Goal: Information Seeking & Learning: Learn about a topic

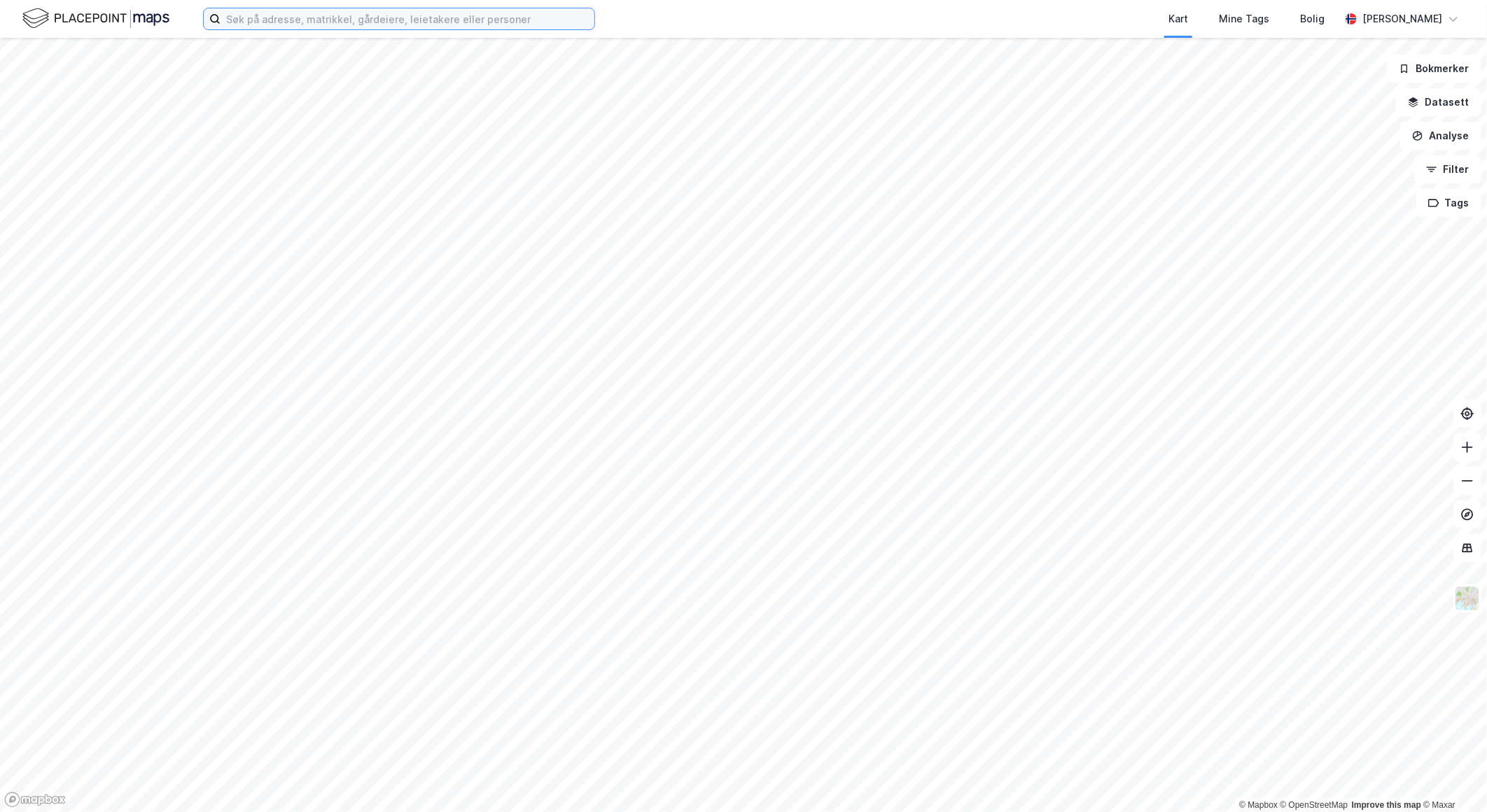
click at [320, 26] on input at bounding box center [407, 19] width 374 height 21
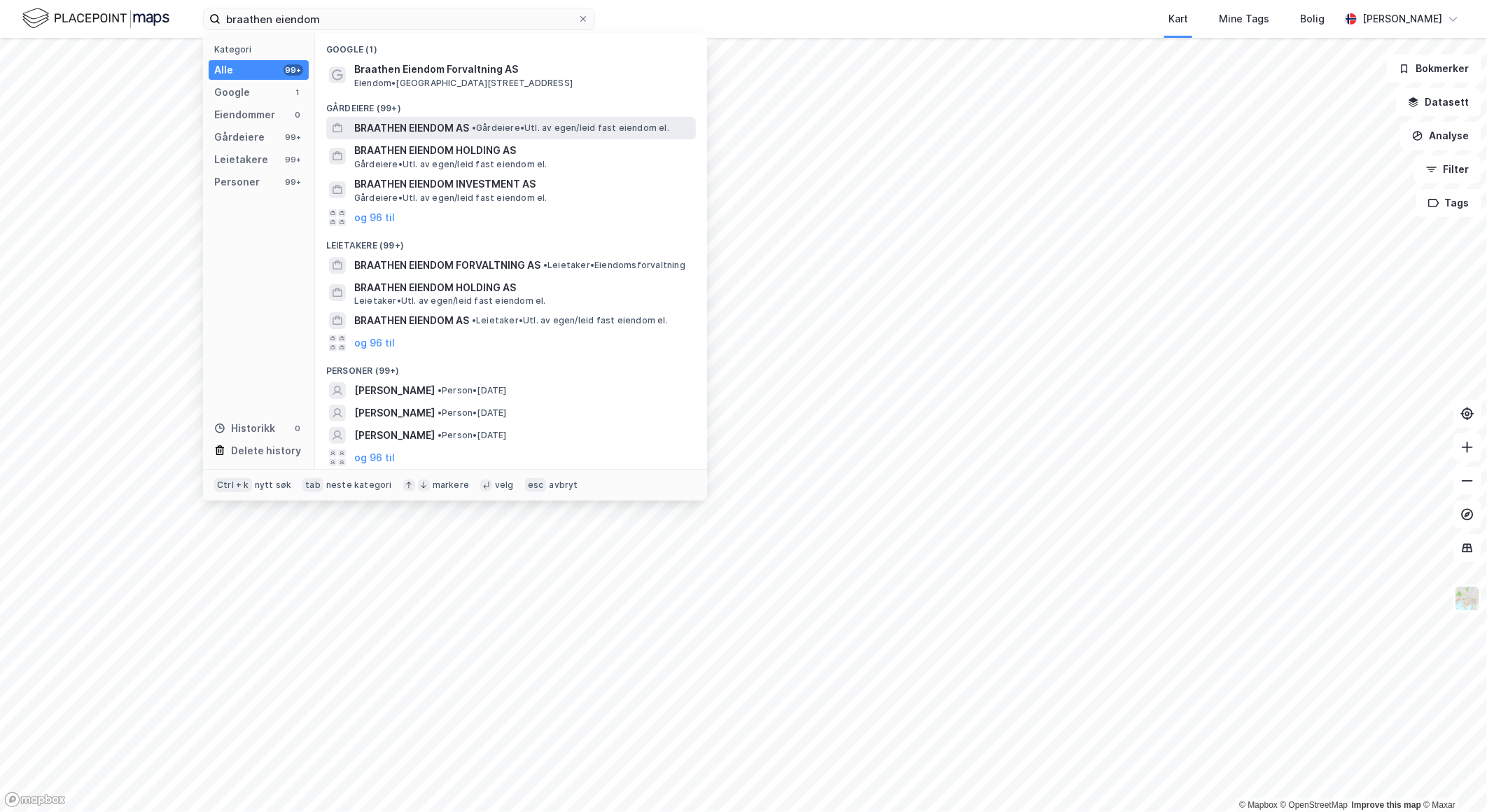
click at [433, 122] on span "BRAATHEN EIENDOM AS" at bounding box center [411, 128] width 115 height 17
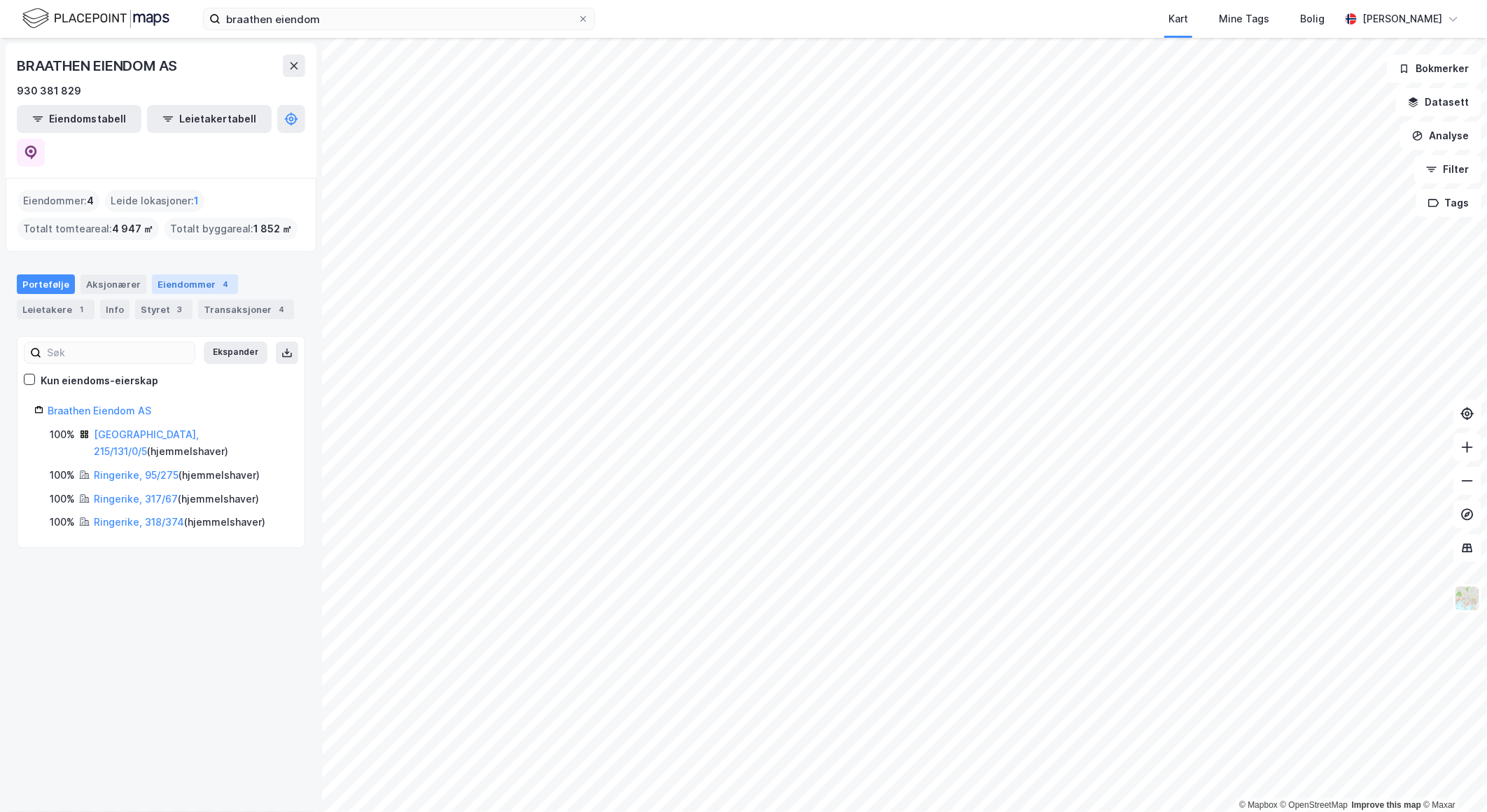
click at [179, 274] on div "Eiendommer 4" at bounding box center [195, 284] width 86 height 20
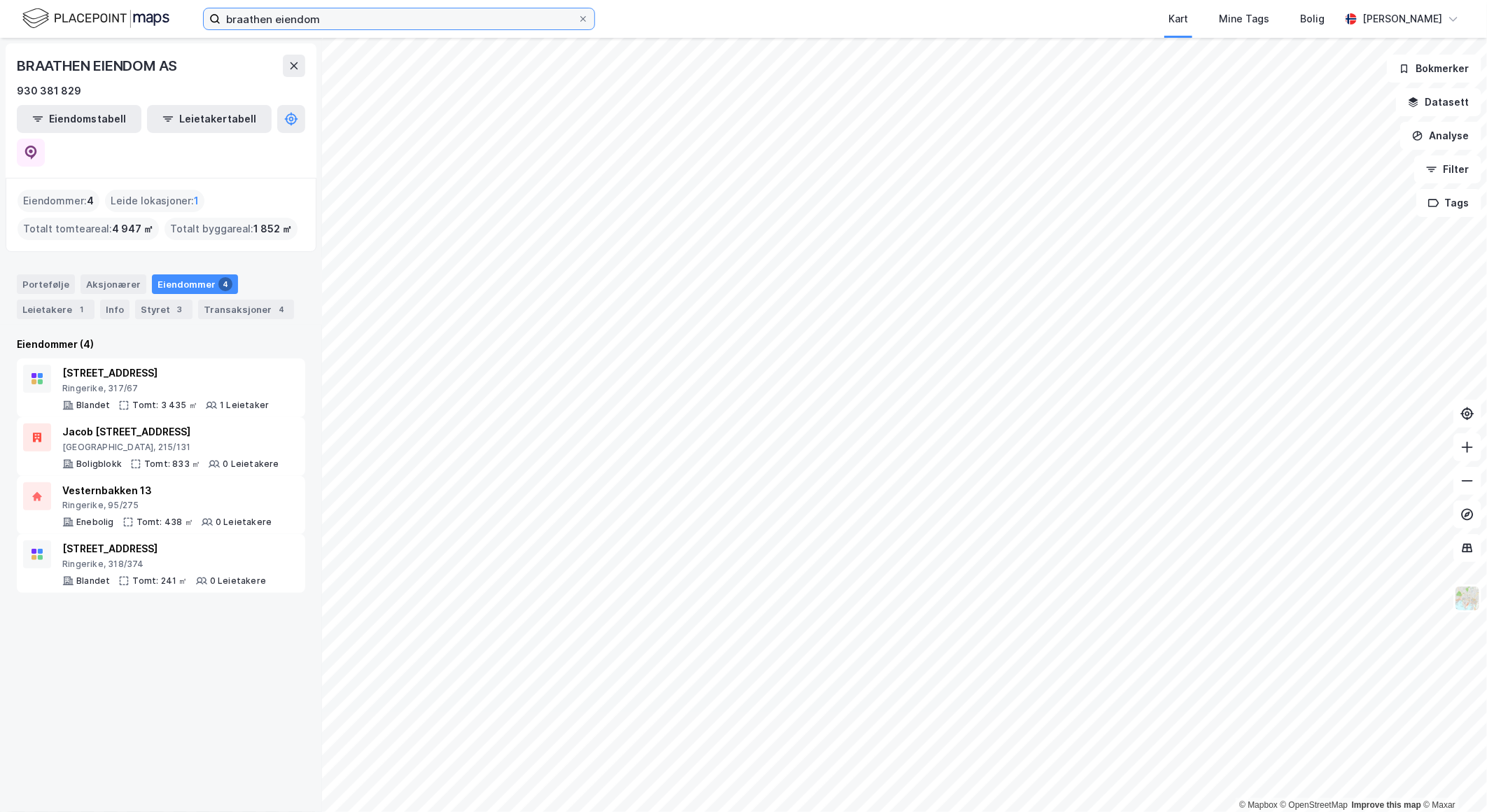
click at [372, 21] on input "braathen eiendom" at bounding box center [399, 19] width 357 height 21
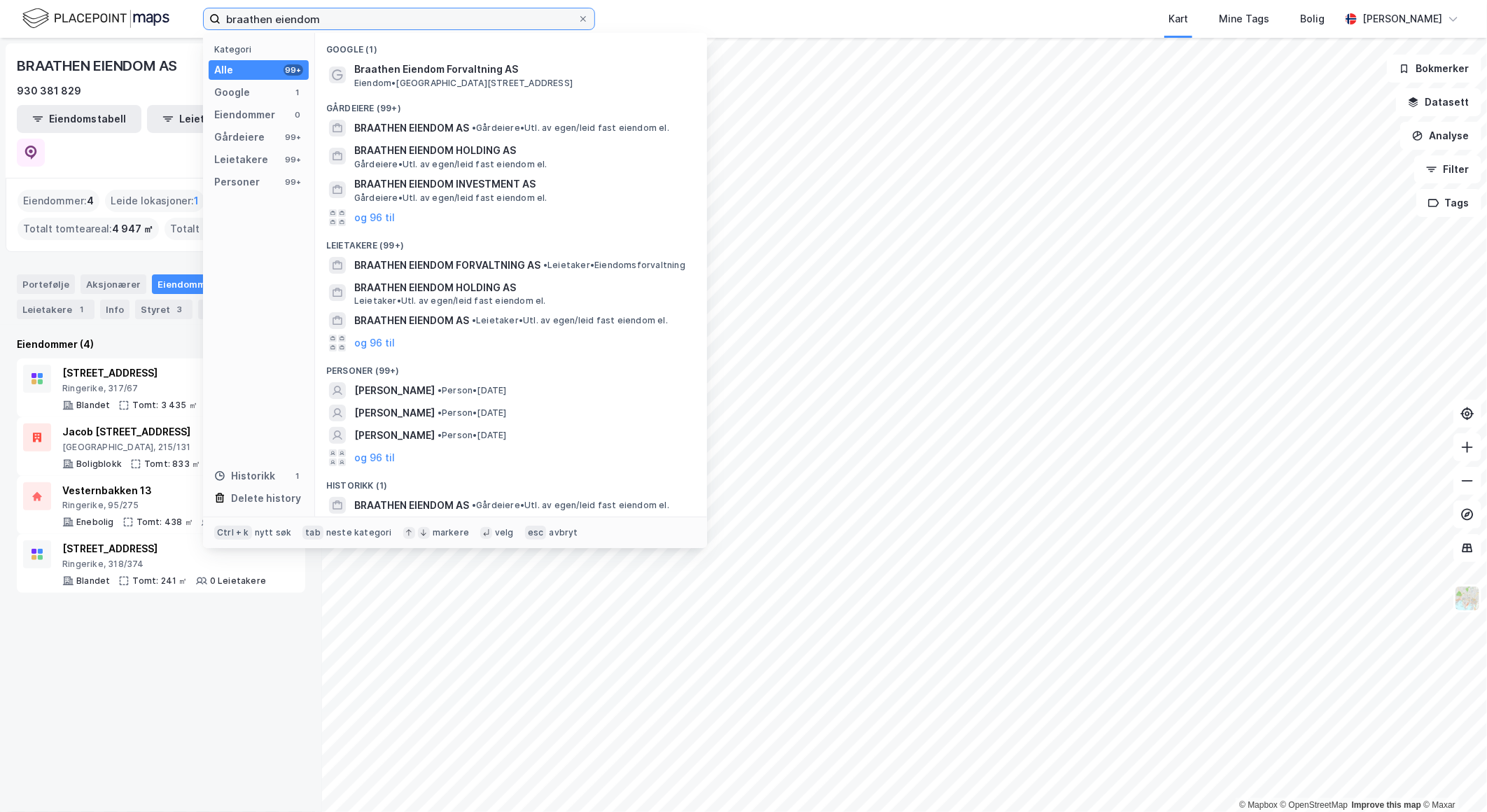
click at [372, 21] on input "braathen eiendom" at bounding box center [399, 19] width 357 height 21
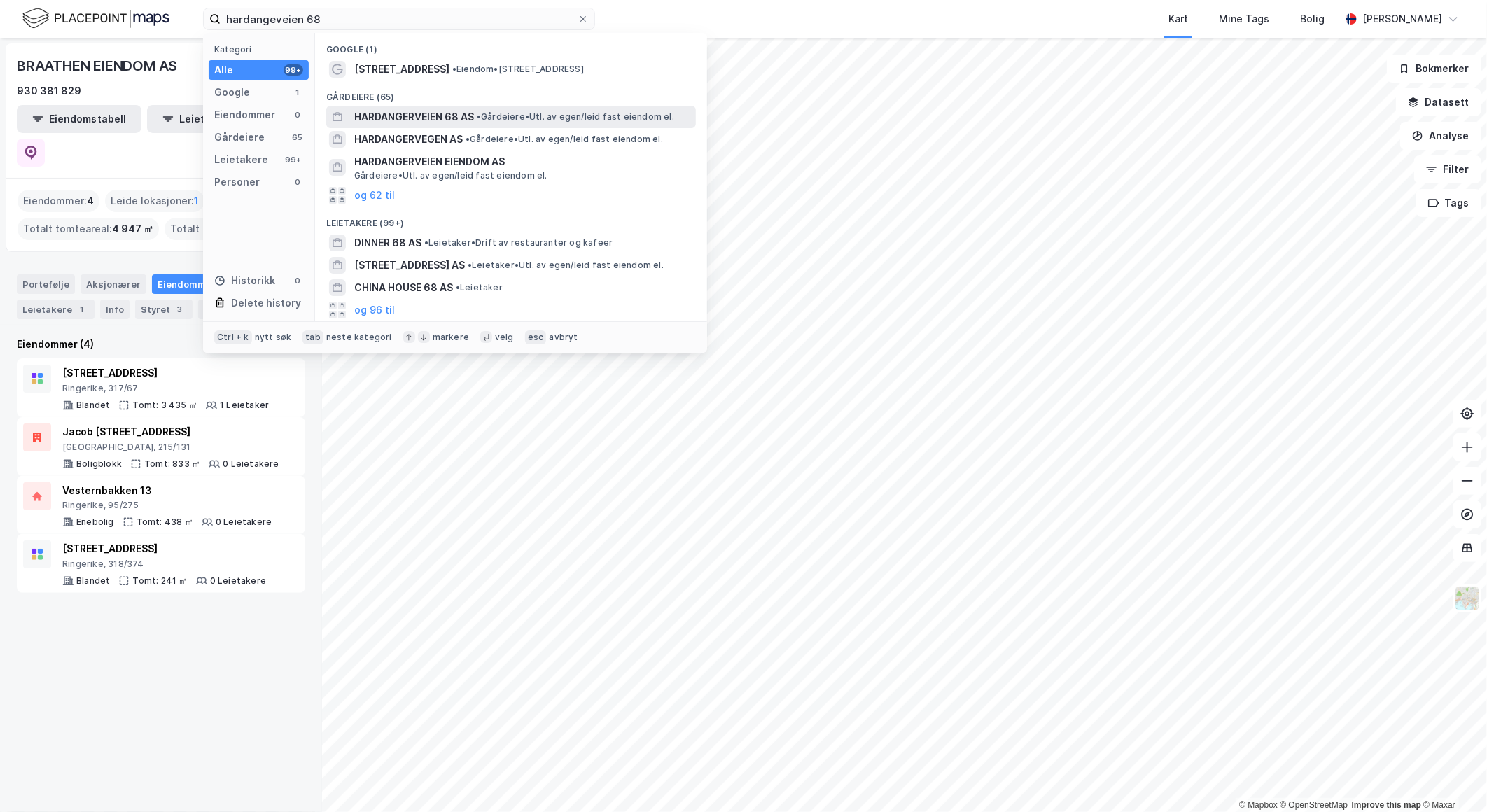
click at [523, 109] on div "HARDANGERVEIEN 68 AS • Gårdeiere • Utl. av egen/leid fast eiendom el." at bounding box center [523, 117] width 339 height 17
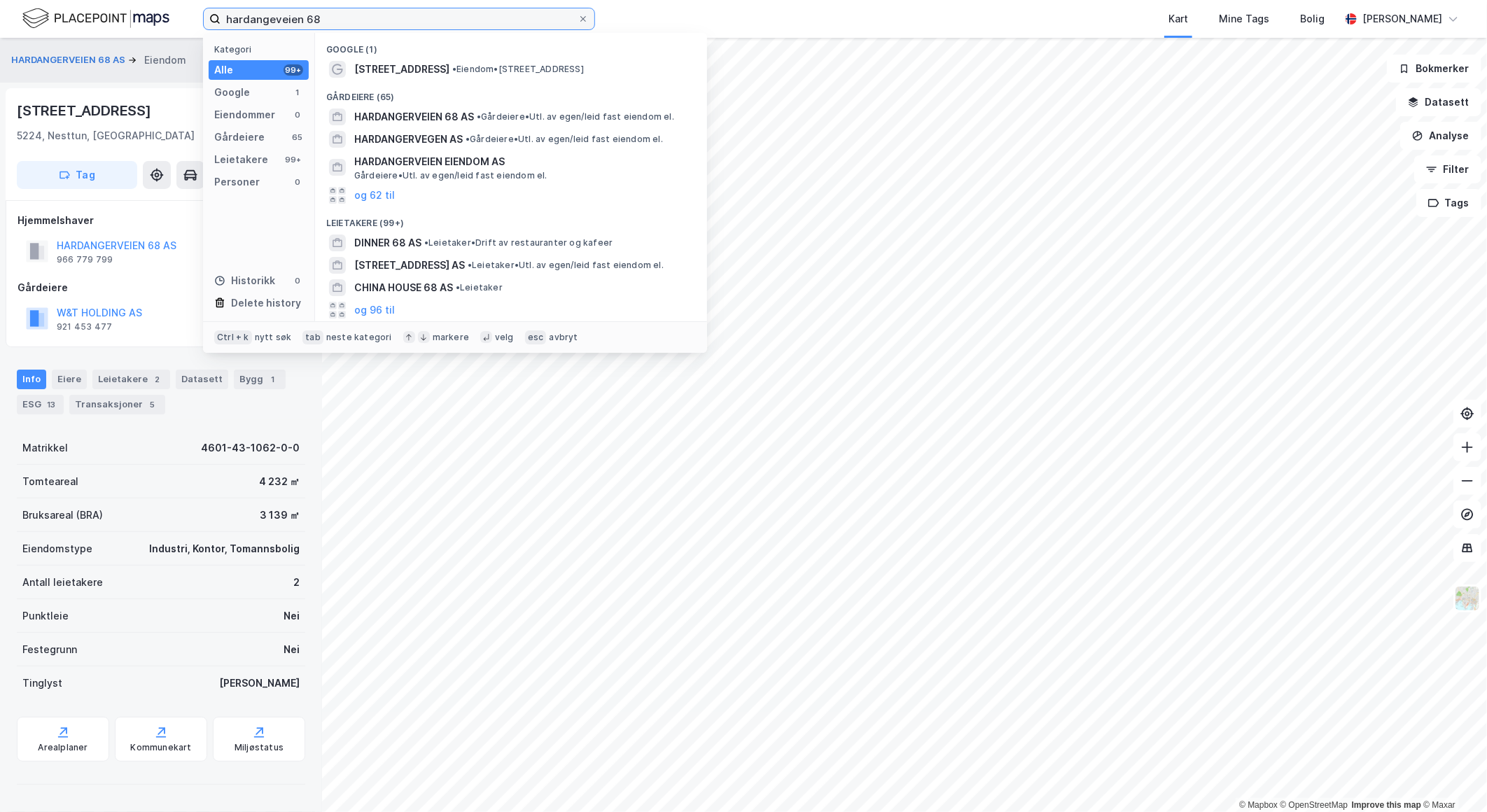
drag, startPoint x: 334, startPoint y: 25, endPoint x: 155, endPoint y: 29, distance: 179.0
click at [156, 28] on div "hardangeveien 68 Kategori Alle 99+ Google 1 Eiendommer 0 Gårdeiere 65 Leietaker…" at bounding box center [743, 19] width 1487 height 38
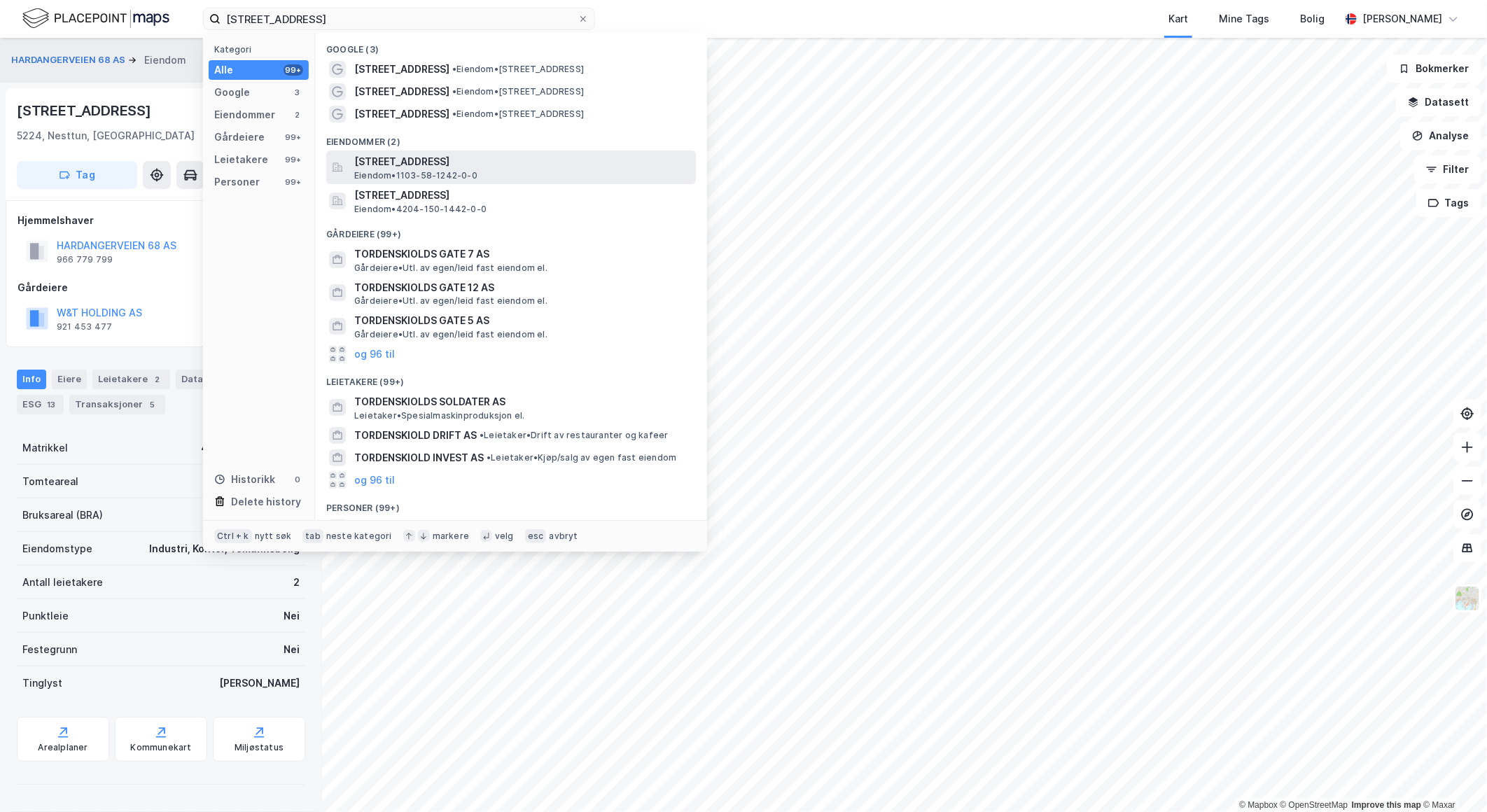
click at [439, 169] on span "[STREET_ADDRESS]" at bounding box center [522, 161] width 336 height 17
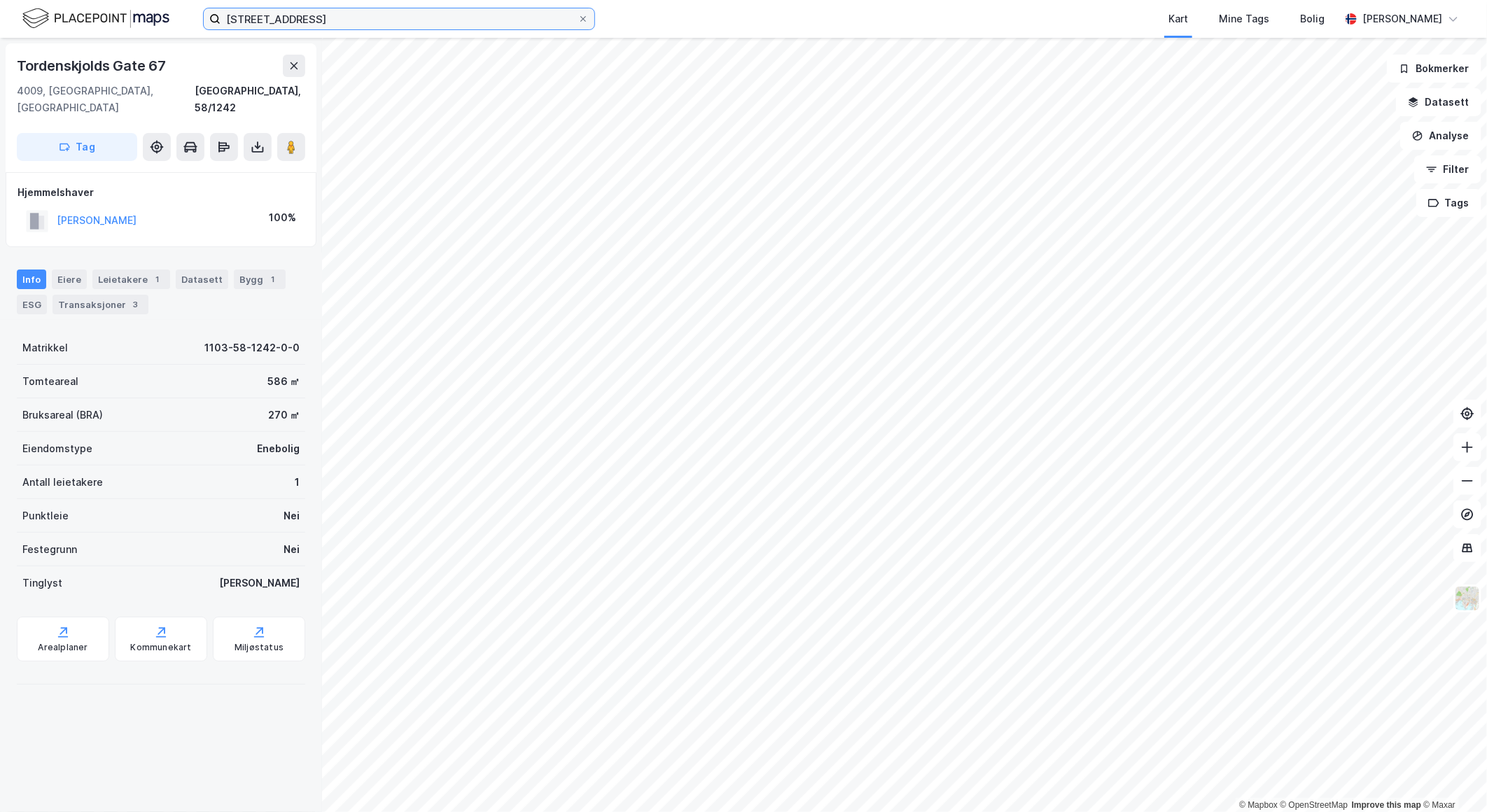
click at [339, 14] on input "[STREET_ADDRESS]" at bounding box center [399, 19] width 357 height 21
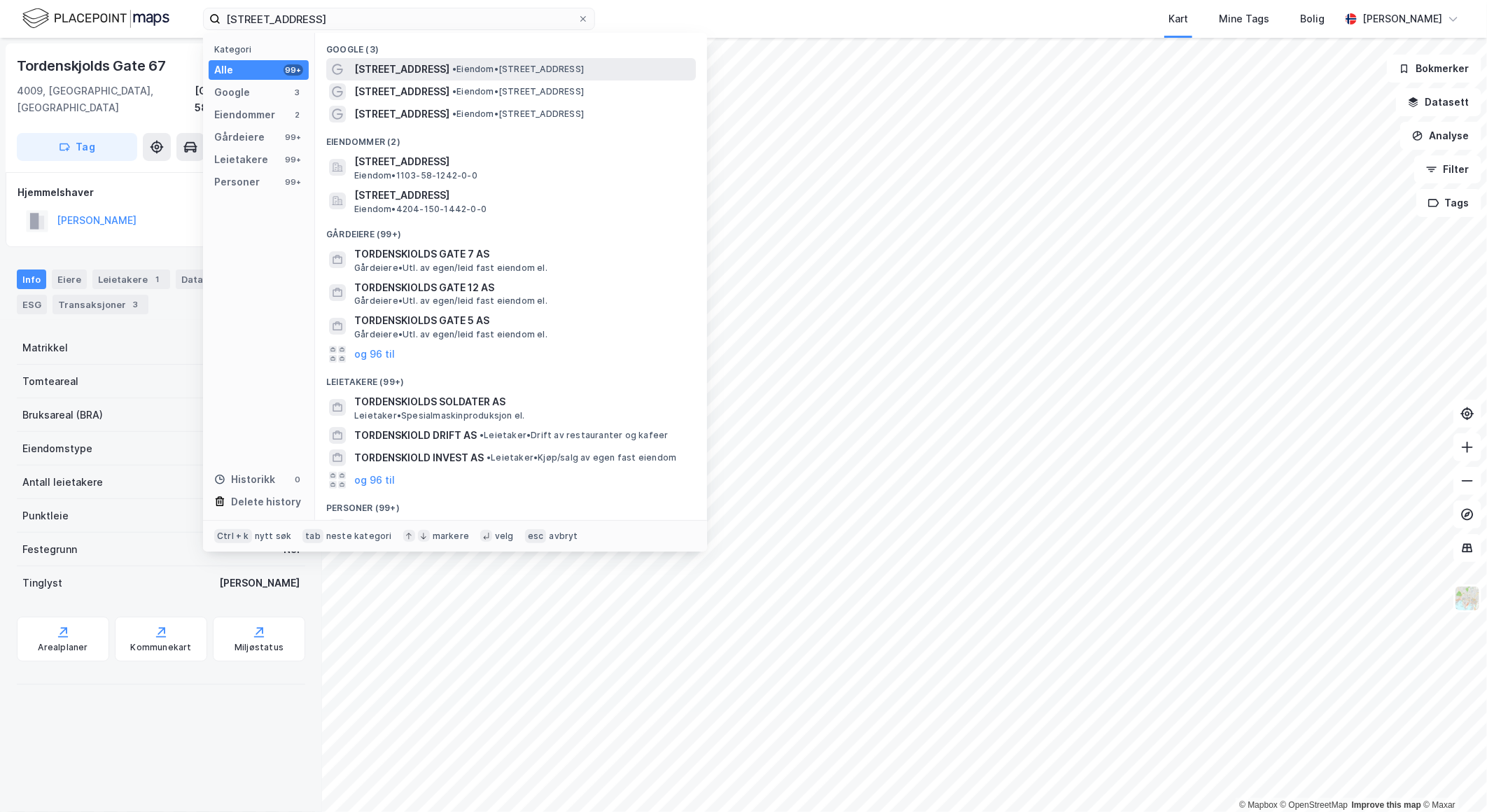
click at [445, 72] on span "[STREET_ADDRESS]" at bounding box center [401, 69] width 95 height 17
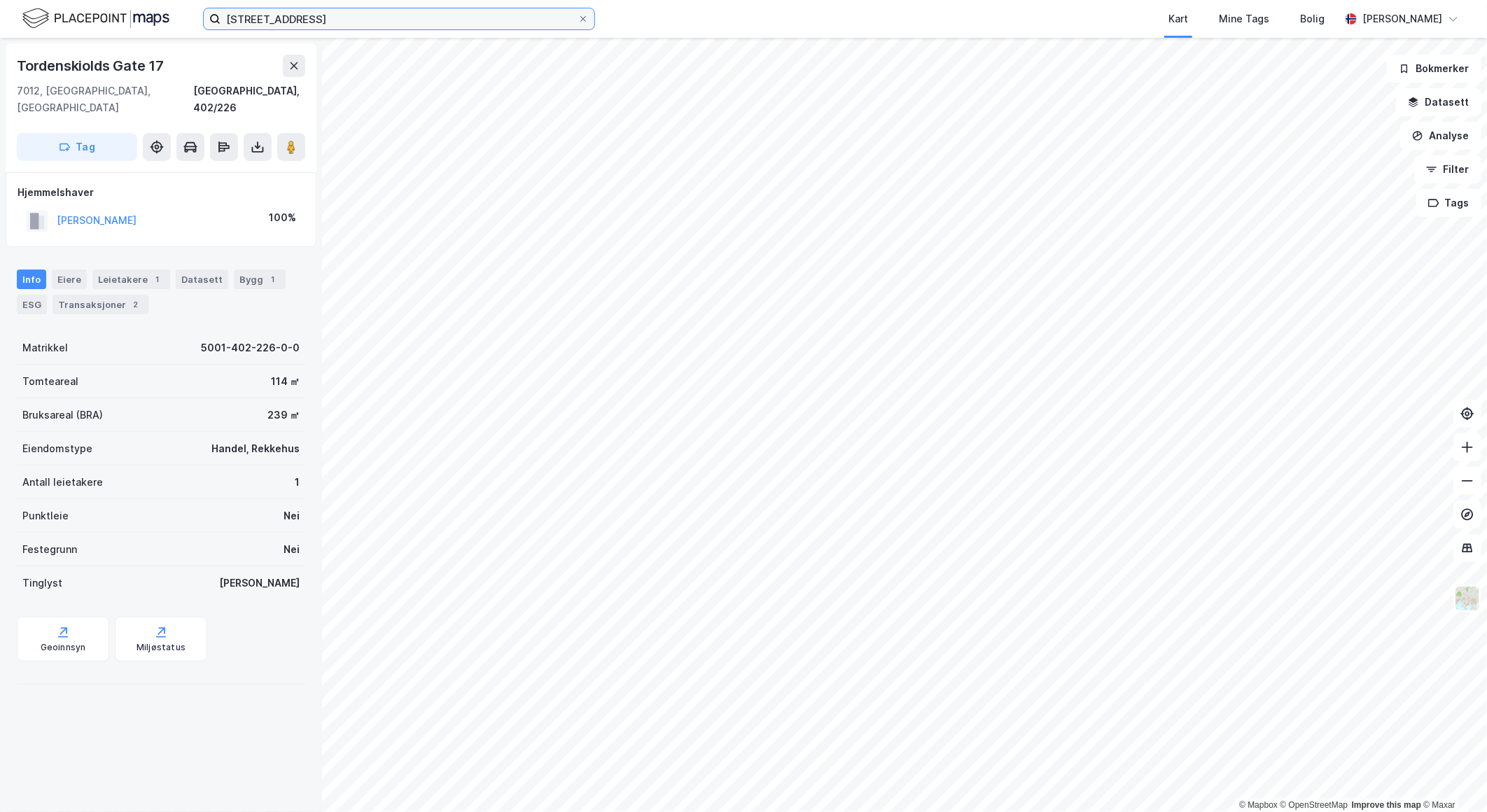
click at [383, 28] on input "[STREET_ADDRESS]" at bounding box center [399, 19] width 357 height 21
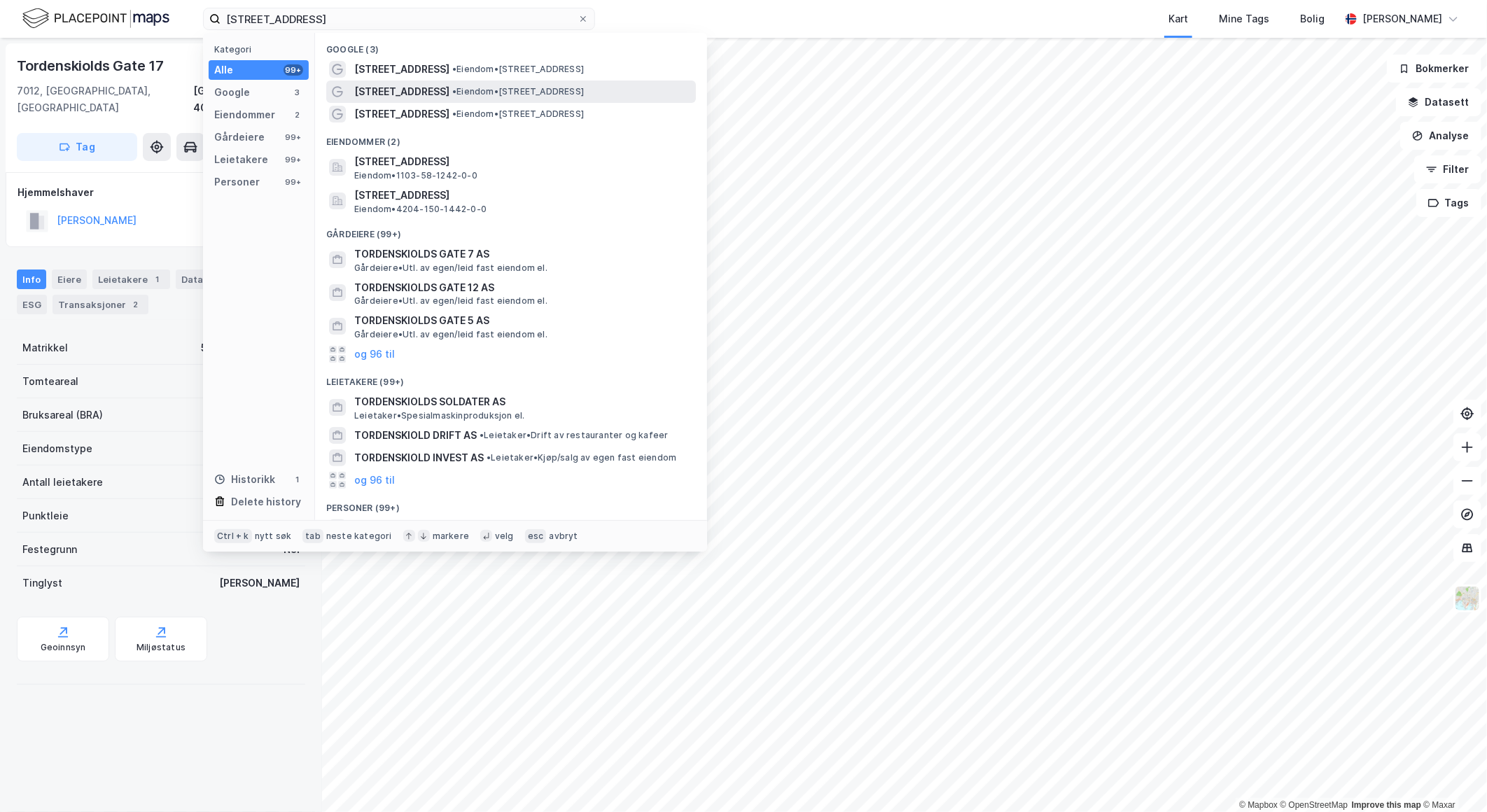
click at [389, 83] on span "[STREET_ADDRESS]" at bounding box center [401, 91] width 95 height 17
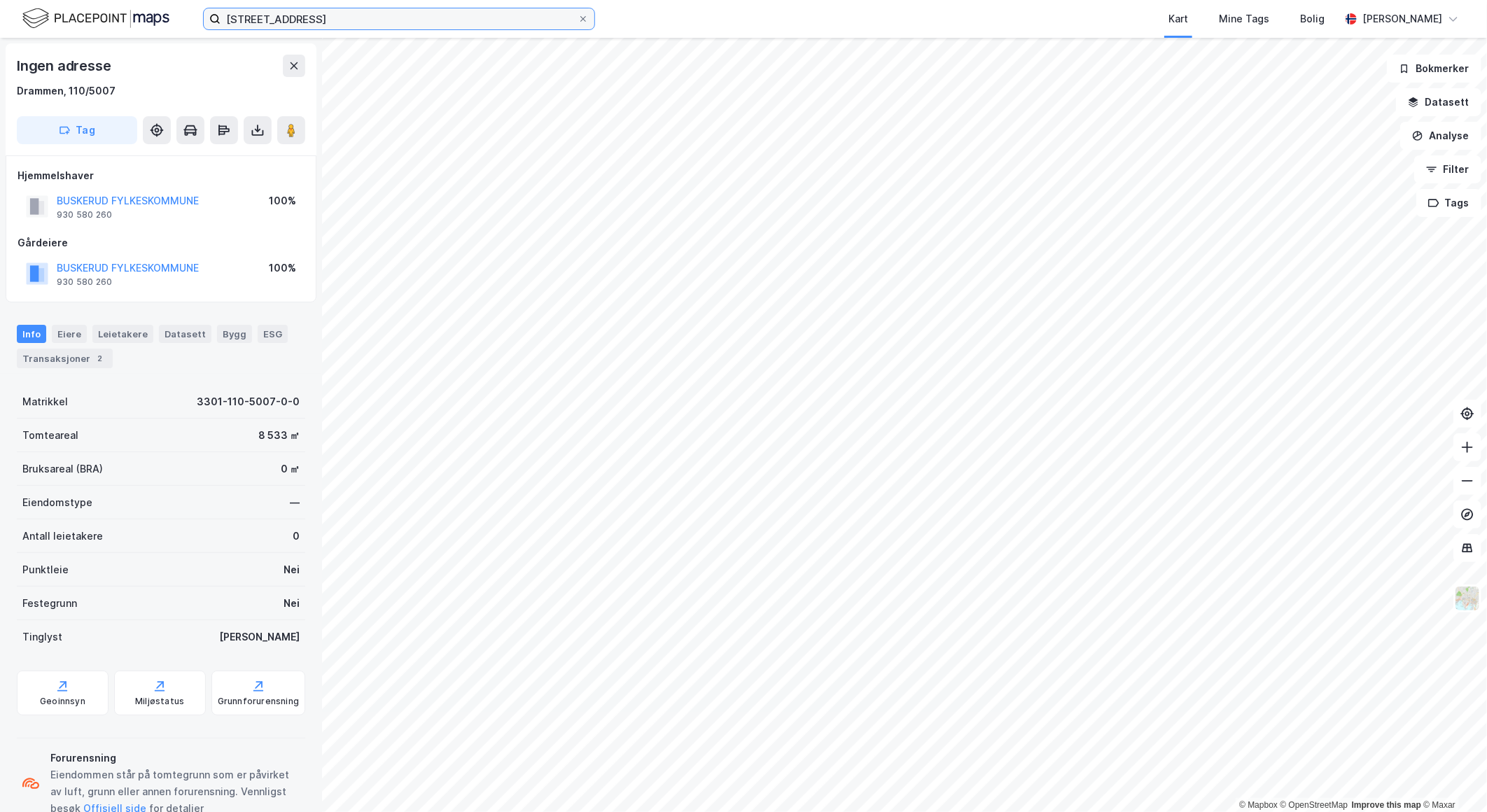
click at [372, 21] on input "[STREET_ADDRESS]" at bounding box center [399, 19] width 357 height 21
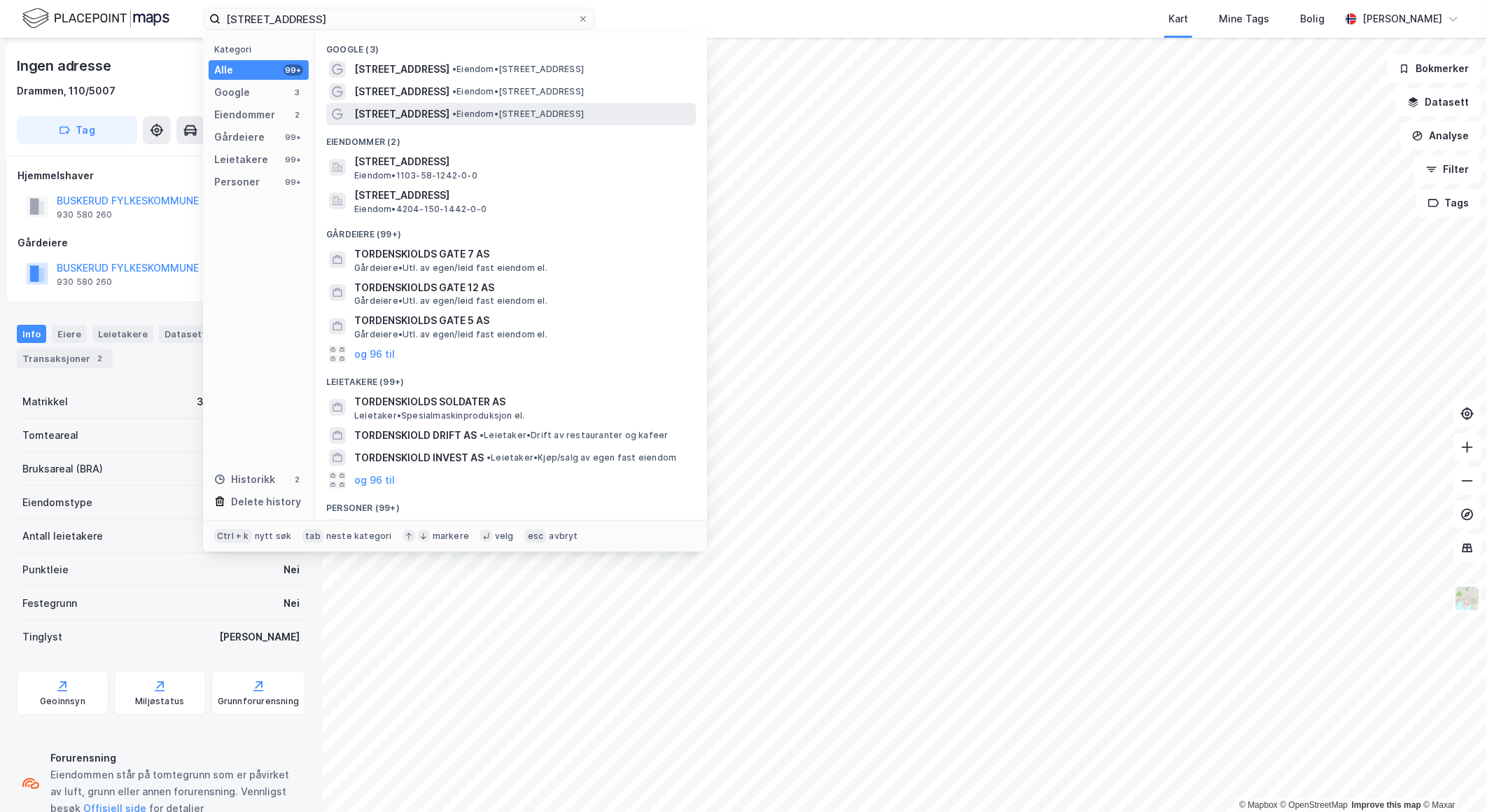
click at [379, 120] on span "[STREET_ADDRESS]" at bounding box center [401, 114] width 95 height 17
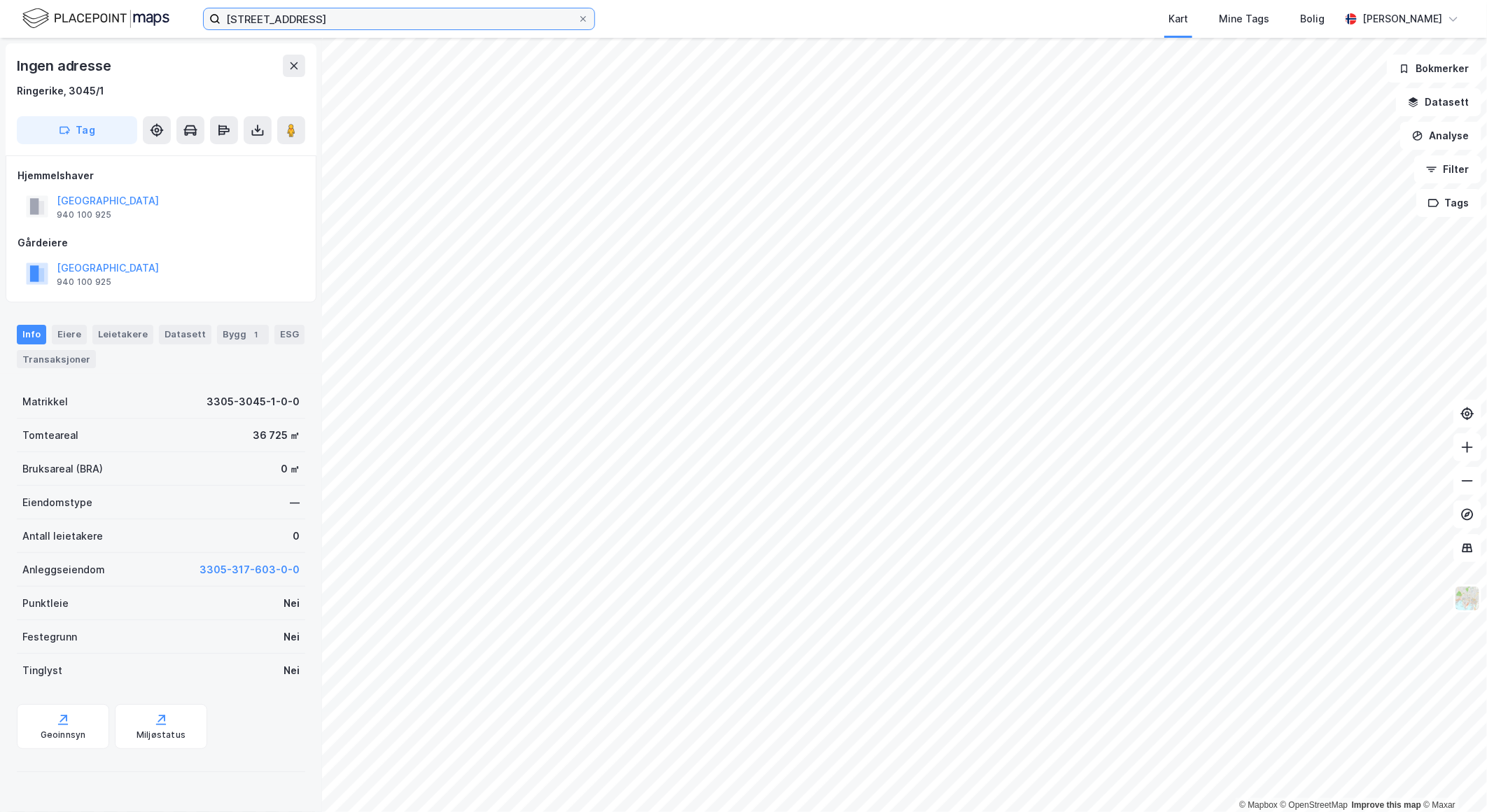
drag, startPoint x: 350, startPoint y: 19, endPoint x: -15, endPoint y: 35, distance: 365.4
click at [0, 35] on html "[STREET_ADDRESS] Kart Mine Tags Bolig [PERSON_NAME] © Mapbox © OpenStreetMap Im…" at bounding box center [743, 406] width 1487 height 812
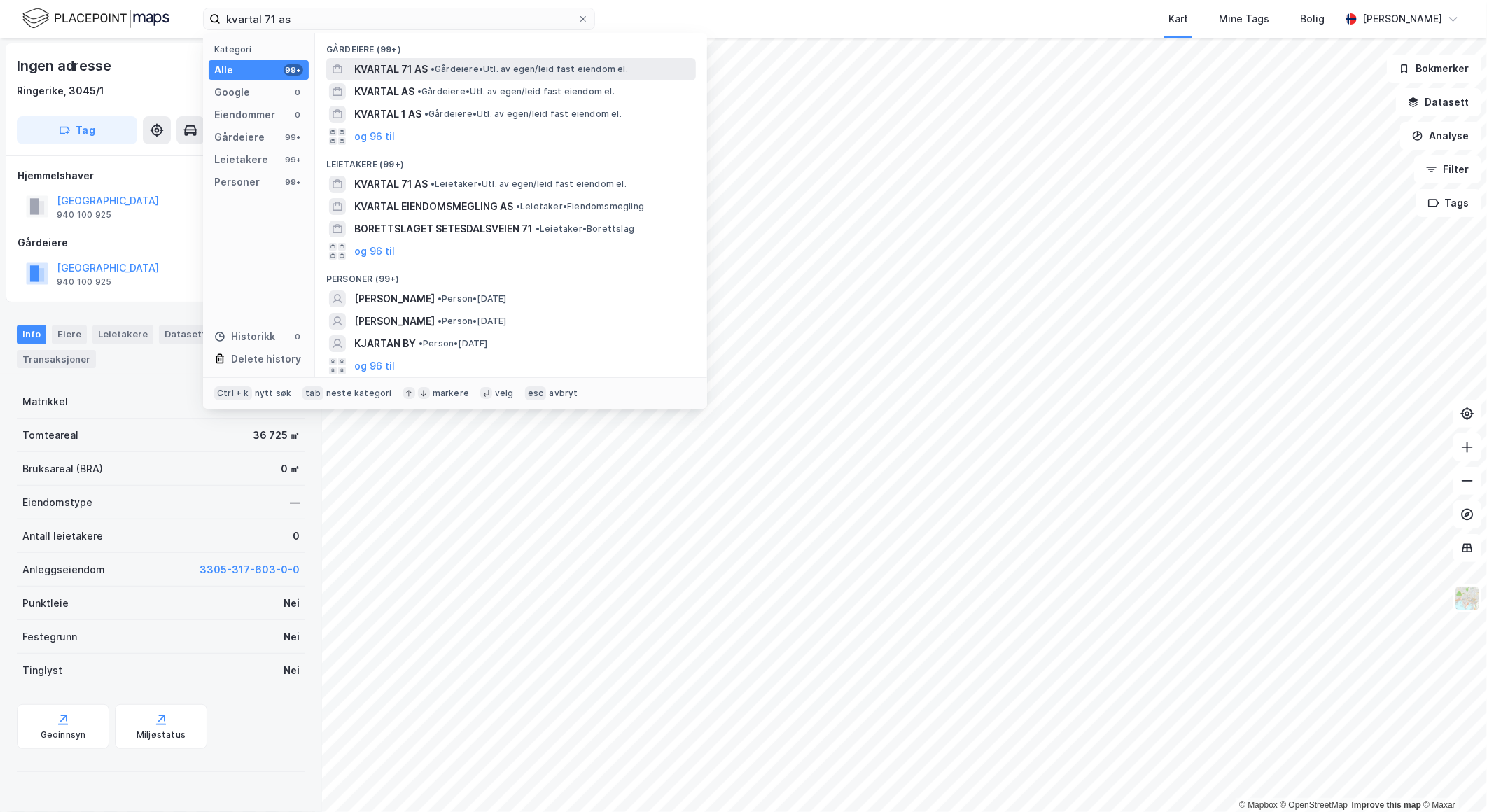
click at [491, 66] on span "• Gårdeiere • Utl. av egen/leid fast eiendom el." at bounding box center [529, 69] width 197 height 11
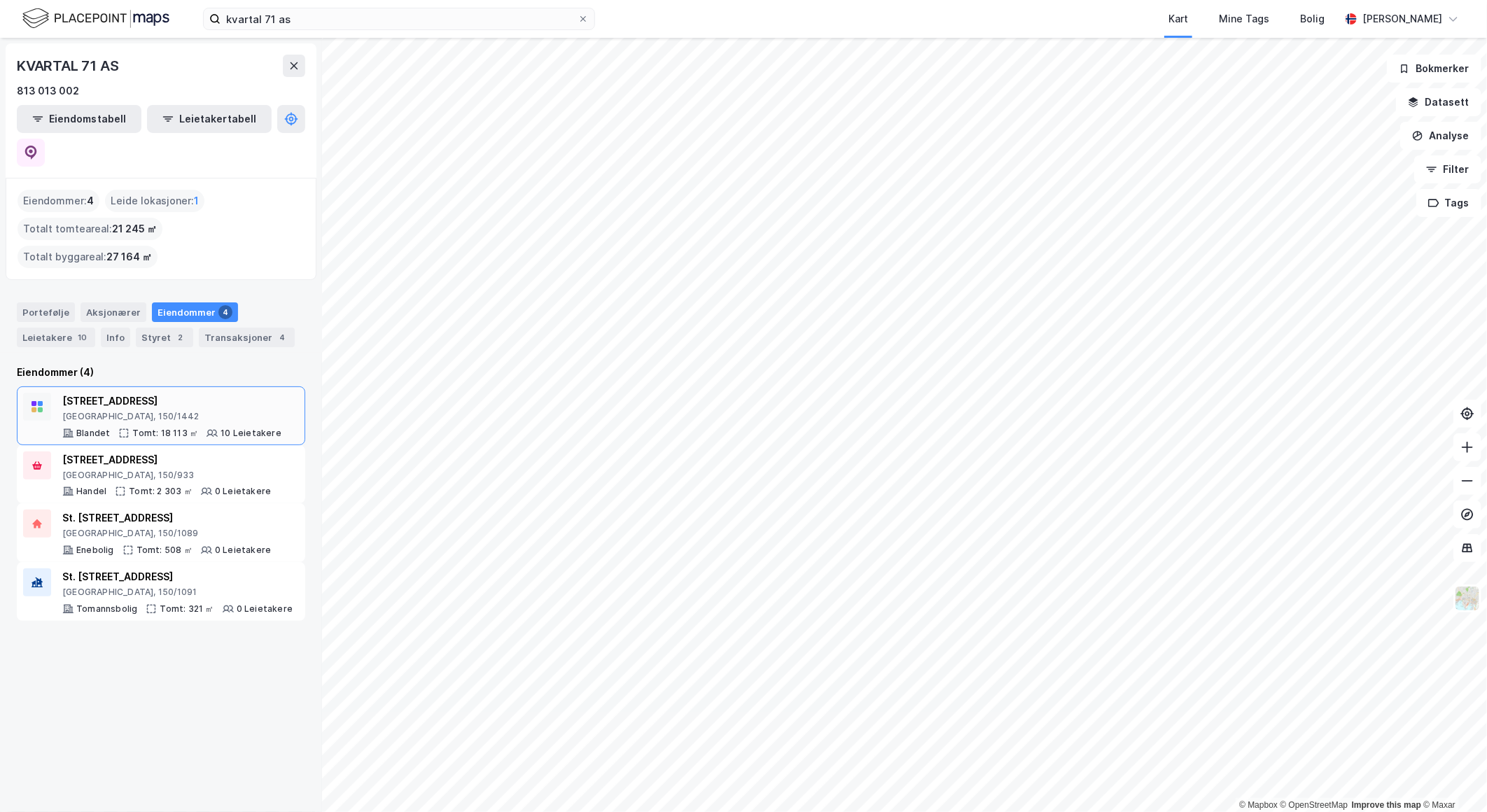
click at [197, 393] on div "[STREET_ADDRESS]" at bounding box center [172, 401] width 219 height 17
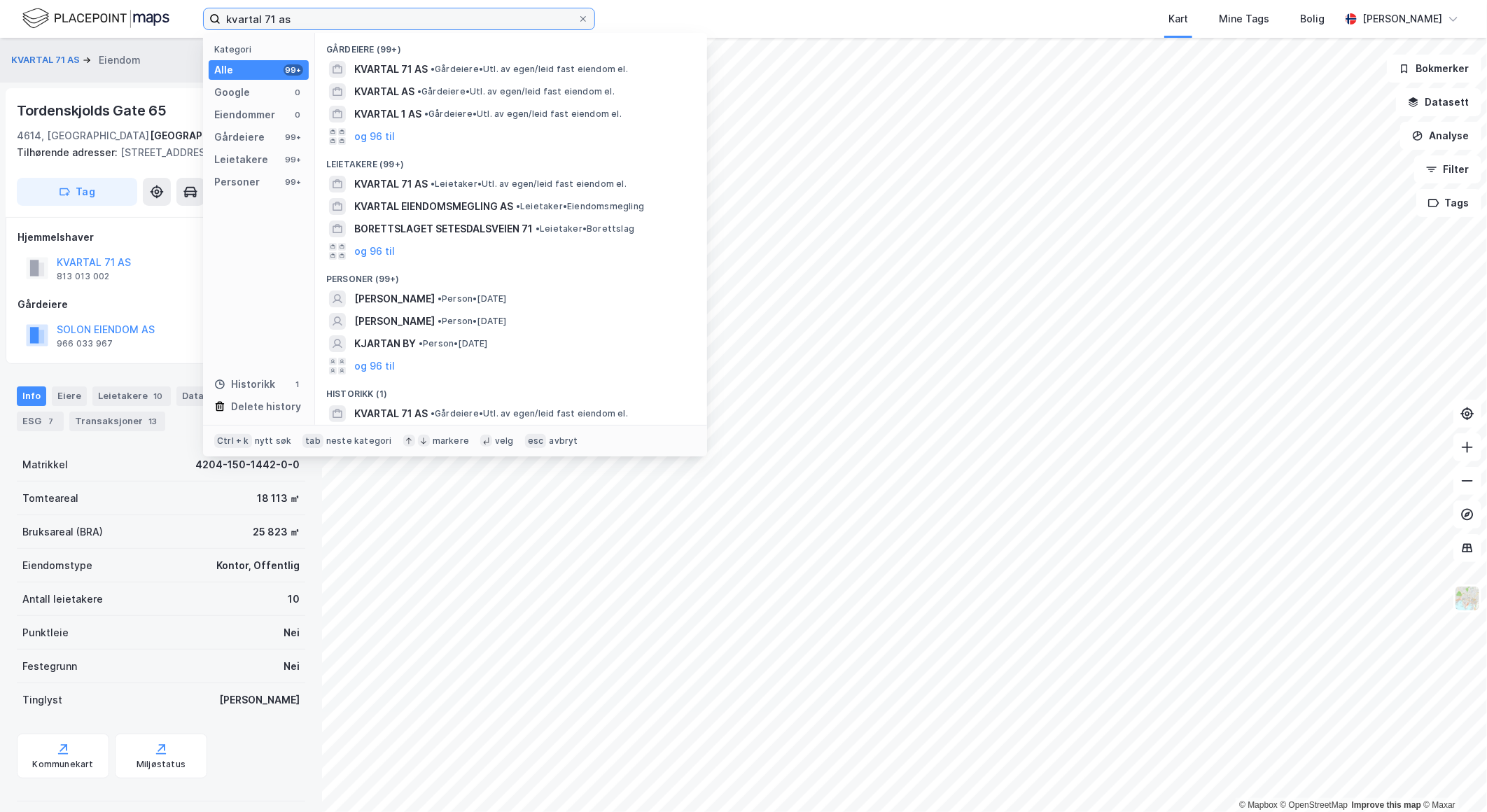
drag, startPoint x: 320, startPoint y: 19, endPoint x: 230, endPoint y: 9, distance: 90.6
click at [231, 9] on input "kvartal 71 as" at bounding box center [399, 19] width 357 height 21
click at [307, 9] on input "kvartal 71 as" at bounding box center [399, 19] width 357 height 21
click at [312, 19] on input "kvartal 71 as" at bounding box center [399, 19] width 357 height 21
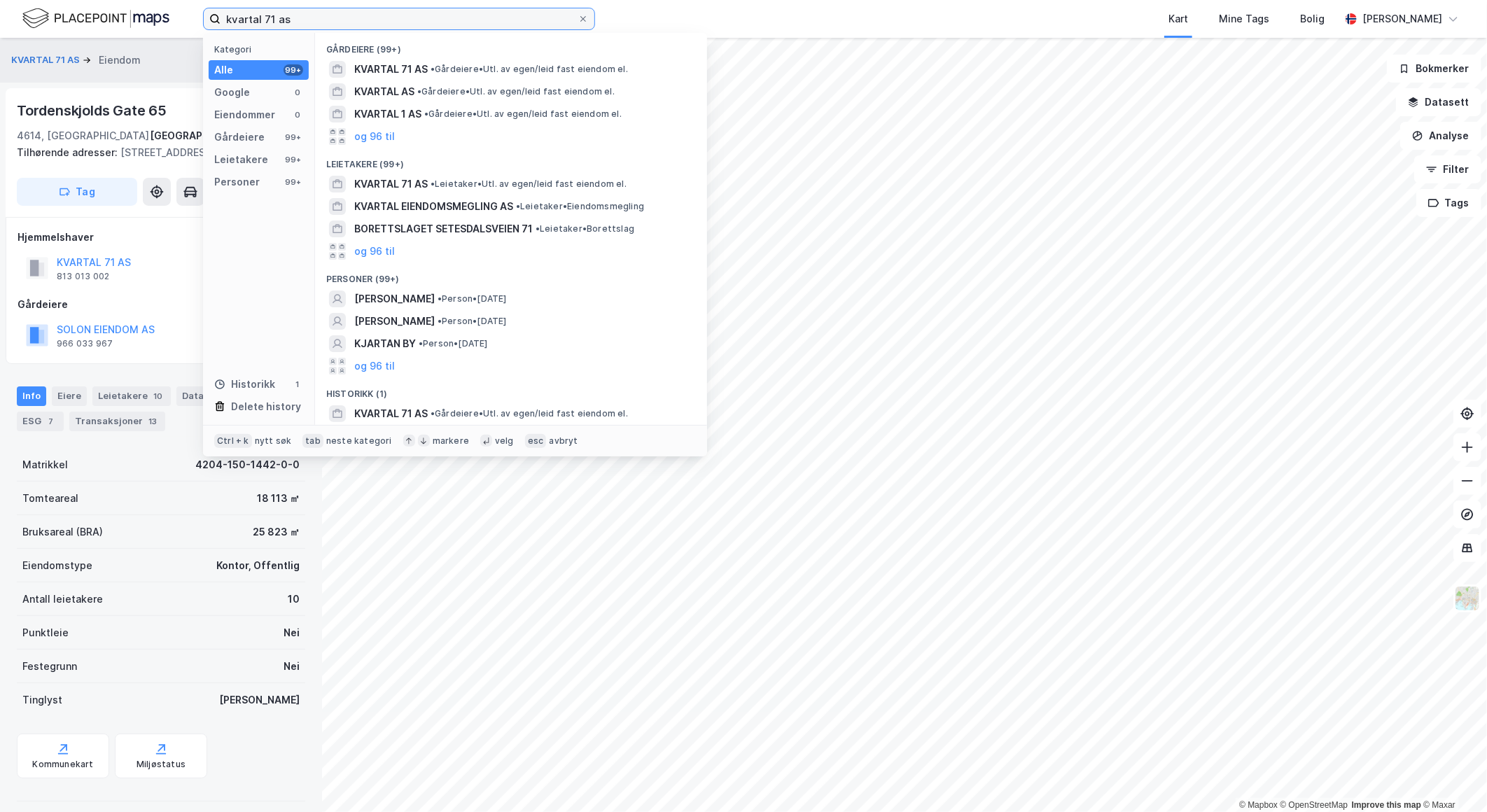
click at [312, 19] on input "kvartal 71 as" at bounding box center [399, 19] width 357 height 21
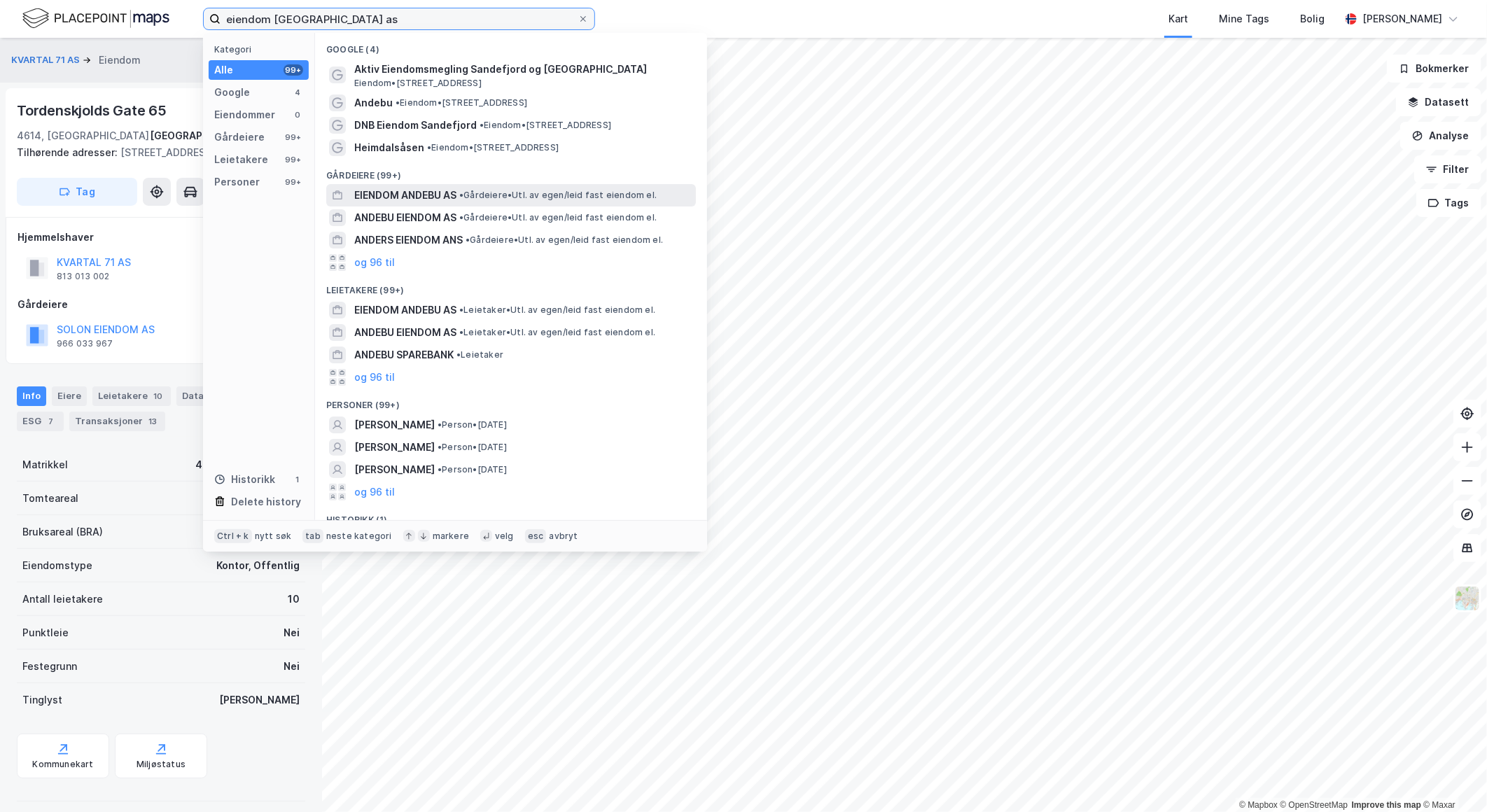
type input "eiendom [GEOGRAPHIC_DATA] as"
click at [449, 197] on span "EIENDOM ANDEBU AS" at bounding box center [405, 195] width 102 height 17
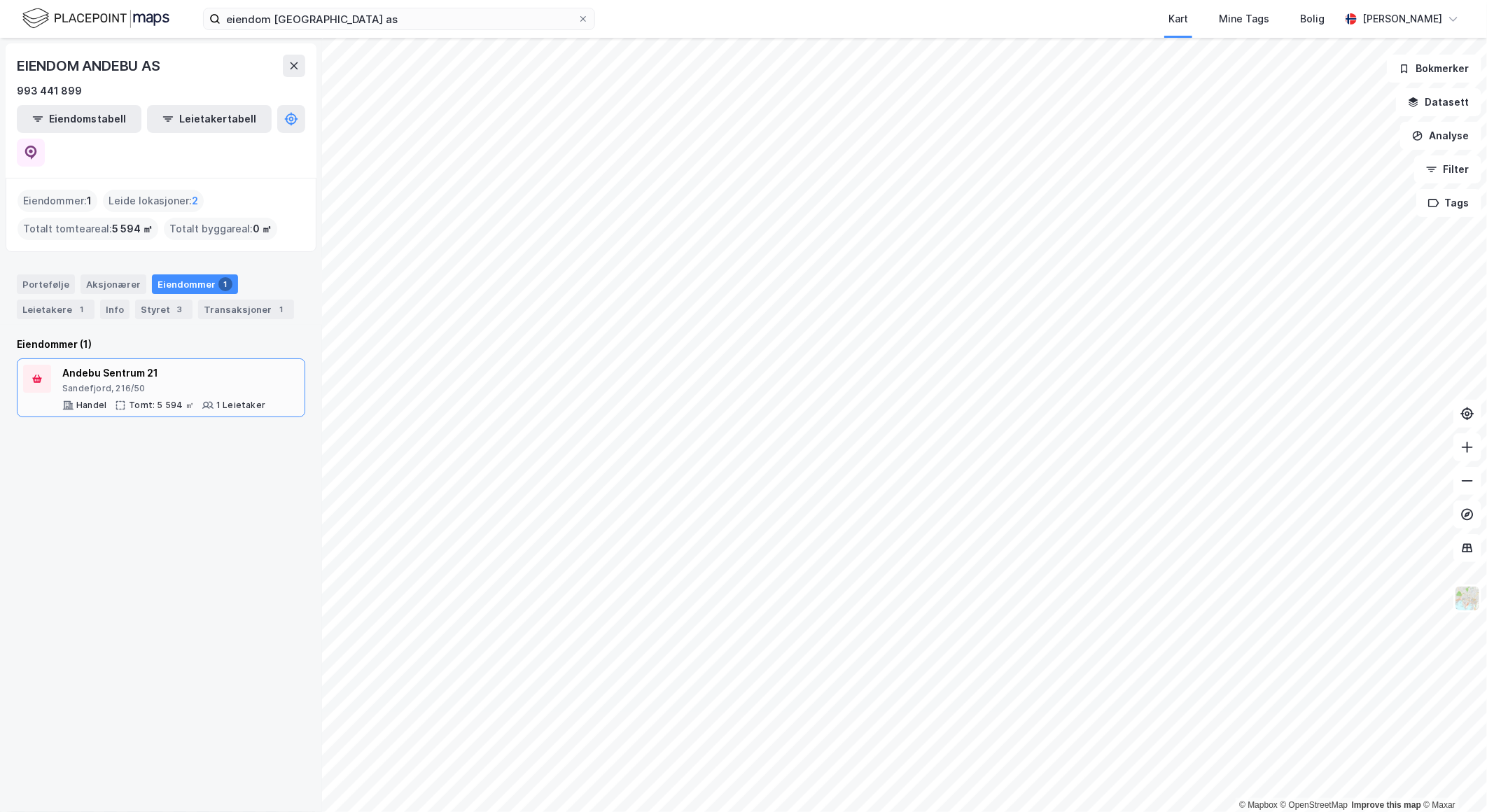
click at [187, 365] on div "Andebu Sentrum 21" at bounding box center [164, 373] width 203 height 17
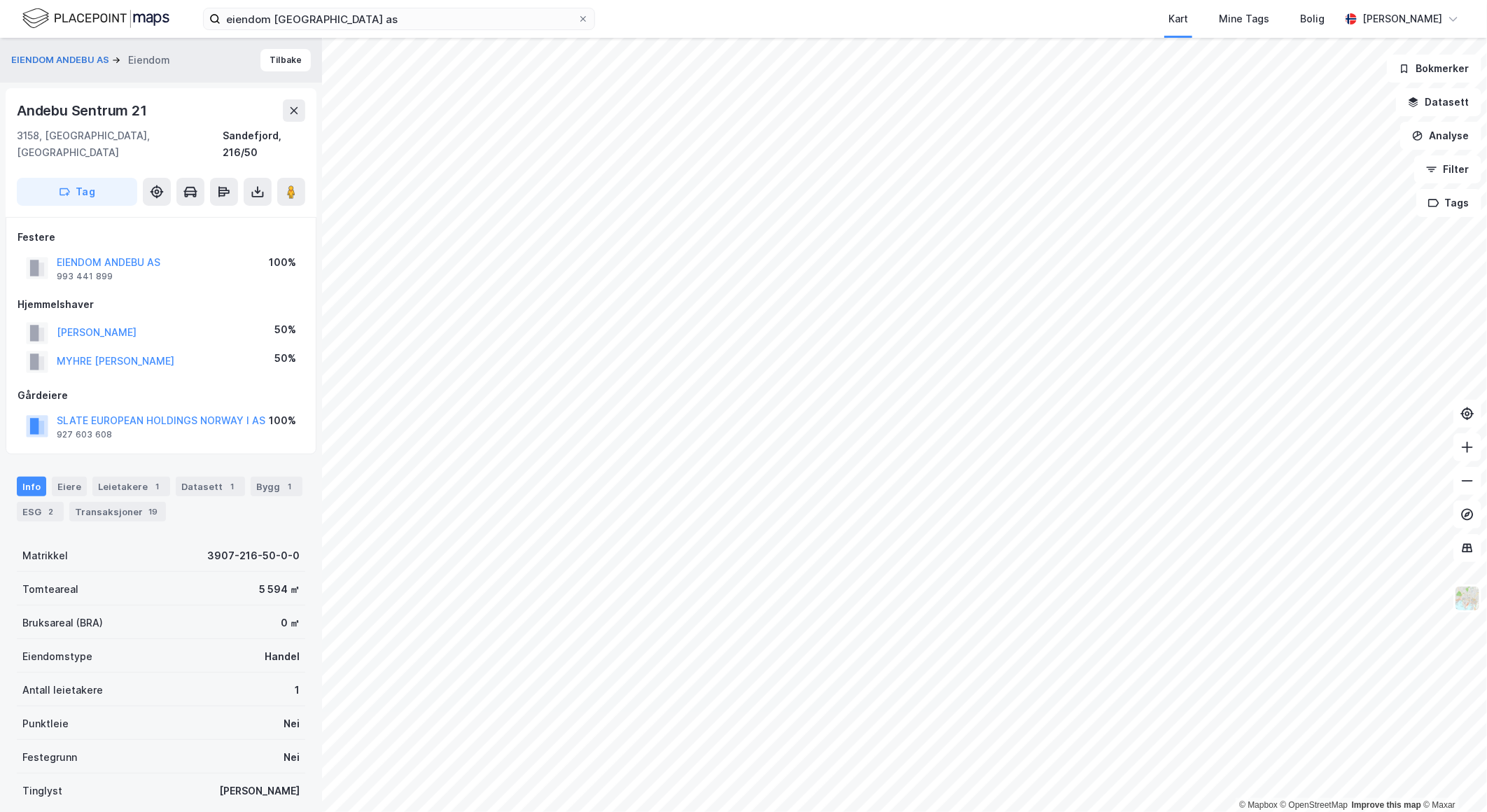
scroll to position [1, 0]
click at [40, 501] on div "ESG 2" at bounding box center [40, 511] width 47 height 20
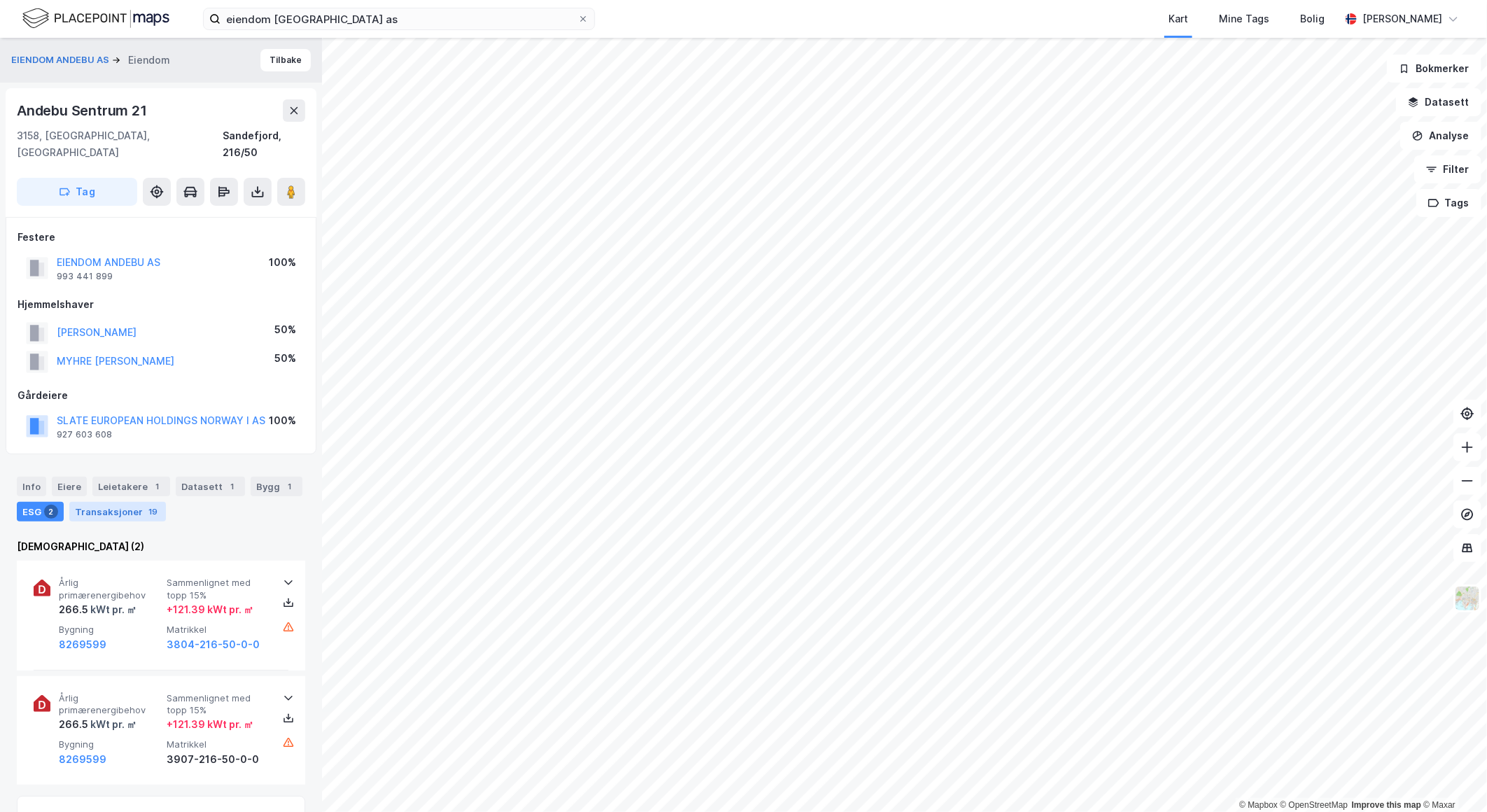
scroll to position [77, 0]
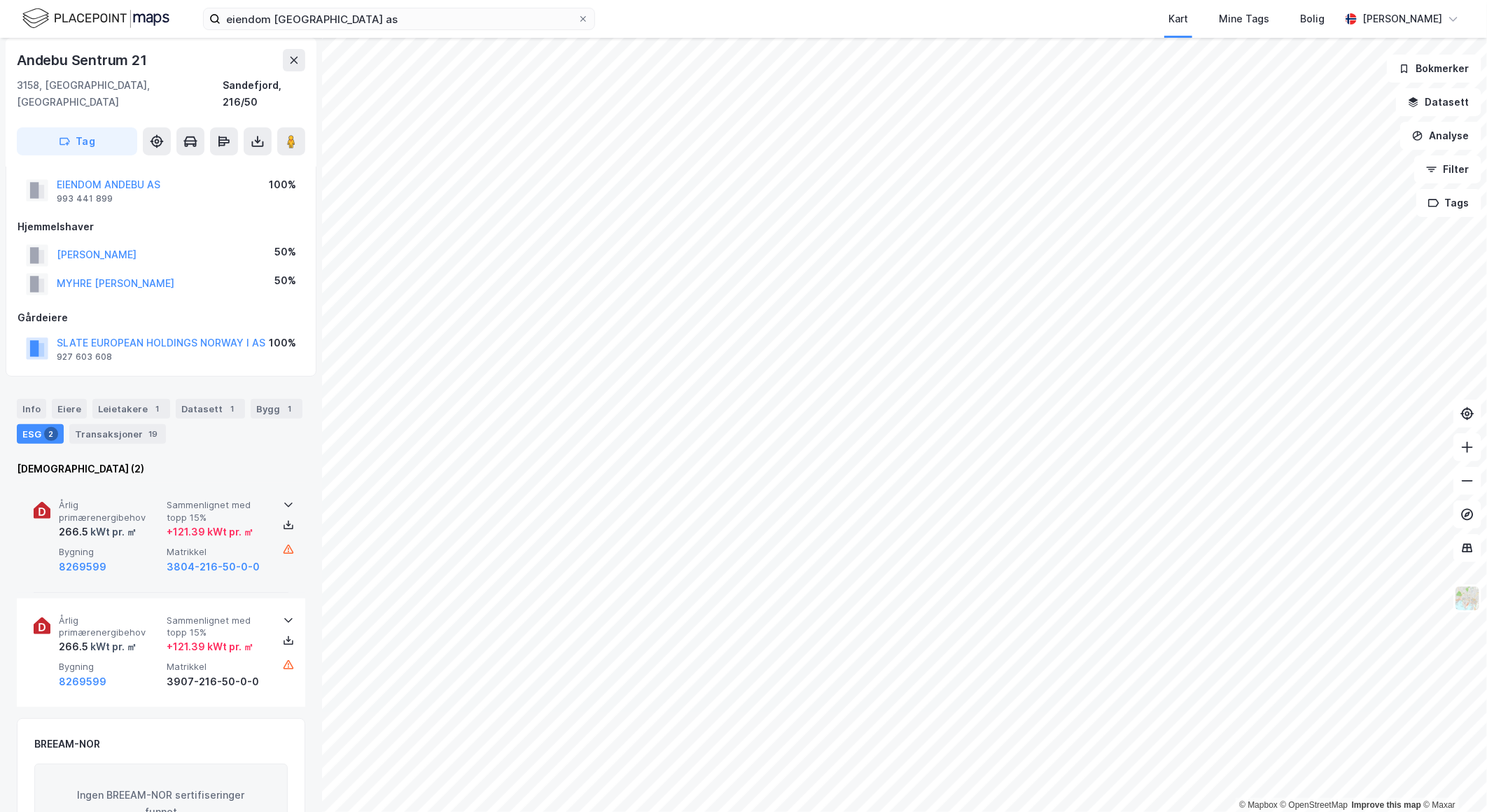
click at [283, 499] on icon at bounding box center [288, 504] width 11 height 11
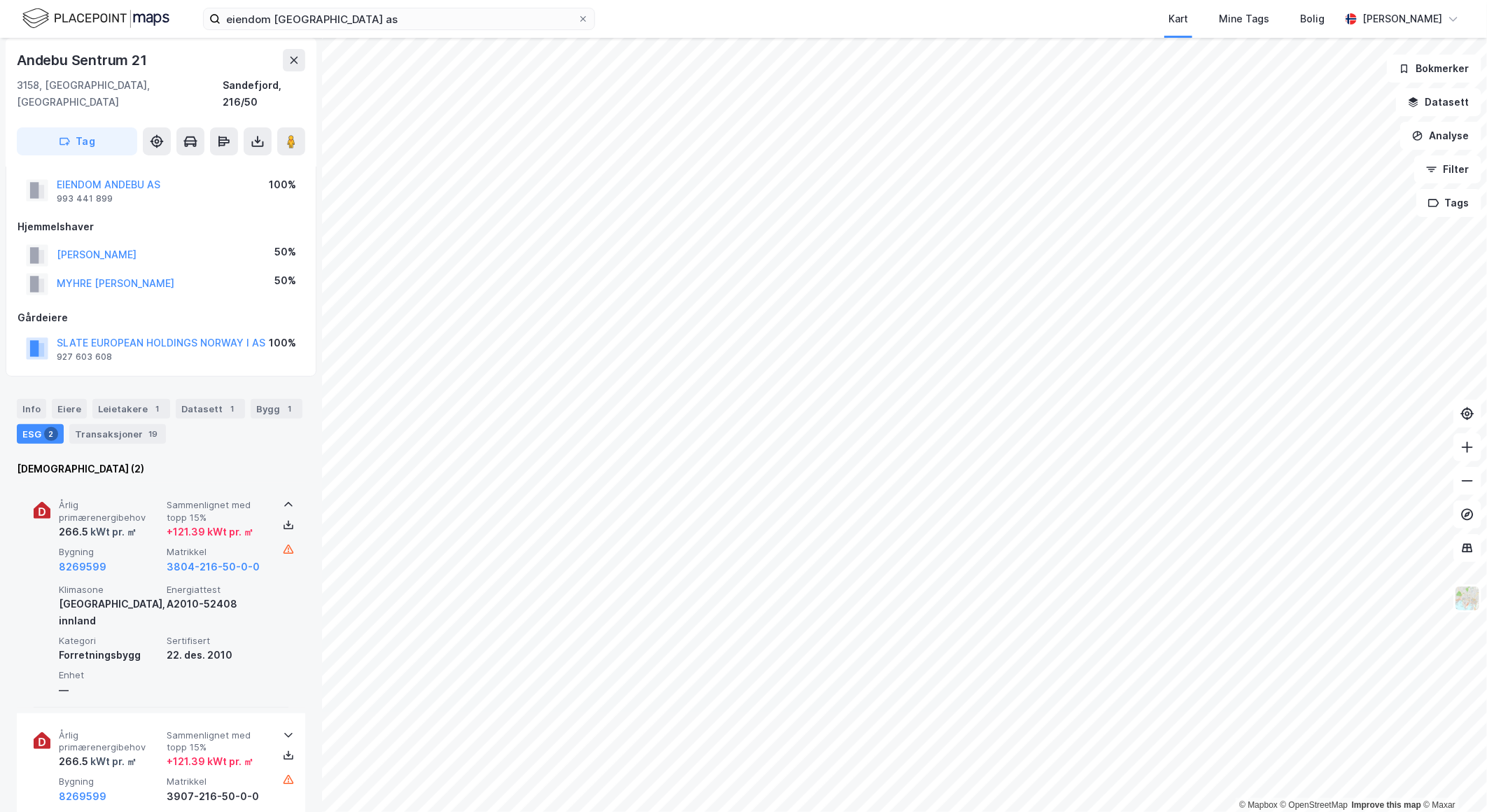
click at [283, 499] on icon at bounding box center [288, 504] width 11 height 11
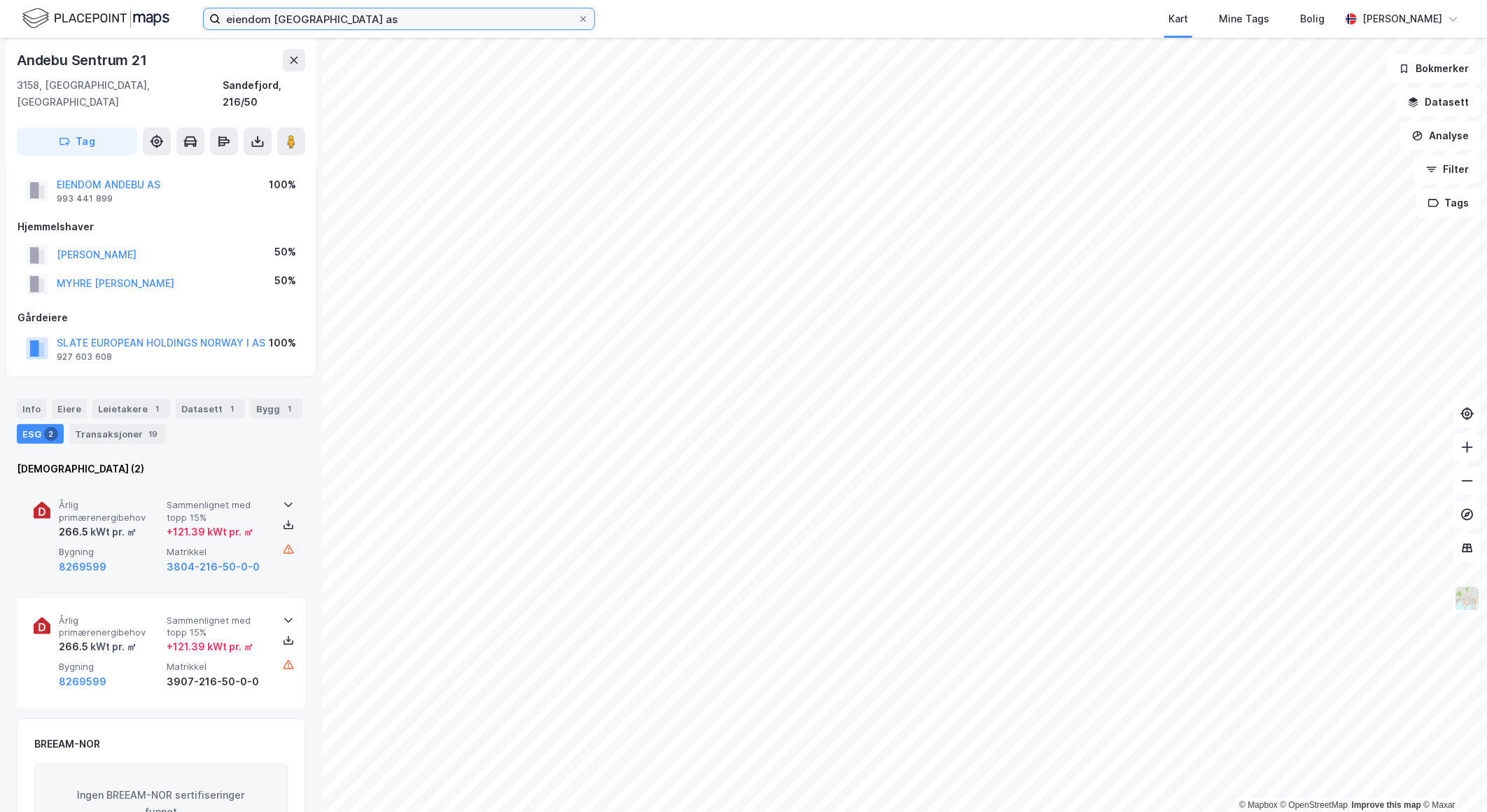
click at [330, 12] on input "eiendom [GEOGRAPHIC_DATA] as" at bounding box center [399, 19] width 357 height 21
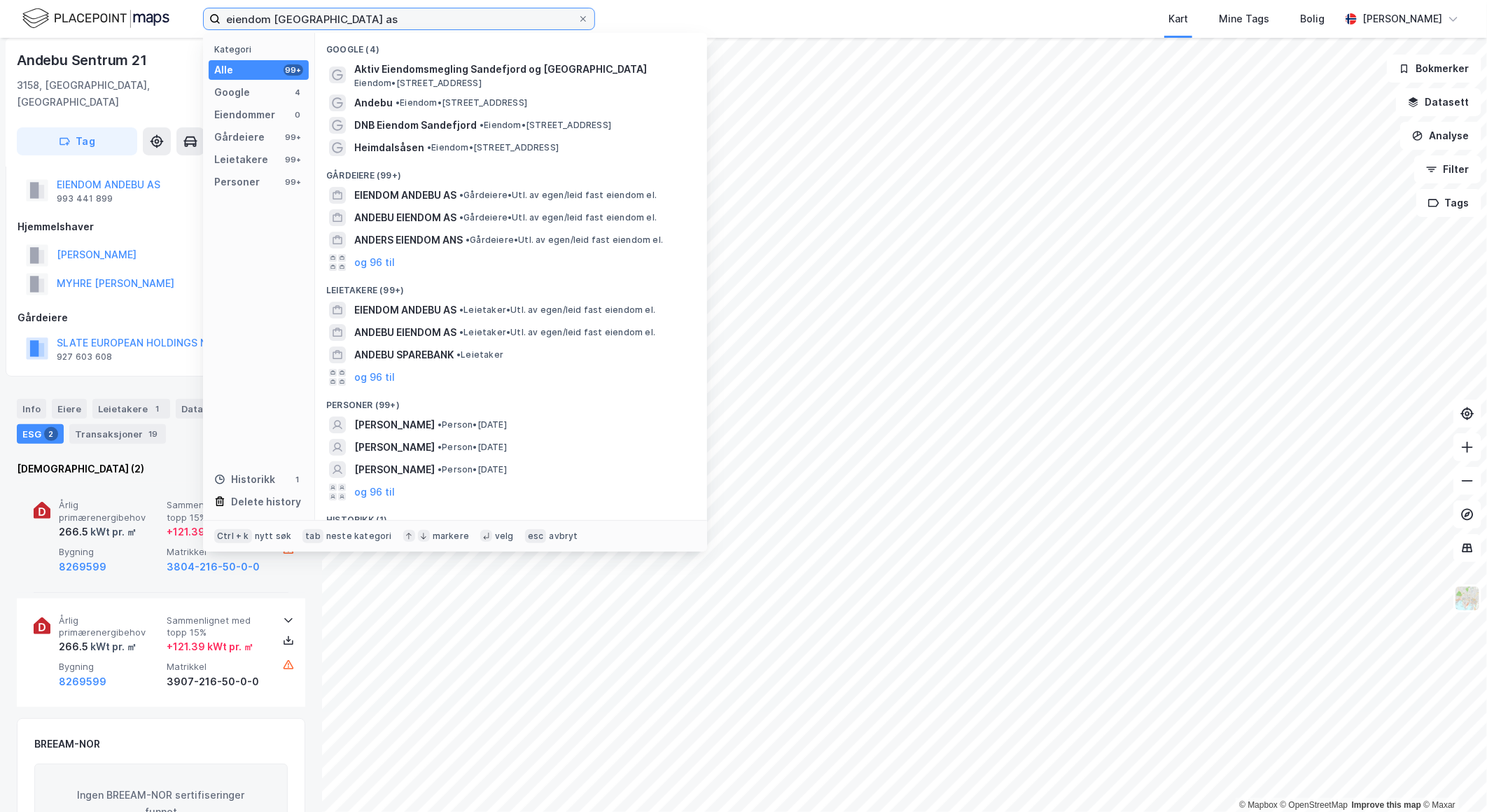
click at [330, 11] on input "eiendom [GEOGRAPHIC_DATA] as" at bounding box center [399, 19] width 357 height 21
click at [332, 21] on input "eiendom [GEOGRAPHIC_DATA] as" at bounding box center [399, 19] width 357 height 21
click at [336, 23] on input "eiendom [GEOGRAPHIC_DATA] as" at bounding box center [399, 19] width 357 height 21
click at [336, 21] on input "eiendom [GEOGRAPHIC_DATA] as" at bounding box center [399, 19] width 357 height 21
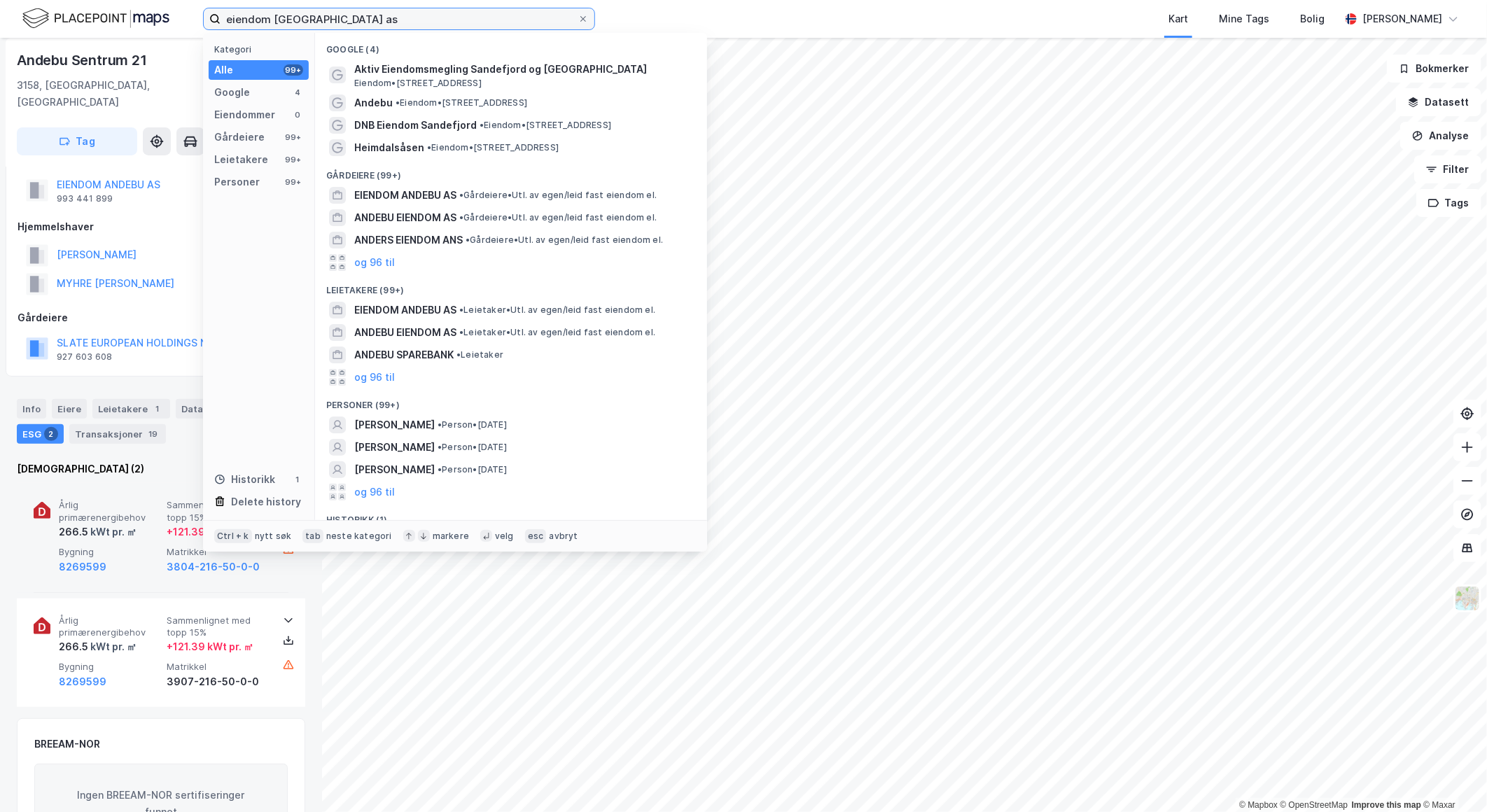
click at [336, 20] on input "eiendom [GEOGRAPHIC_DATA] as" at bounding box center [399, 19] width 357 height 21
click at [339, 21] on input "eiendom [GEOGRAPHIC_DATA] as" at bounding box center [399, 19] width 357 height 21
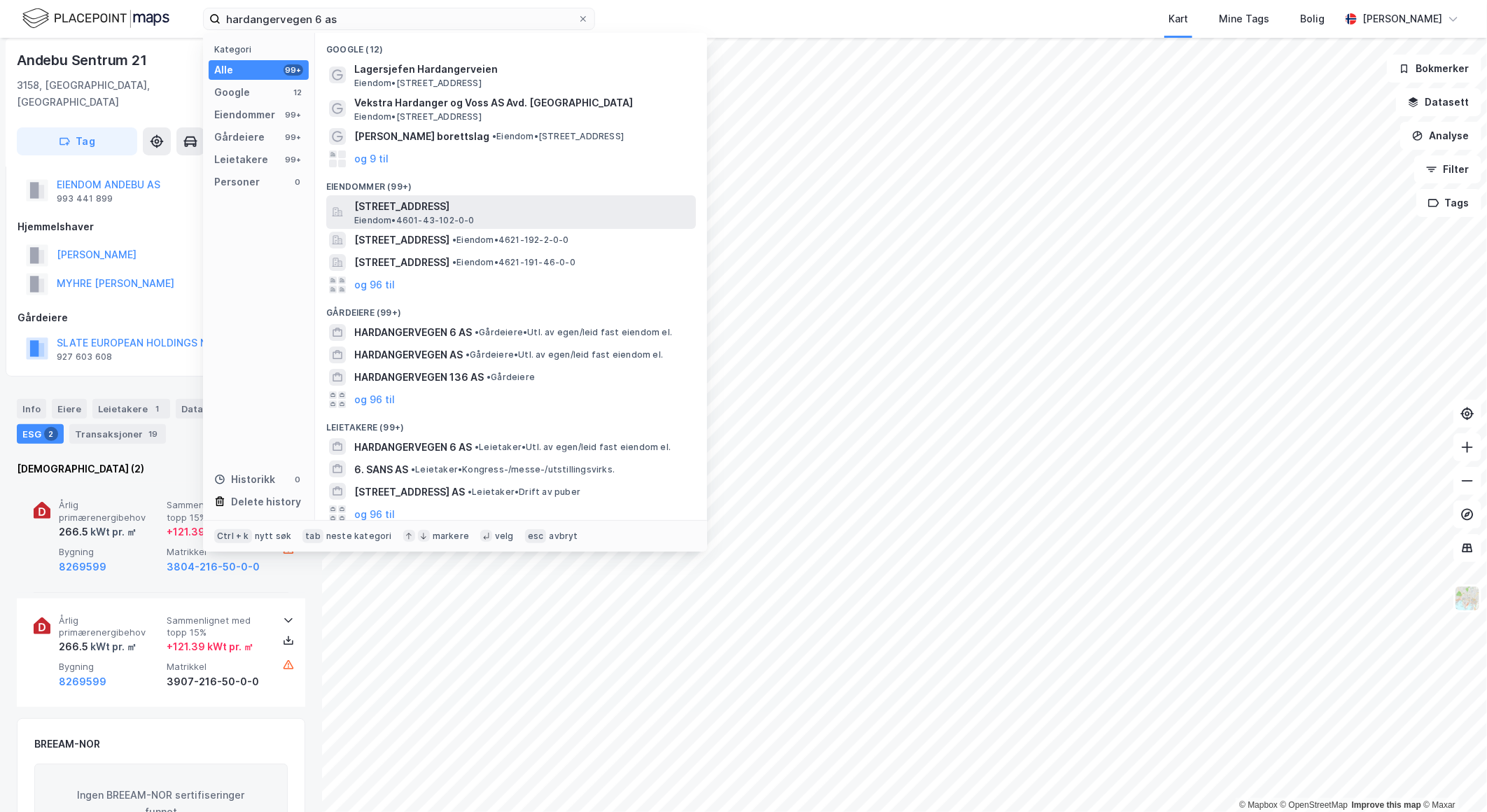
click at [458, 220] on span "Eiendom • 4601-43-102-0-0" at bounding box center [414, 220] width 120 height 11
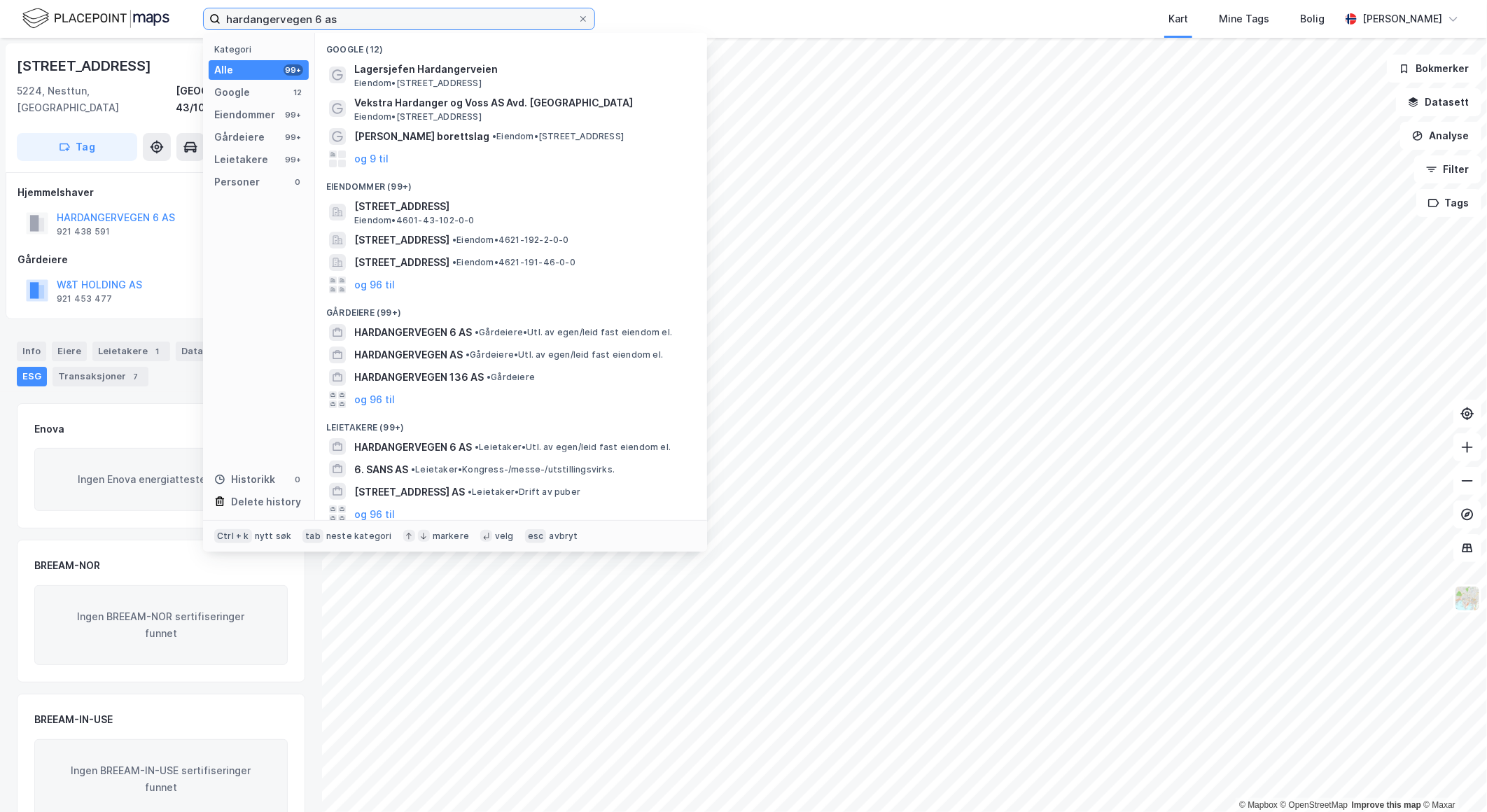
click at [388, 9] on input "hardangervegen 6 as" at bounding box center [399, 19] width 357 height 21
click at [450, 244] on span "[STREET_ADDRESS]" at bounding box center [401, 239] width 95 height 17
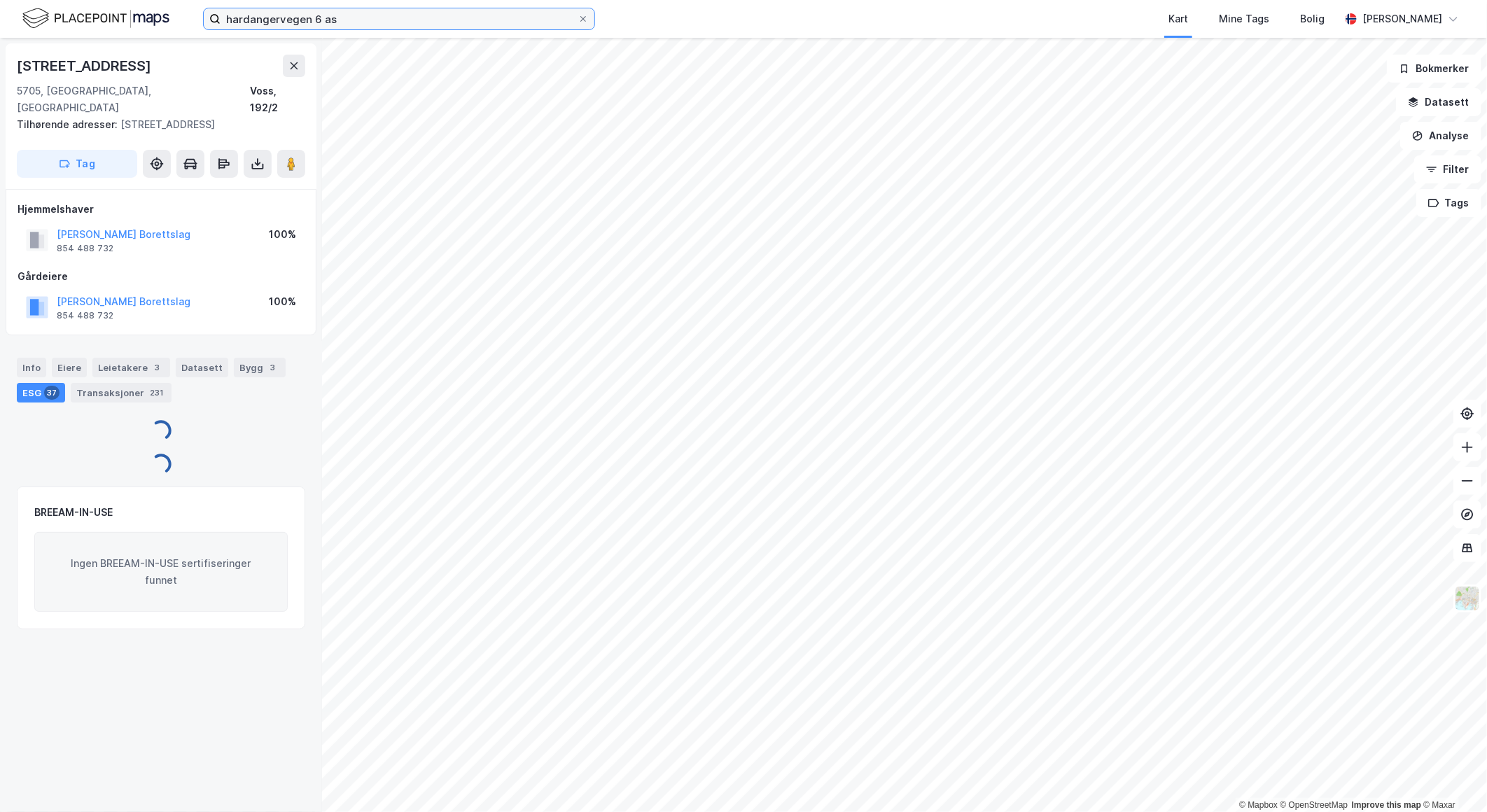
click at [338, 20] on input "hardangervegen 6 as" at bounding box center [399, 19] width 357 height 21
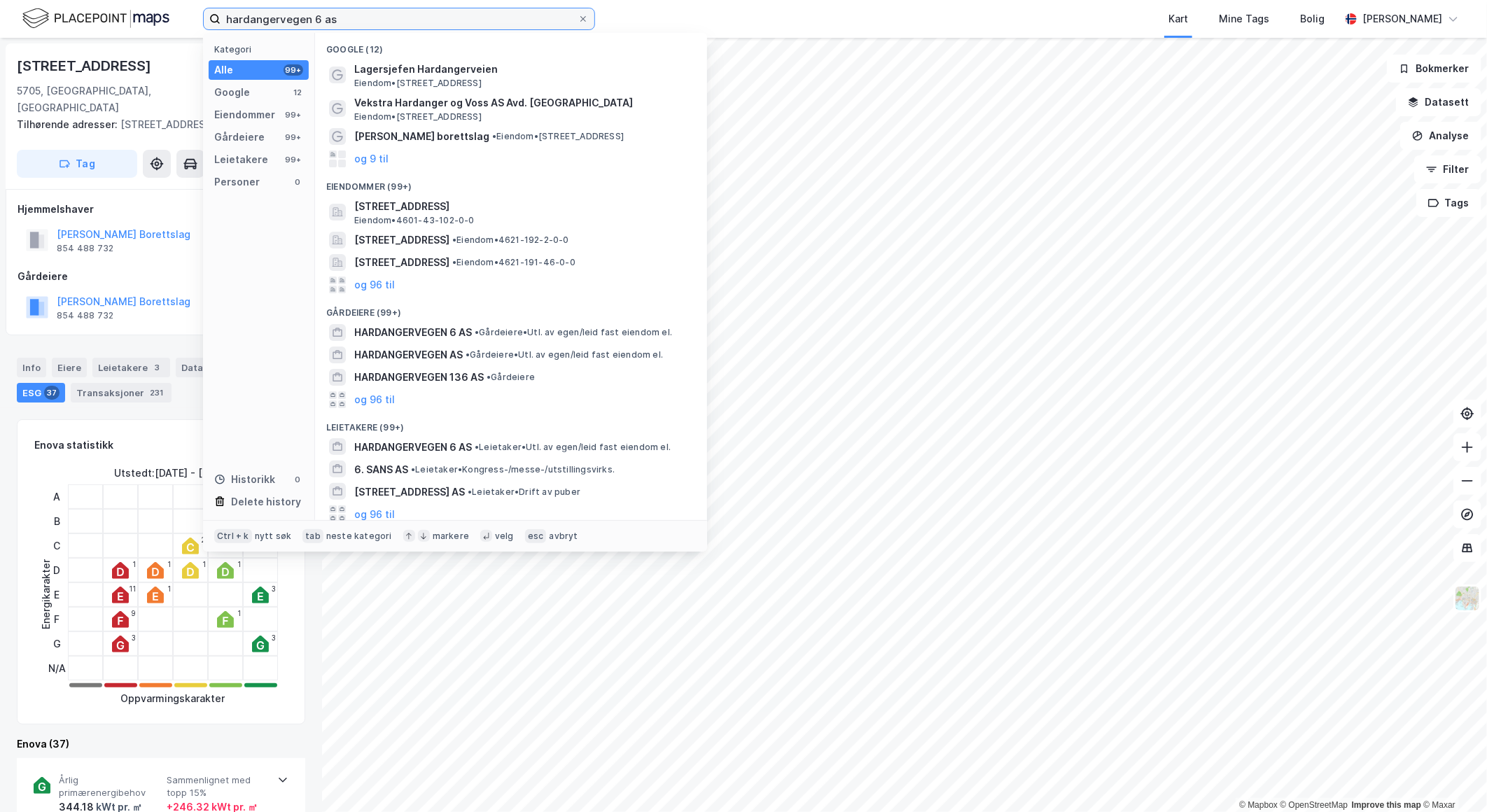
click at [294, 19] on input "hardangervegen 6 as" at bounding box center [399, 19] width 357 height 21
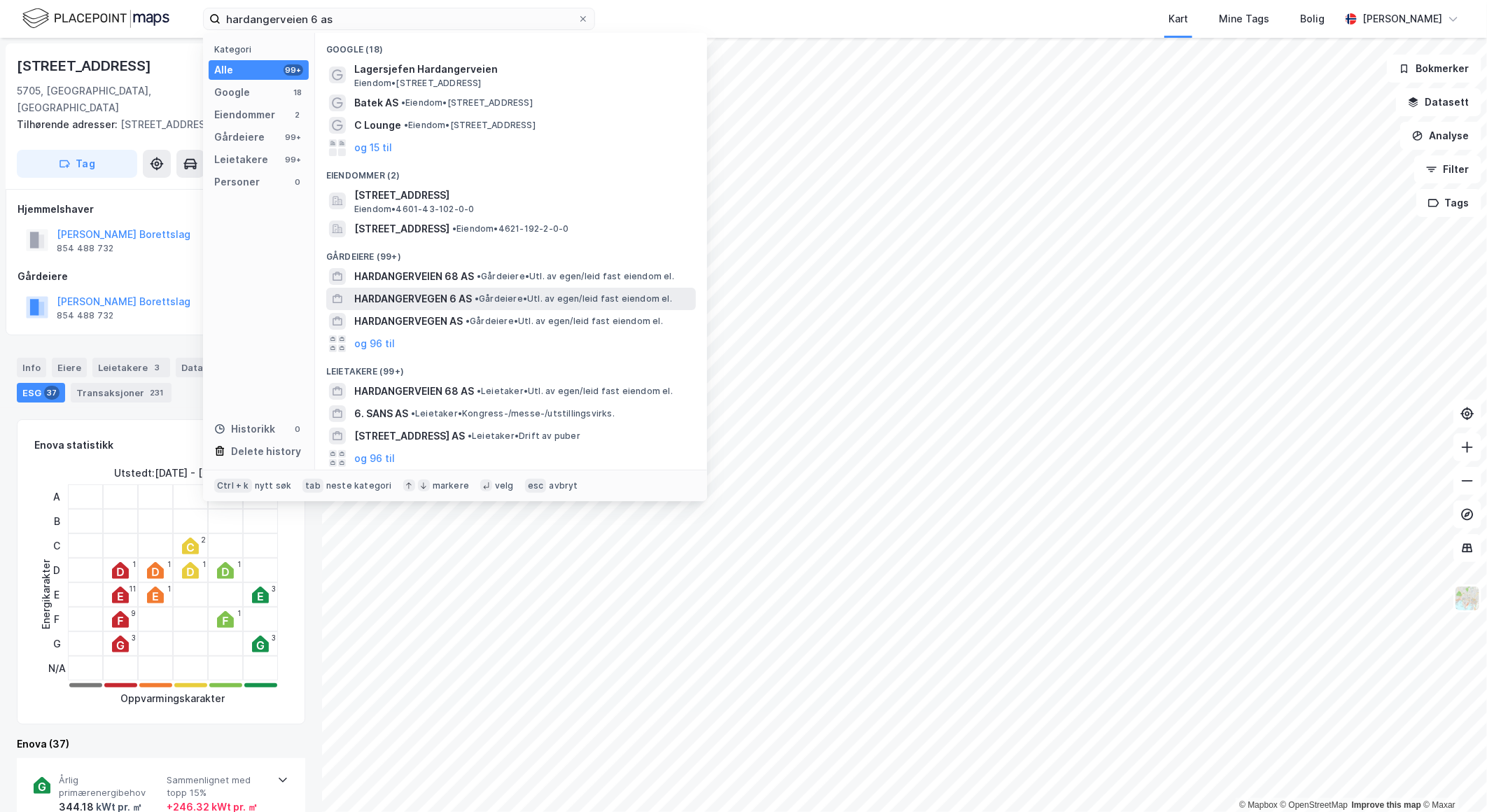
click at [468, 295] on span "HARDANGERVEGEN 6 AS" at bounding box center [412, 298] width 118 height 17
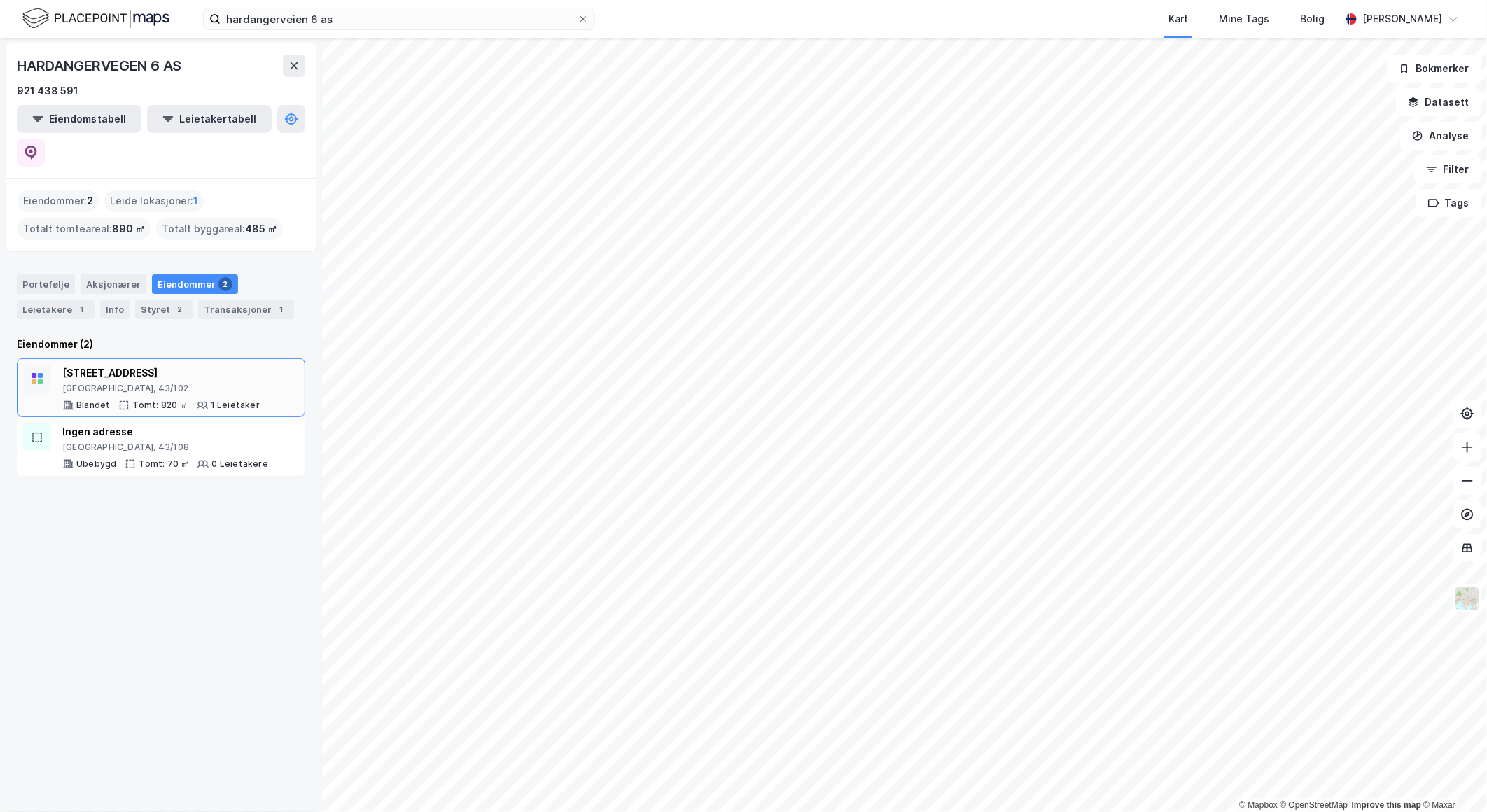
click at [154, 383] on div "[GEOGRAPHIC_DATA], 43/102" at bounding box center [161, 388] width 197 height 11
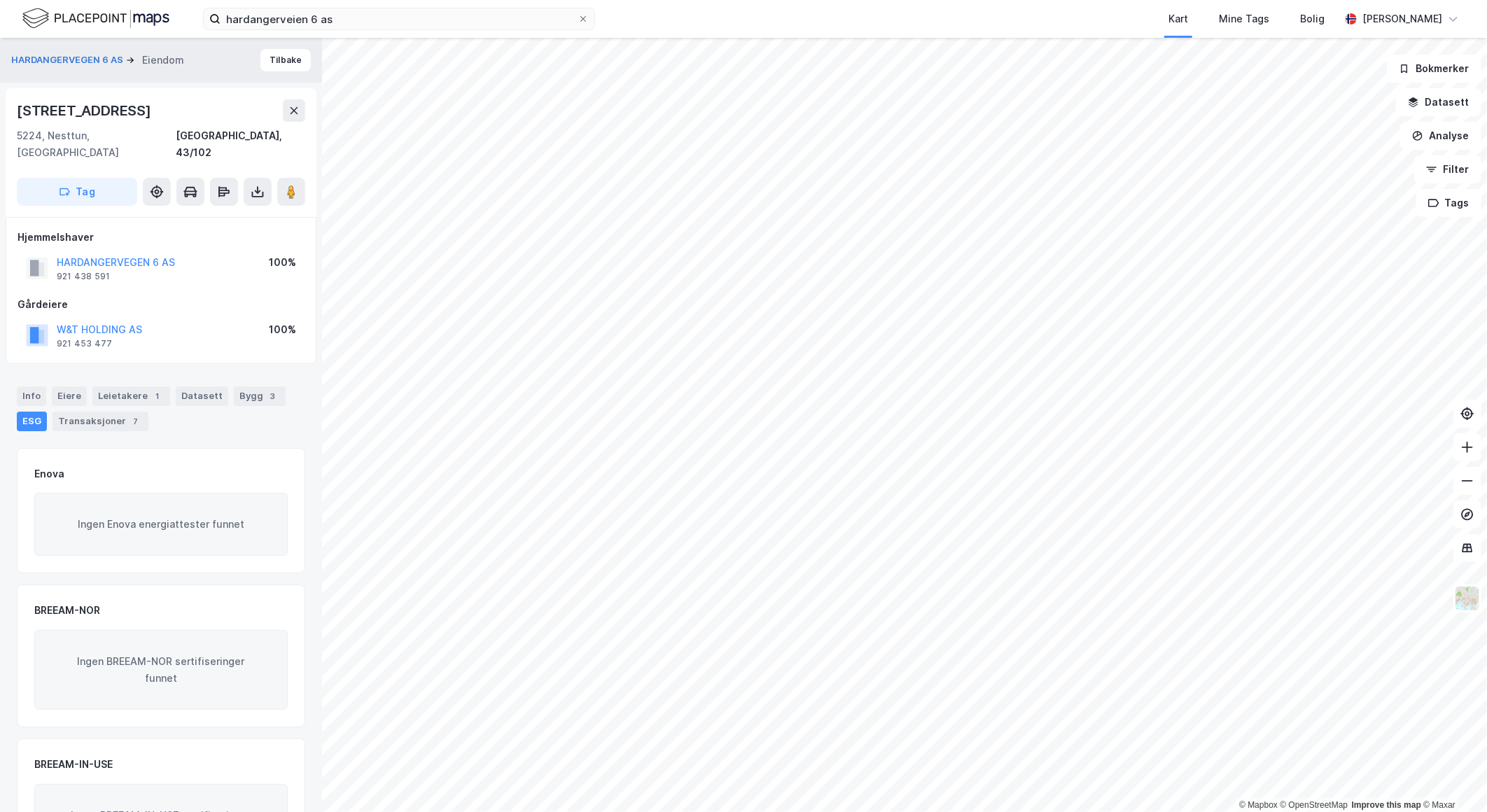
scroll to position [71, 0]
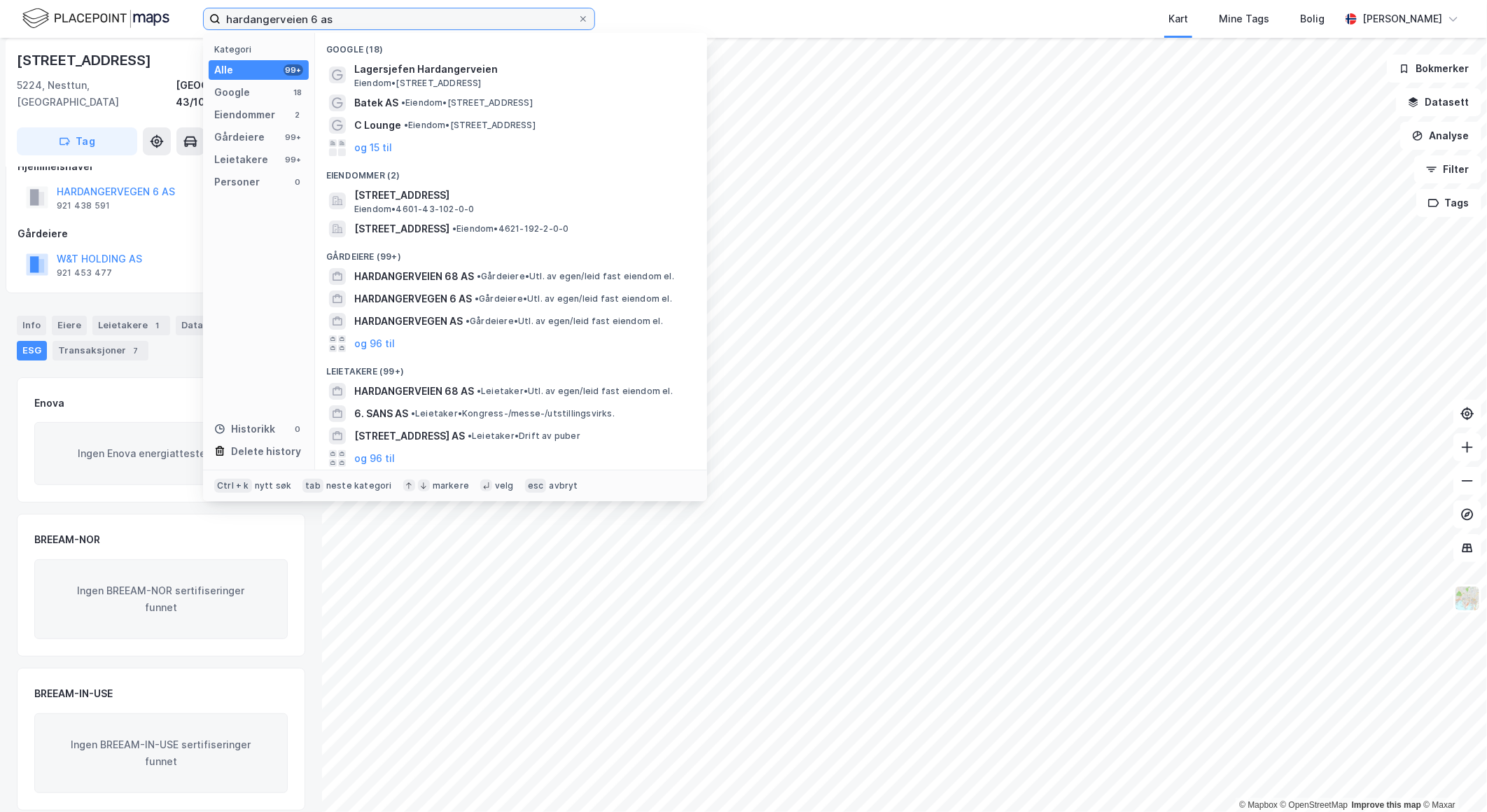
drag, startPoint x: 334, startPoint y: 18, endPoint x: 314, endPoint y: 18, distance: 20.0
click at [314, 18] on input "hardangerveien 6 as" at bounding box center [399, 19] width 357 height 21
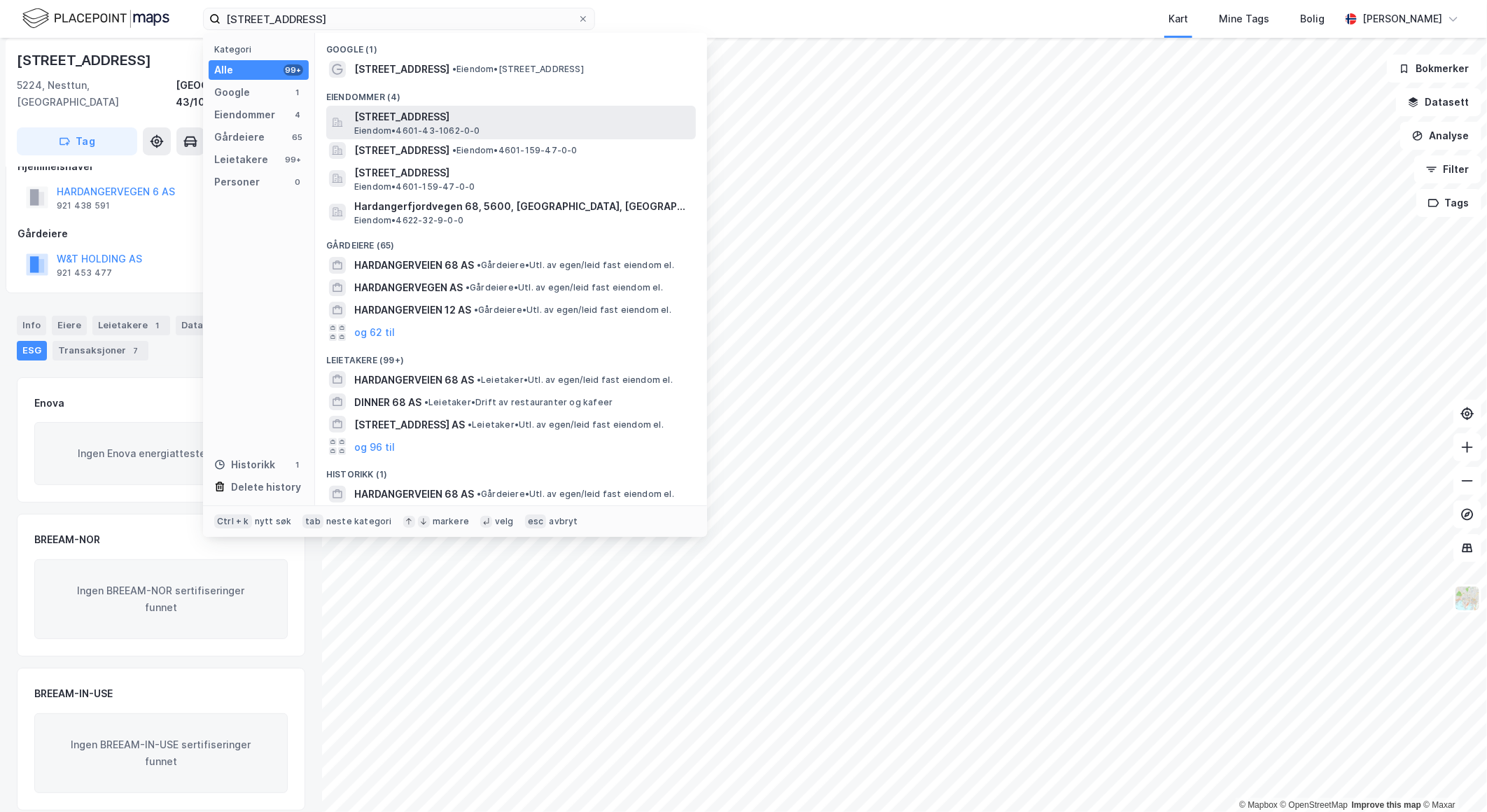
click at [476, 114] on span "[STREET_ADDRESS]" at bounding box center [522, 117] width 336 height 17
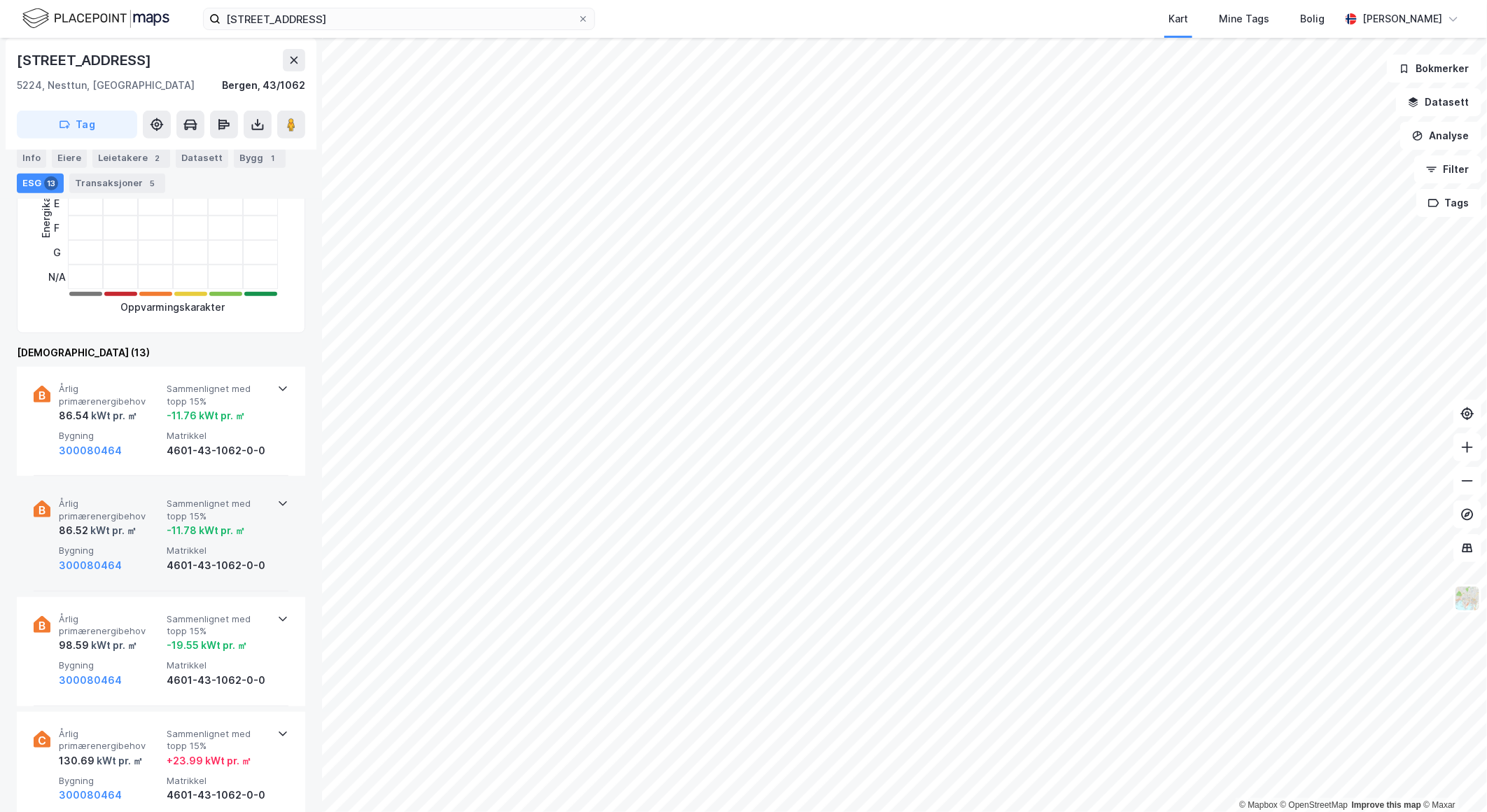
scroll to position [382, 0]
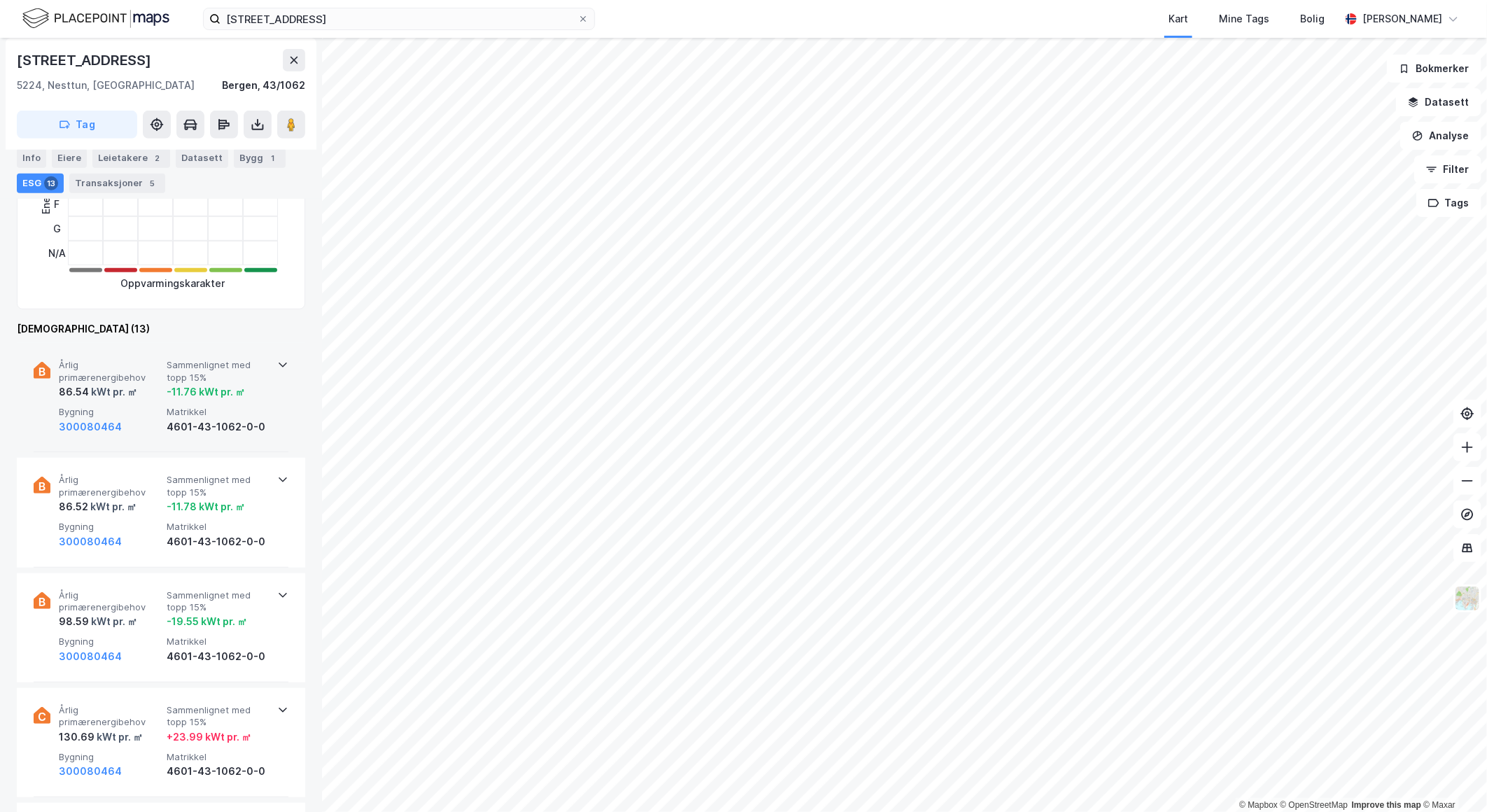
click at [283, 366] on icon at bounding box center [283, 364] width 11 height 11
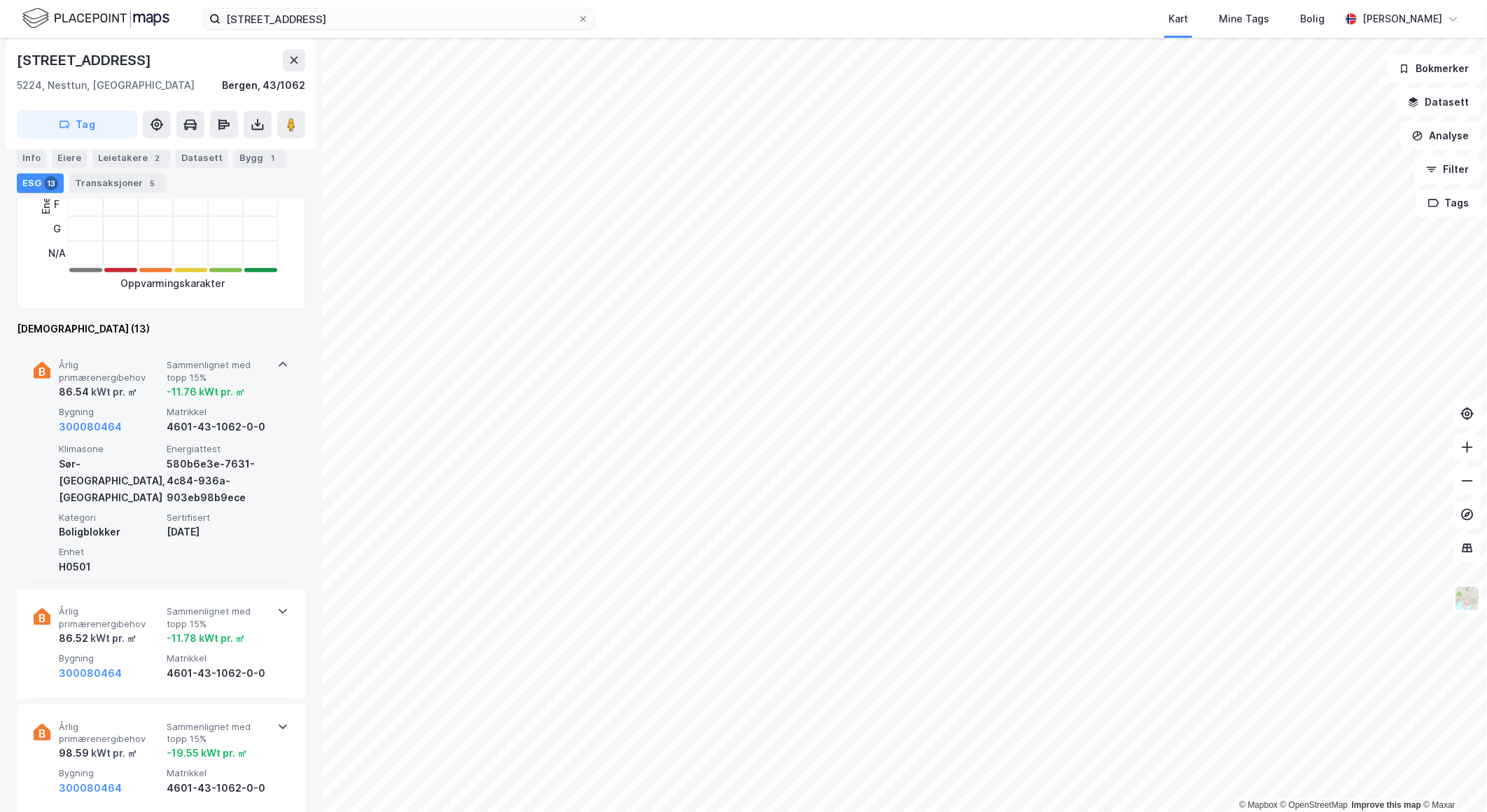
click at [283, 366] on icon at bounding box center [283, 364] width 11 height 11
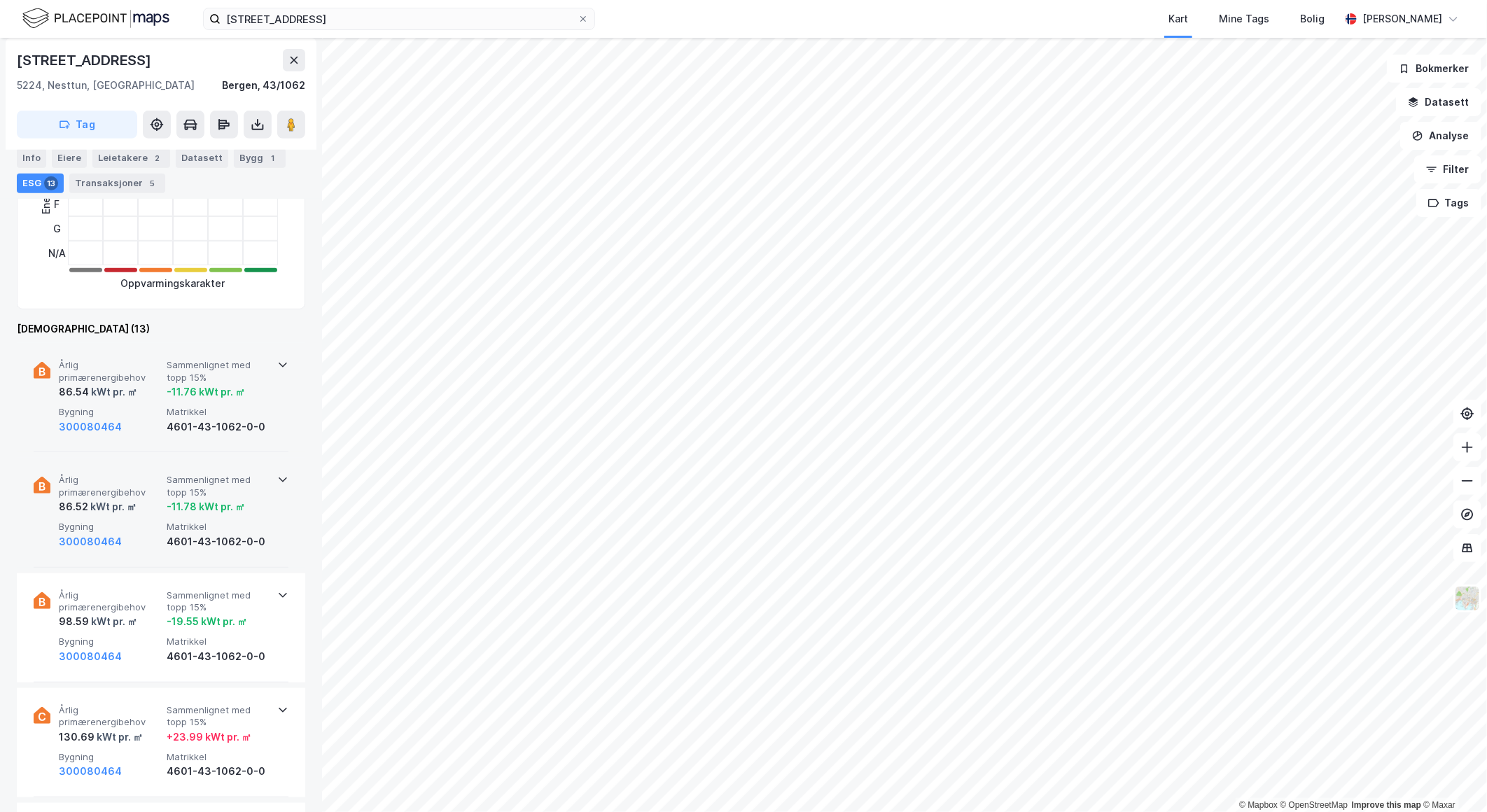
click at [277, 502] on div "Årlig primærenergibehov 86.52 kWt pr. ㎡ Sammenlignet med topp 15% -11.78 kWt pr…" at bounding box center [161, 512] width 255 height 109
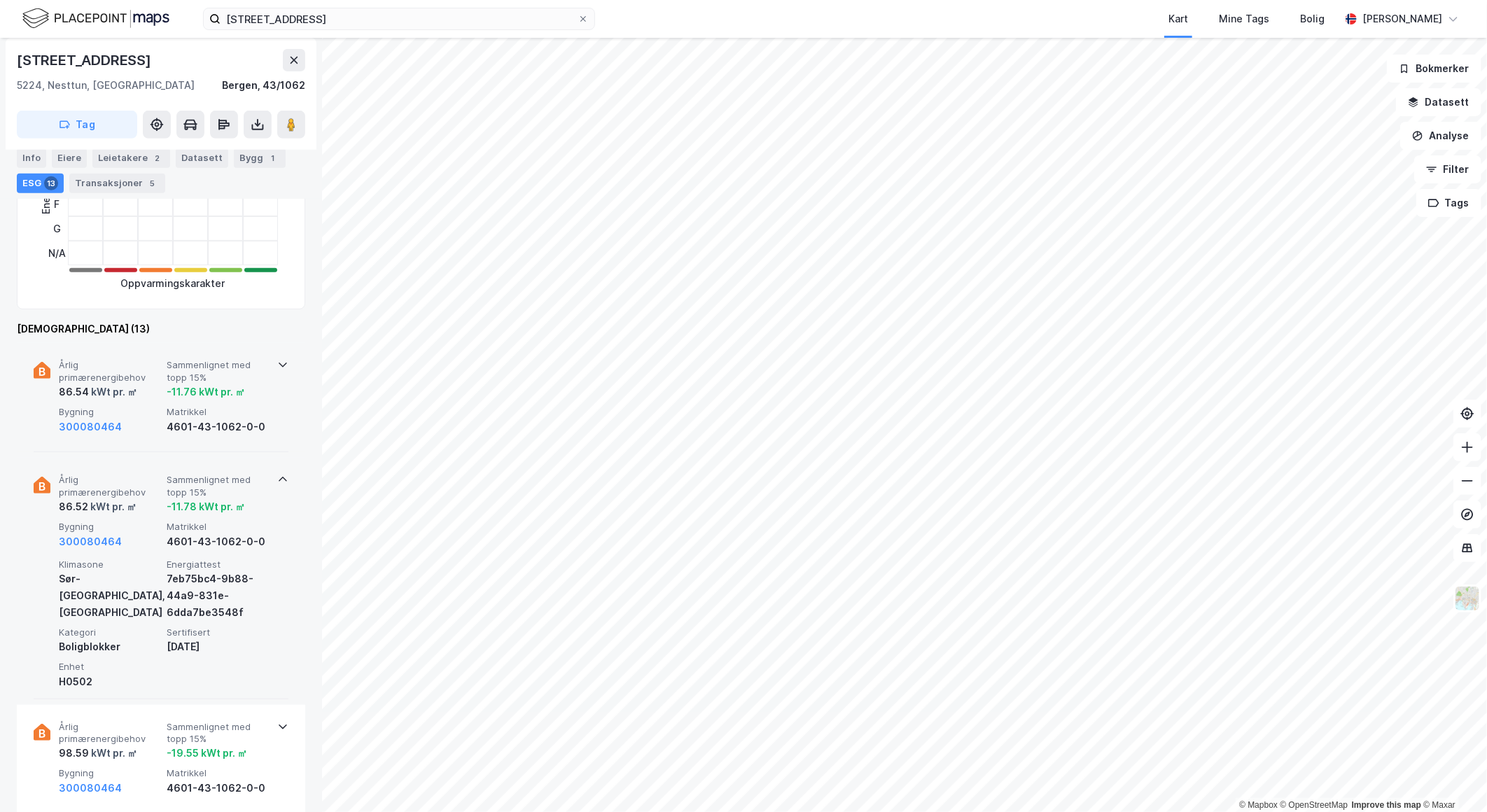
click at [277, 502] on div "Årlig primærenergibehov 86.52 kWt pr. ㎡ Sammenlignet med topp 15% -11.78 kWt pr…" at bounding box center [161, 578] width 255 height 241
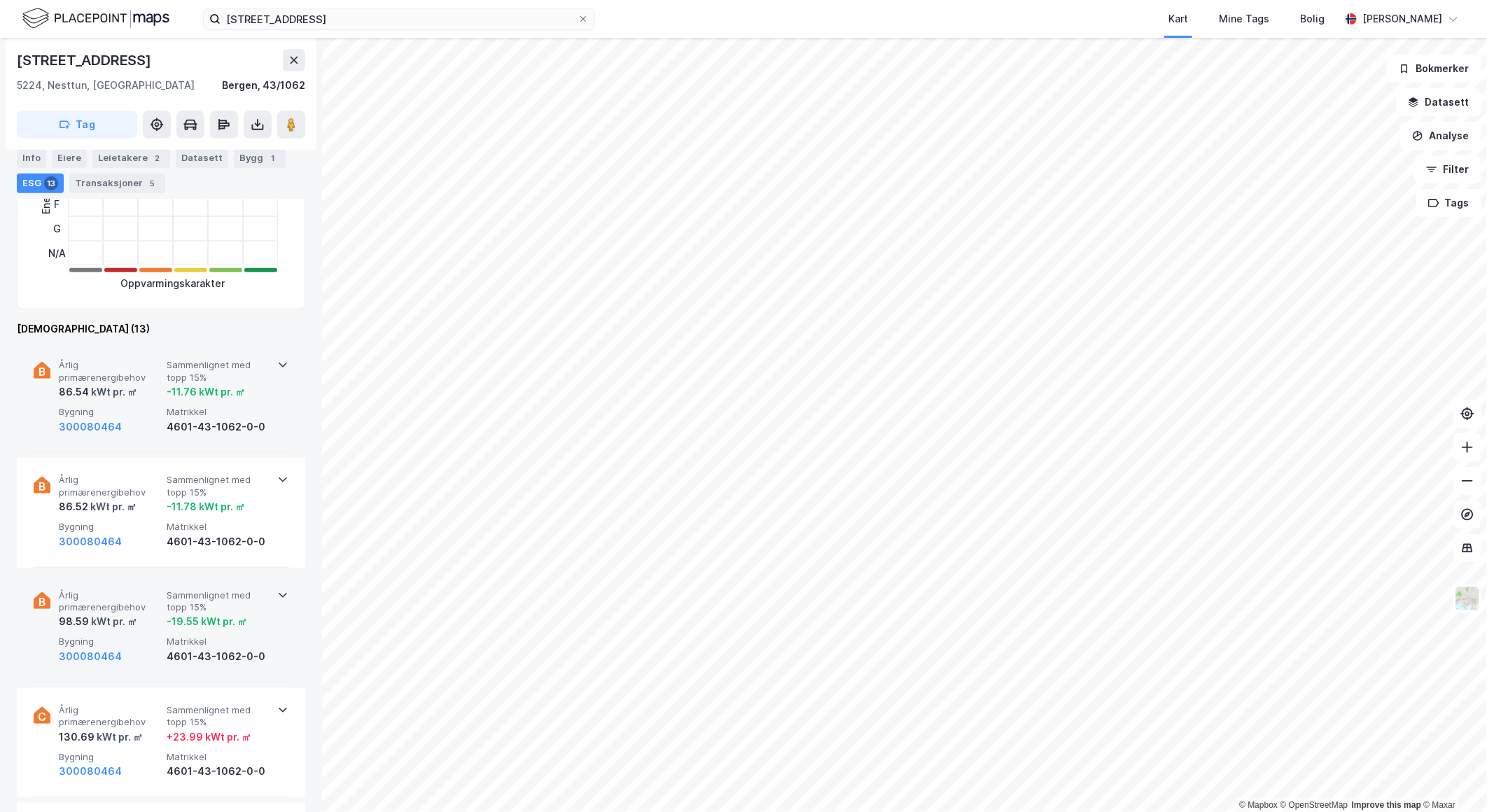
click at [273, 625] on div "Årlig primærenergibehov 98.59 kWt pr. ㎡ Sammenlignet med topp 15% -19.55 kWt pr…" at bounding box center [161, 628] width 255 height 109
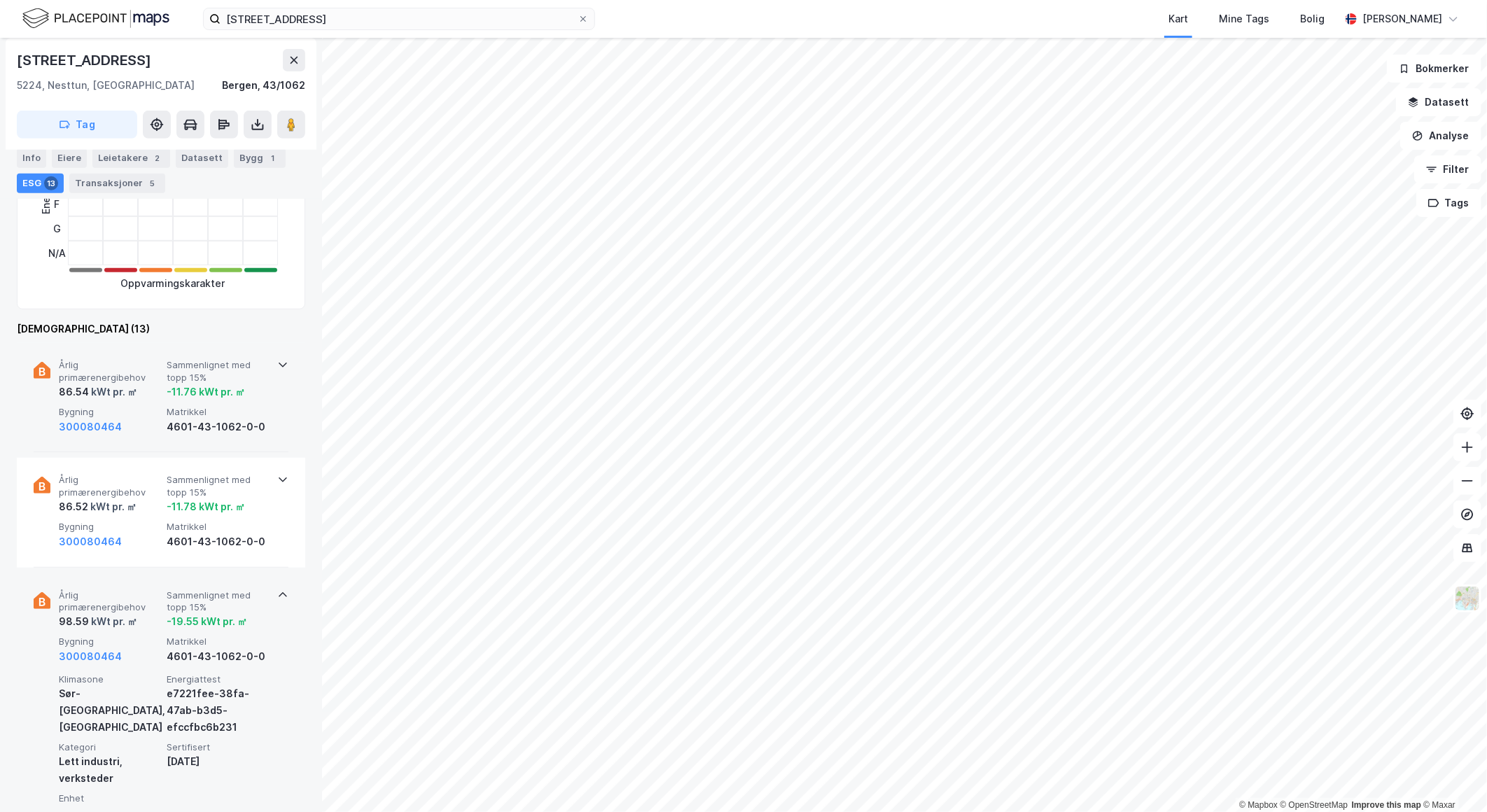
click at [273, 625] on div "Årlig primærenergibehov 98.59 kWt pr. ㎡ Sammenlignet med topp 15% -19.55 kWt pr…" at bounding box center [161, 702] width 255 height 258
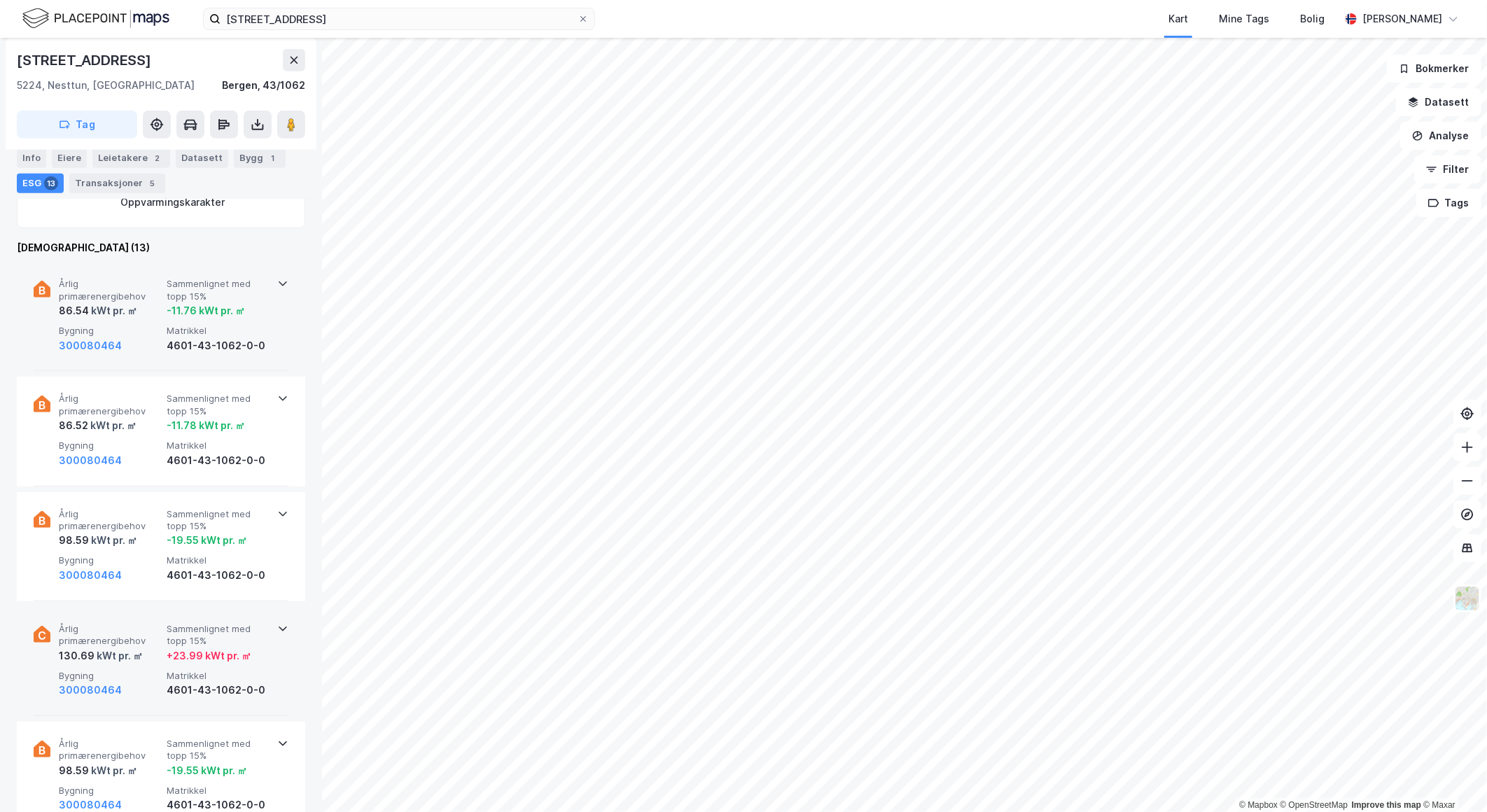
scroll to position [537, 0]
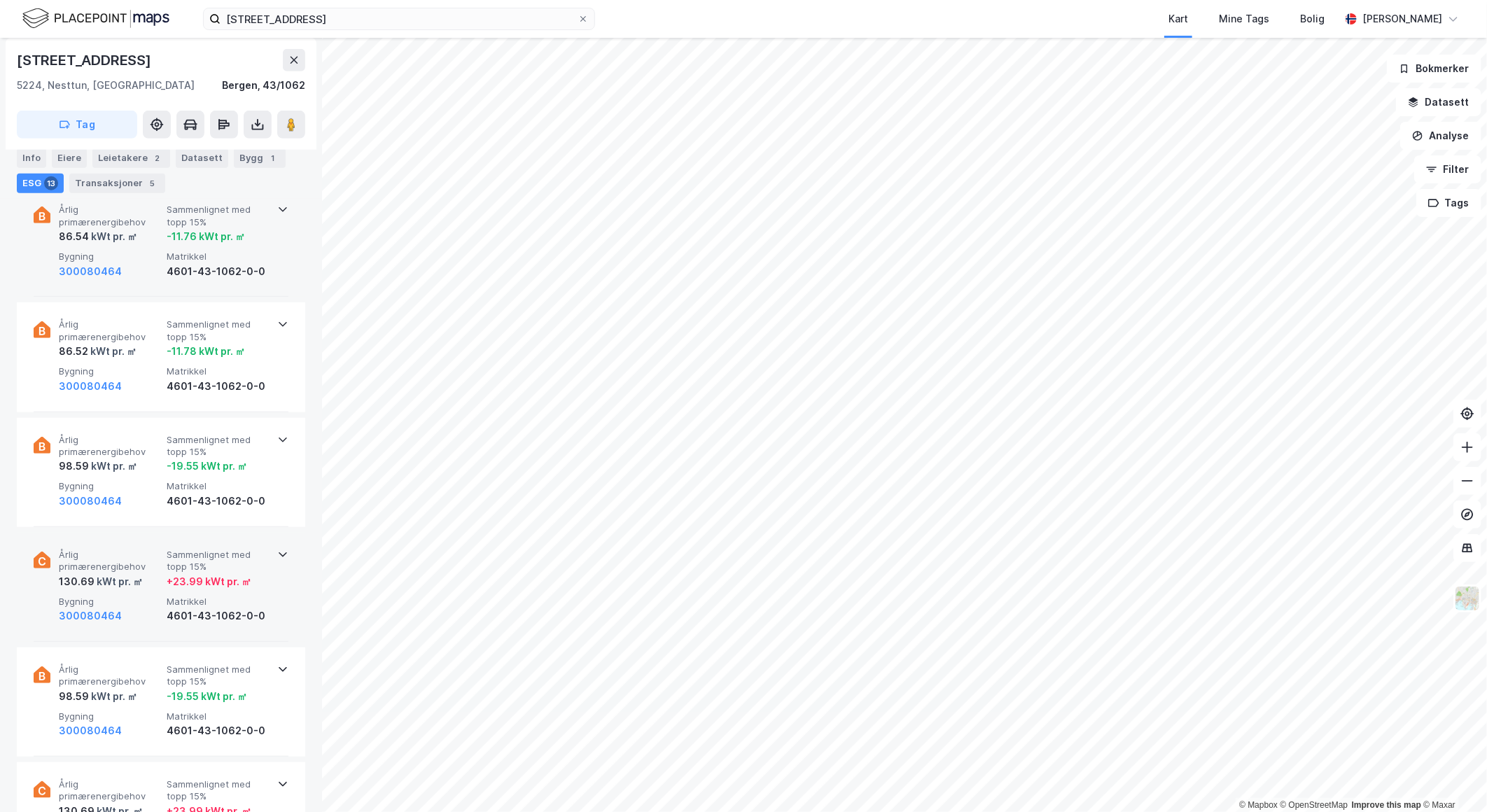
click at [265, 584] on div "Årlig primærenergibehov 130.69 kWt pr. ㎡ Sammenlignet med topp 15% + 23.99 kWt …" at bounding box center [161, 587] width 255 height 109
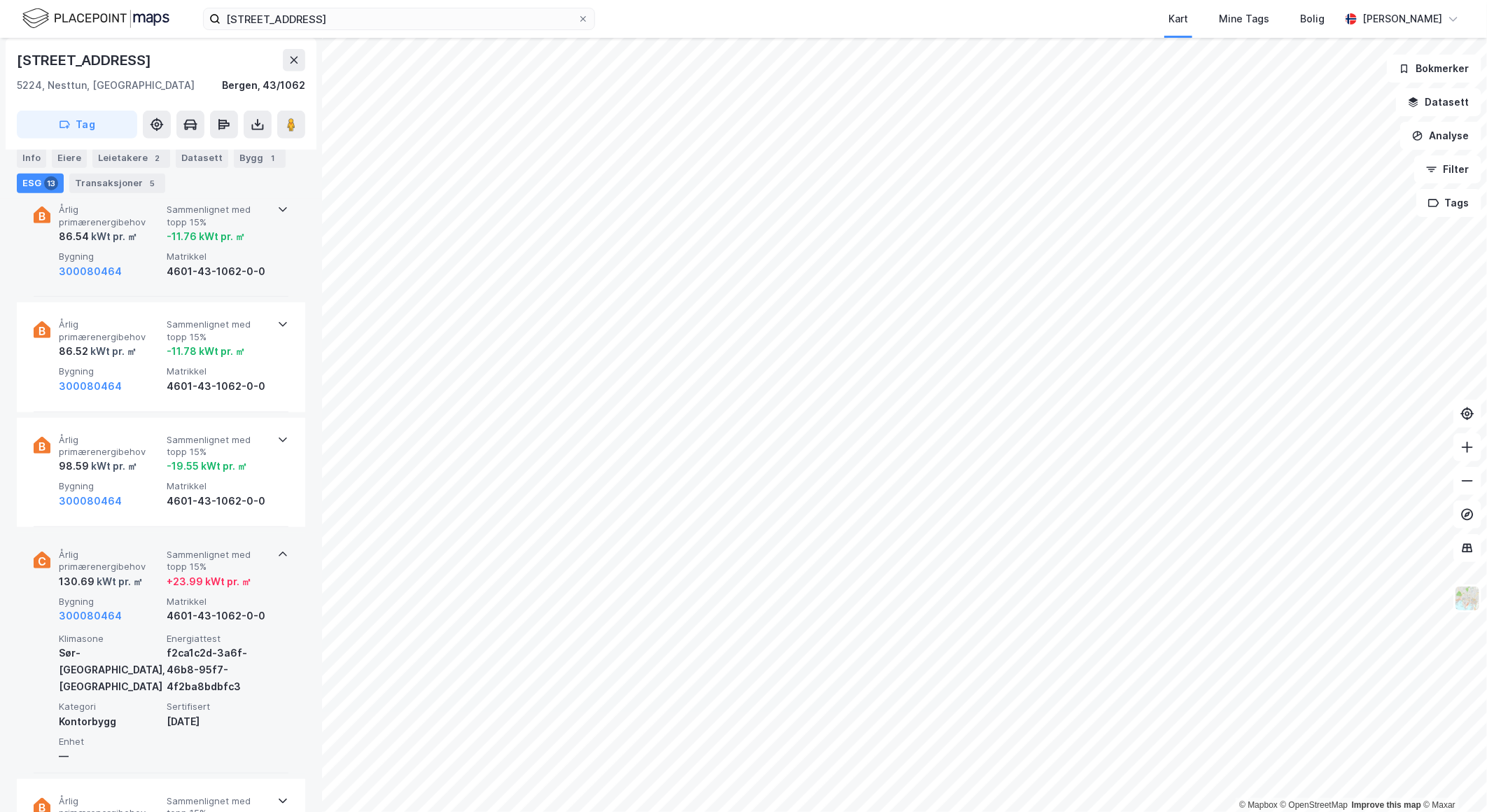
click at [265, 584] on div "Årlig primærenergibehov 130.69 kWt pr. ㎡ Sammenlignet med topp 15% + 23.99 kWt …" at bounding box center [161, 653] width 255 height 241
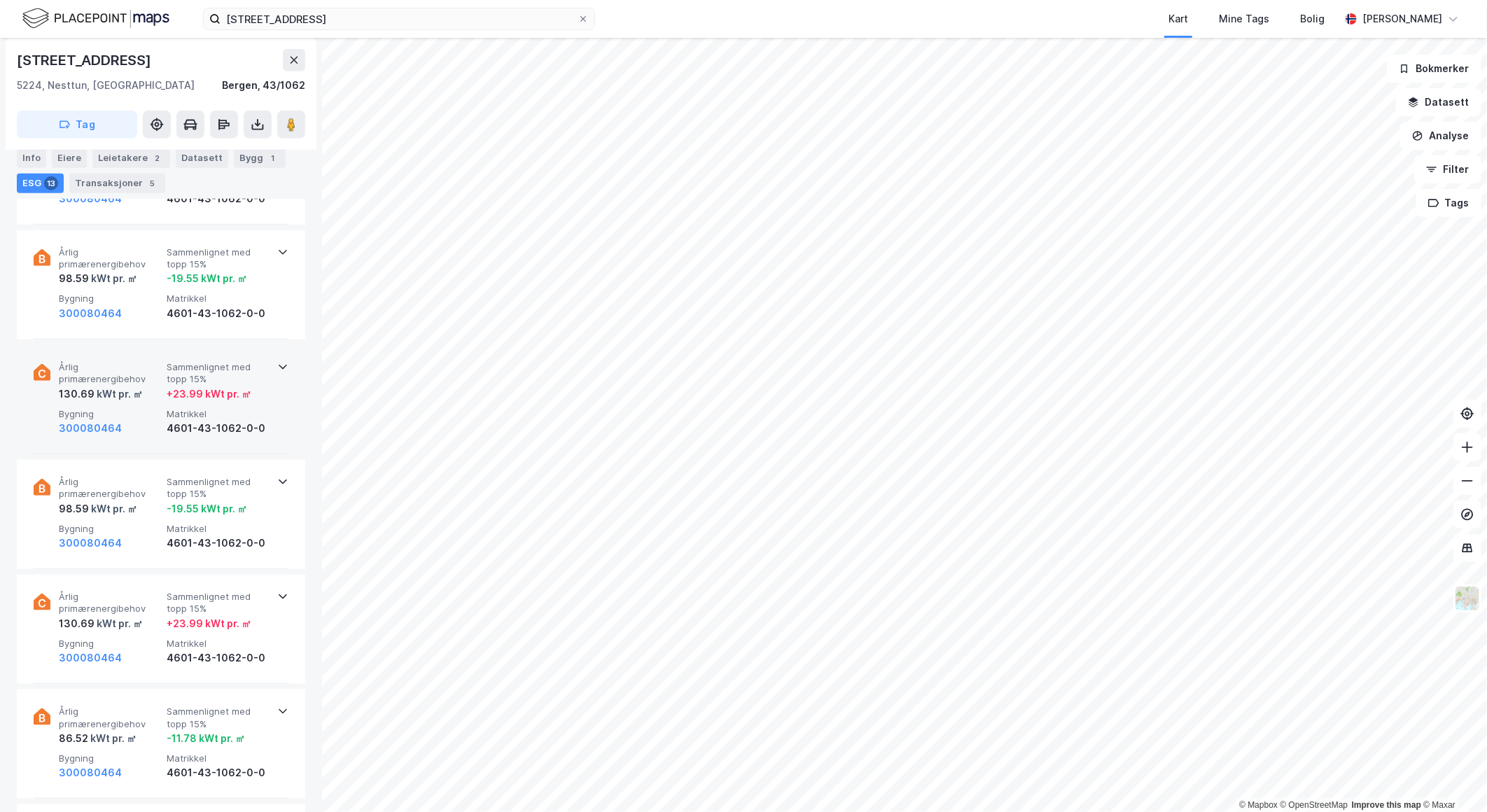
scroll to position [770, 0]
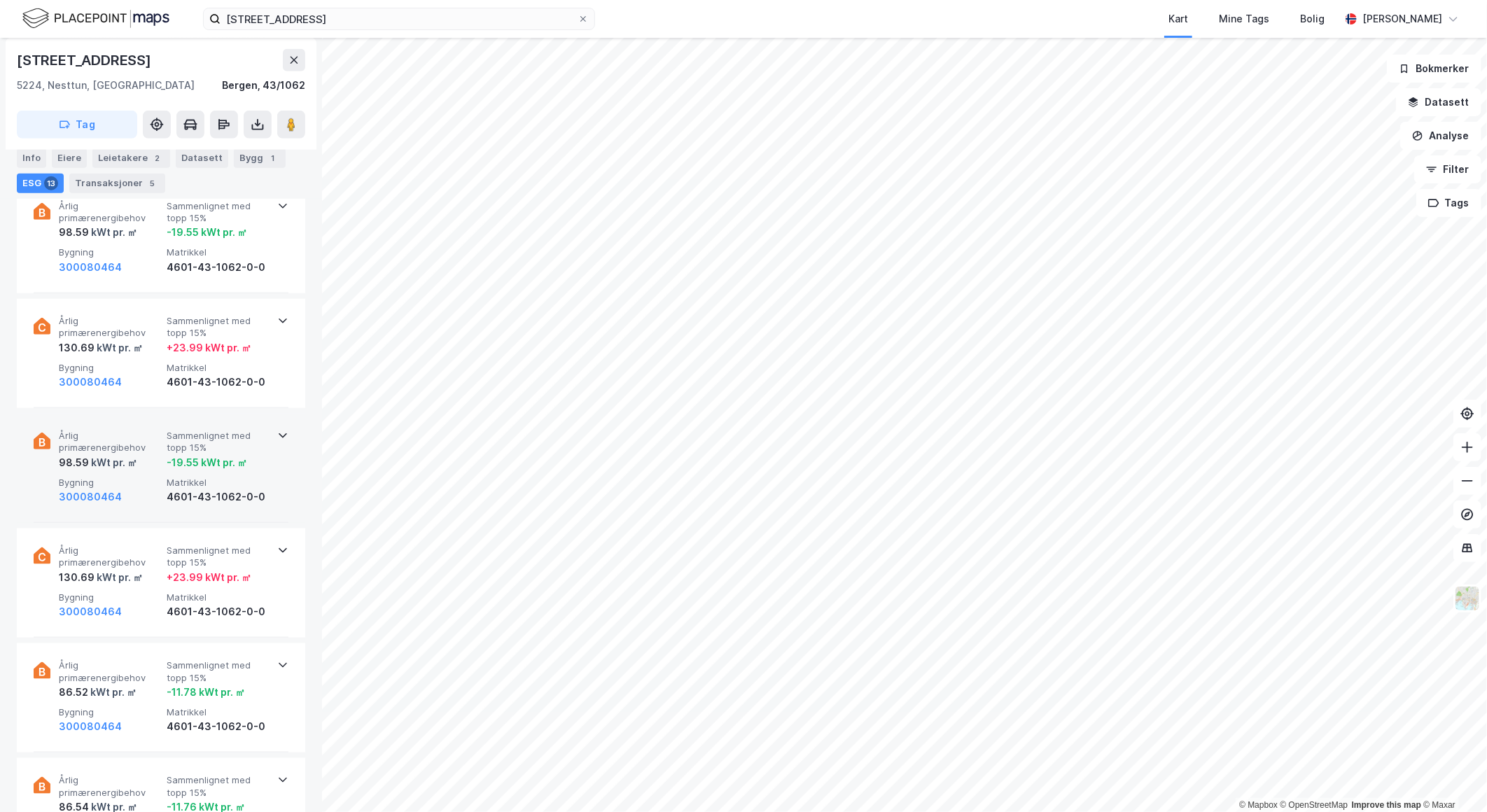
click at [261, 465] on div "-19.55 kWt pr. ㎡" at bounding box center [218, 462] width 102 height 17
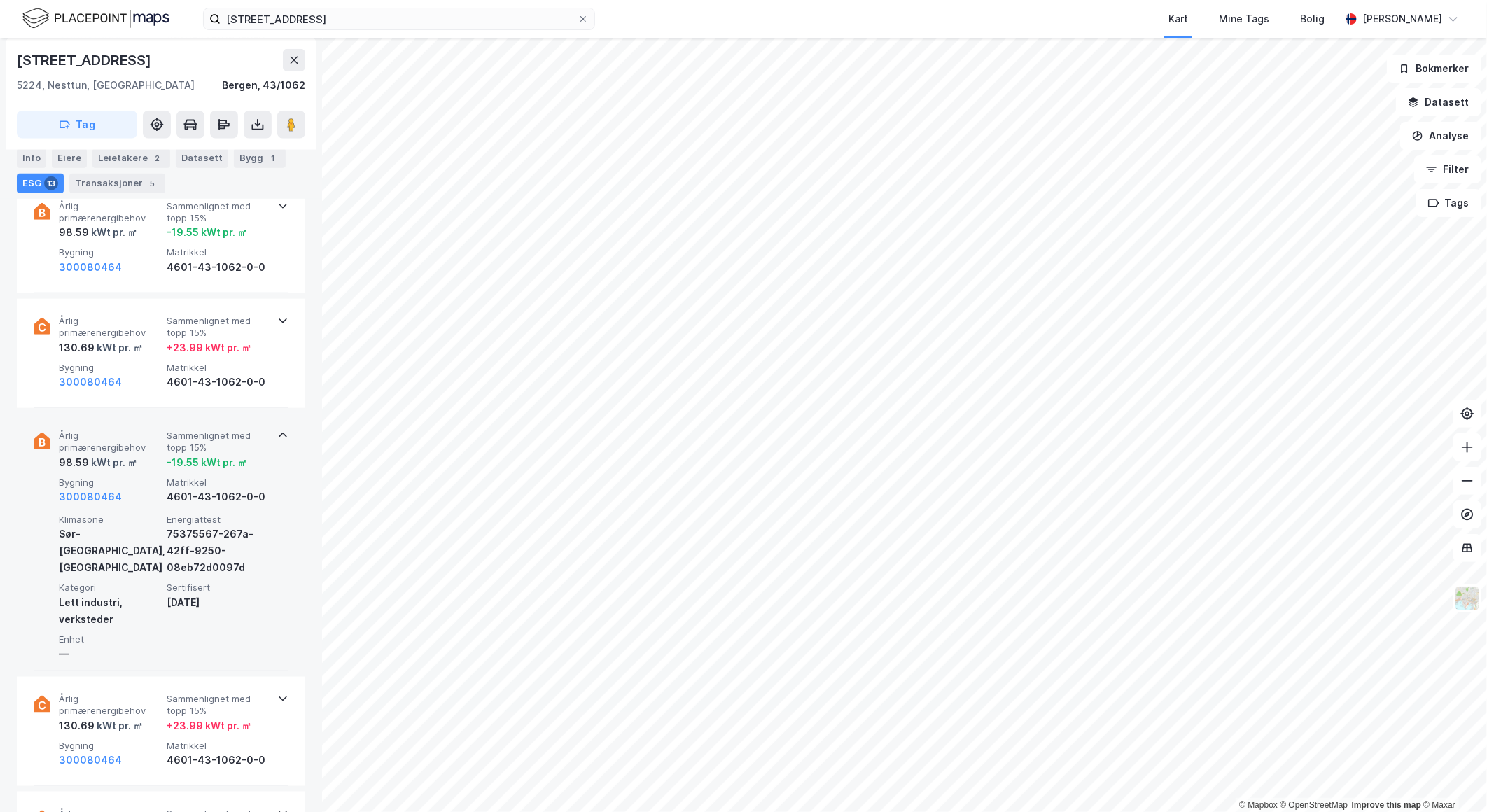
click at [261, 465] on div "-19.55 kWt pr. ㎡" at bounding box center [218, 462] width 102 height 17
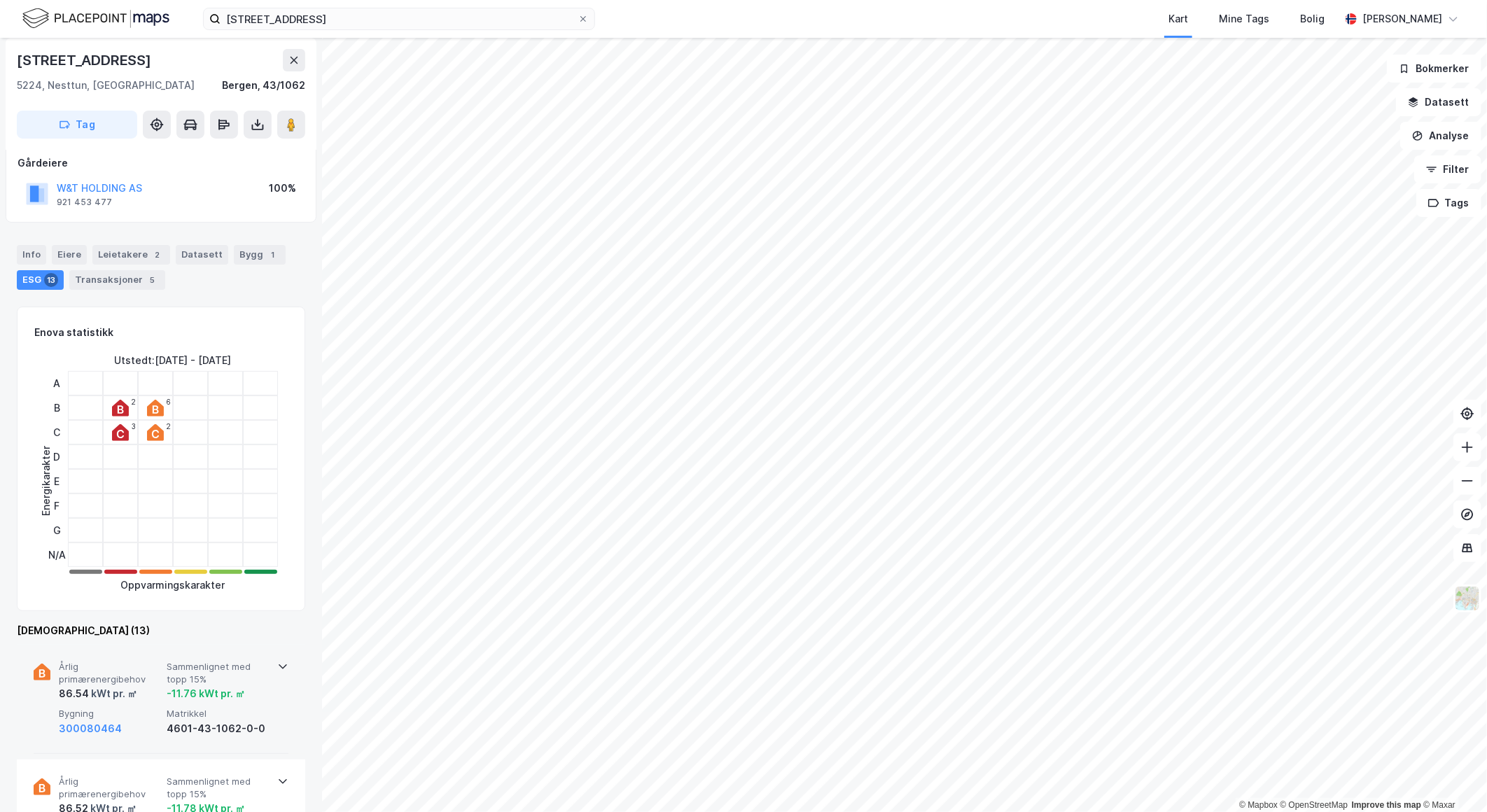
scroll to position [0, 0]
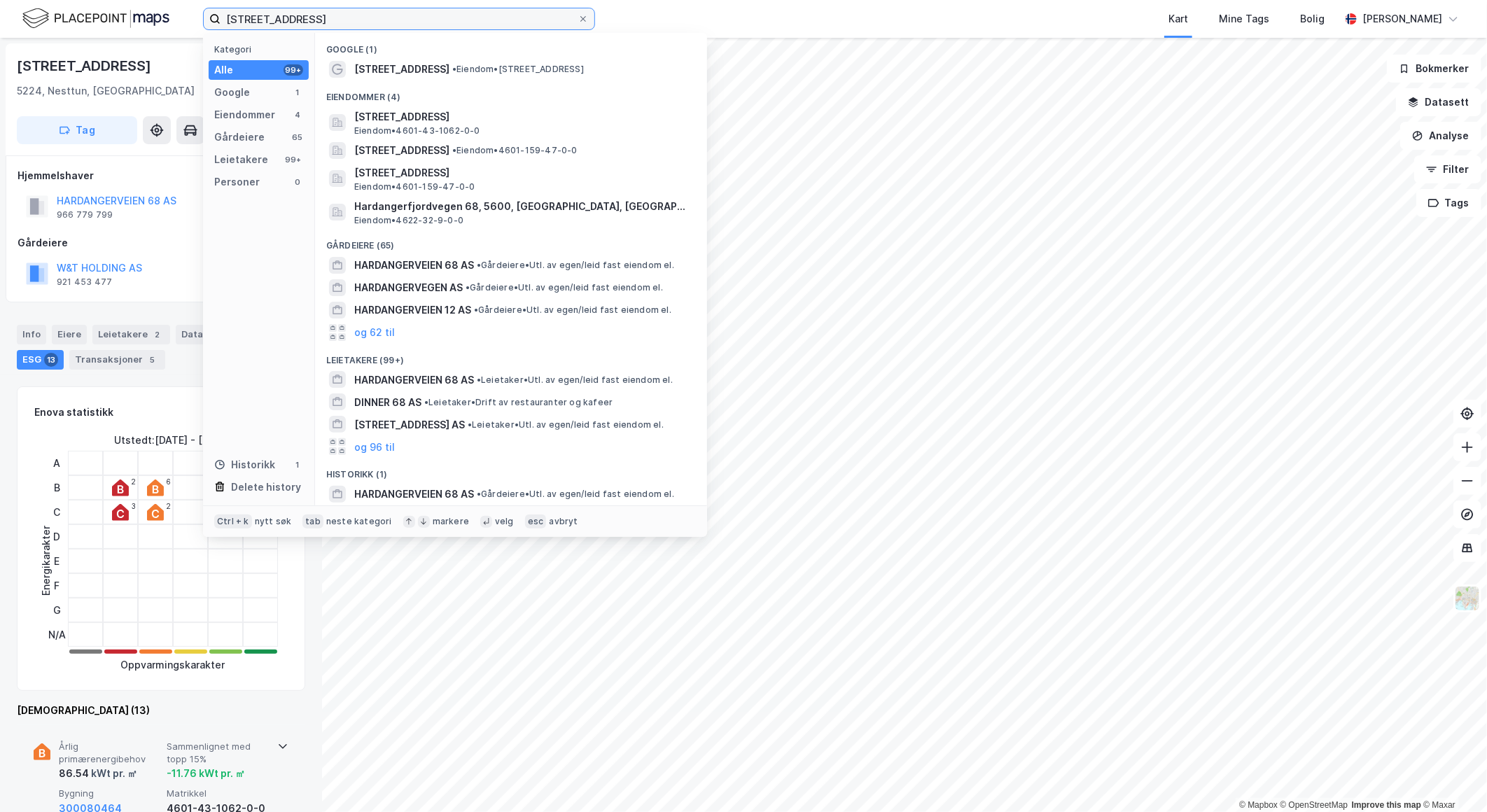
drag, startPoint x: 339, startPoint y: 16, endPoint x: 128, endPoint y: 0, distance: 211.6
click at [130, 1] on div "hardangerveien 68 Kategori Alle 99+ Google 1 Eiendommer 4 Gårdeiere 65 Leietake…" at bounding box center [743, 19] width 1487 height 38
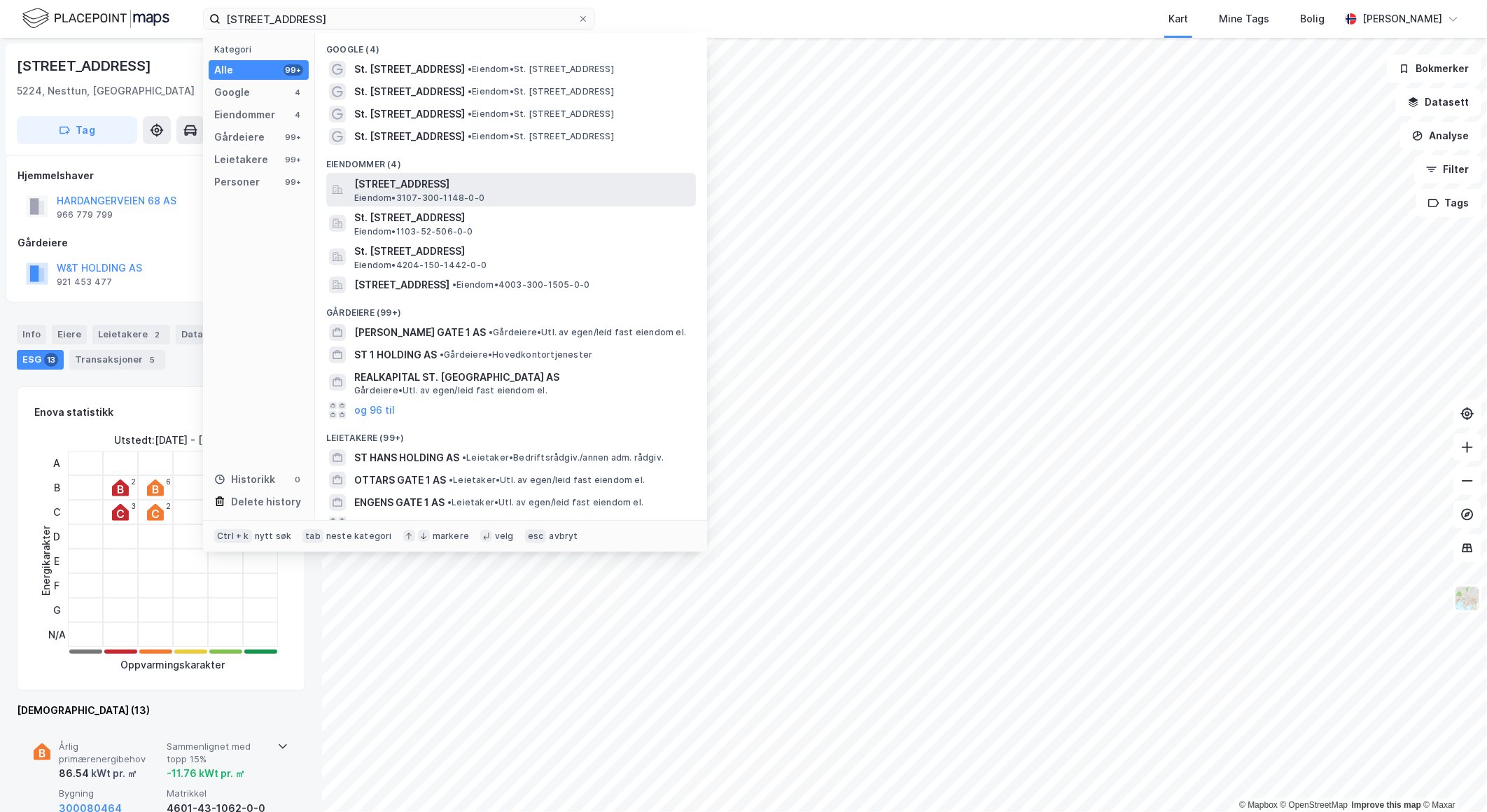
click at [463, 191] on span "[STREET_ADDRESS]" at bounding box center [522, 184] width 336 height 17
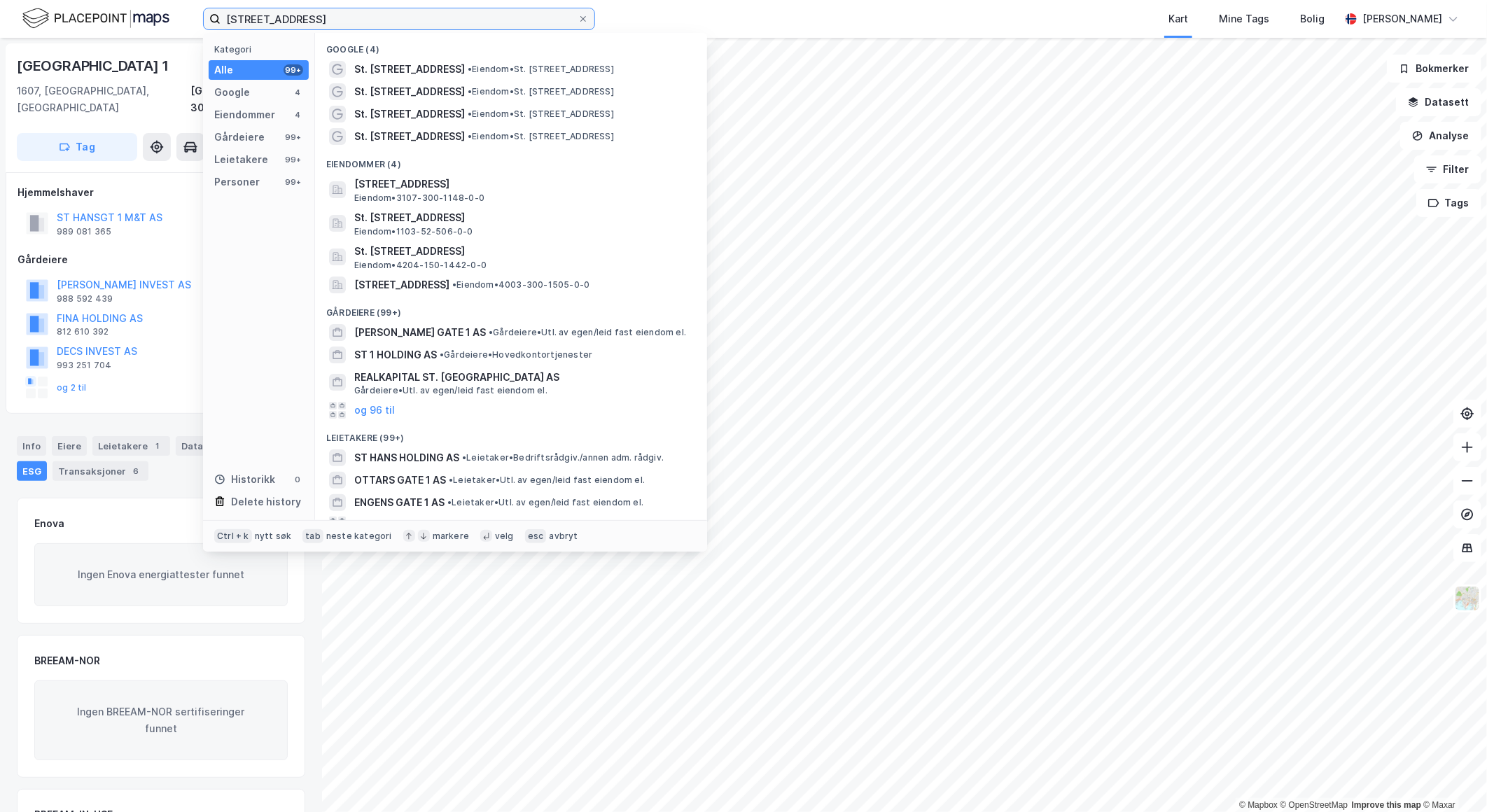
click at [319, 15] on input "[STREET_ADDRESS]" at bounding box center [399, 19] width 357 height 21
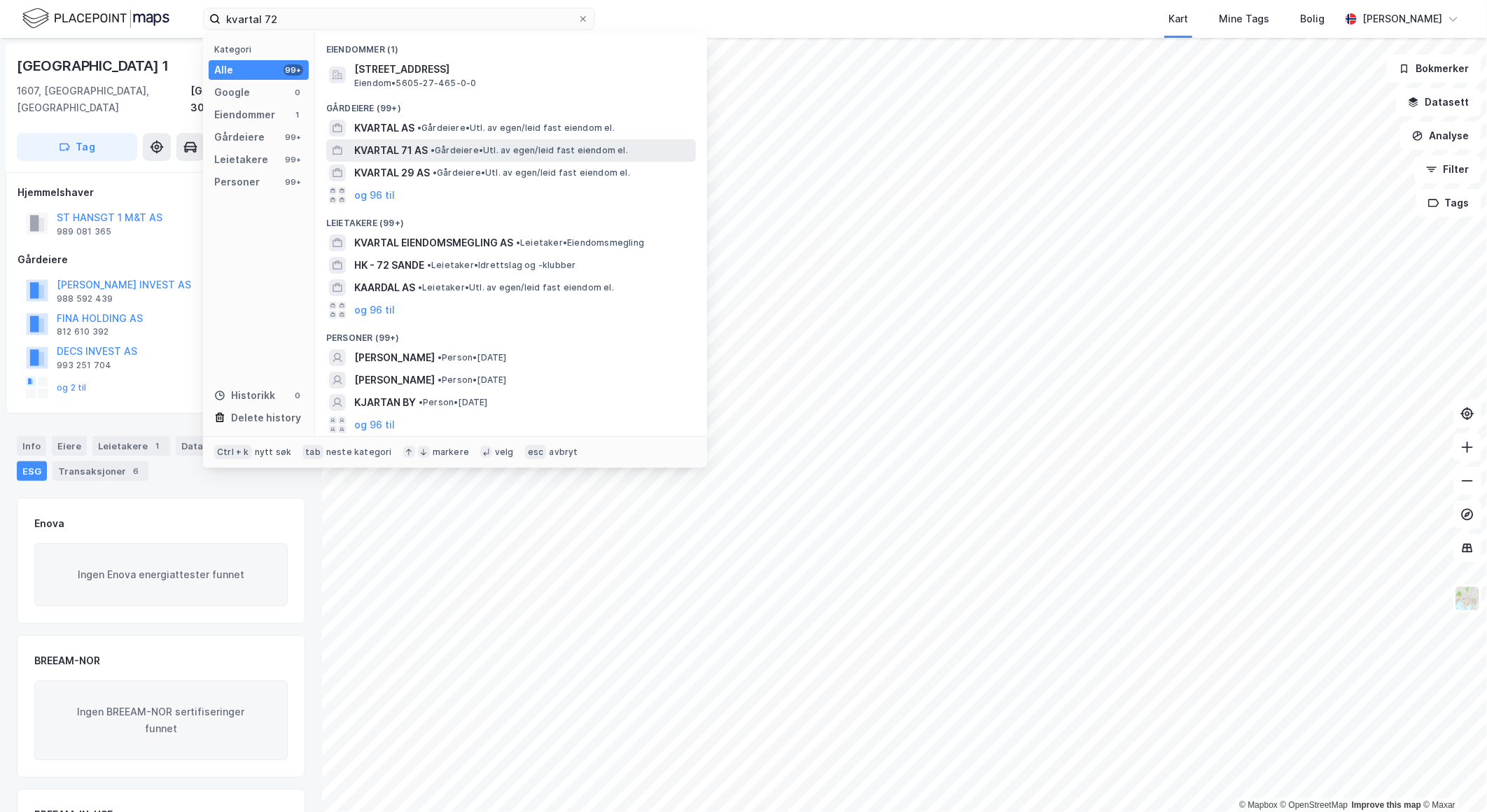
click at [398, 147] on span "KVARTAL 71 AS" at bounding box center [391, 150] width 74 height 17
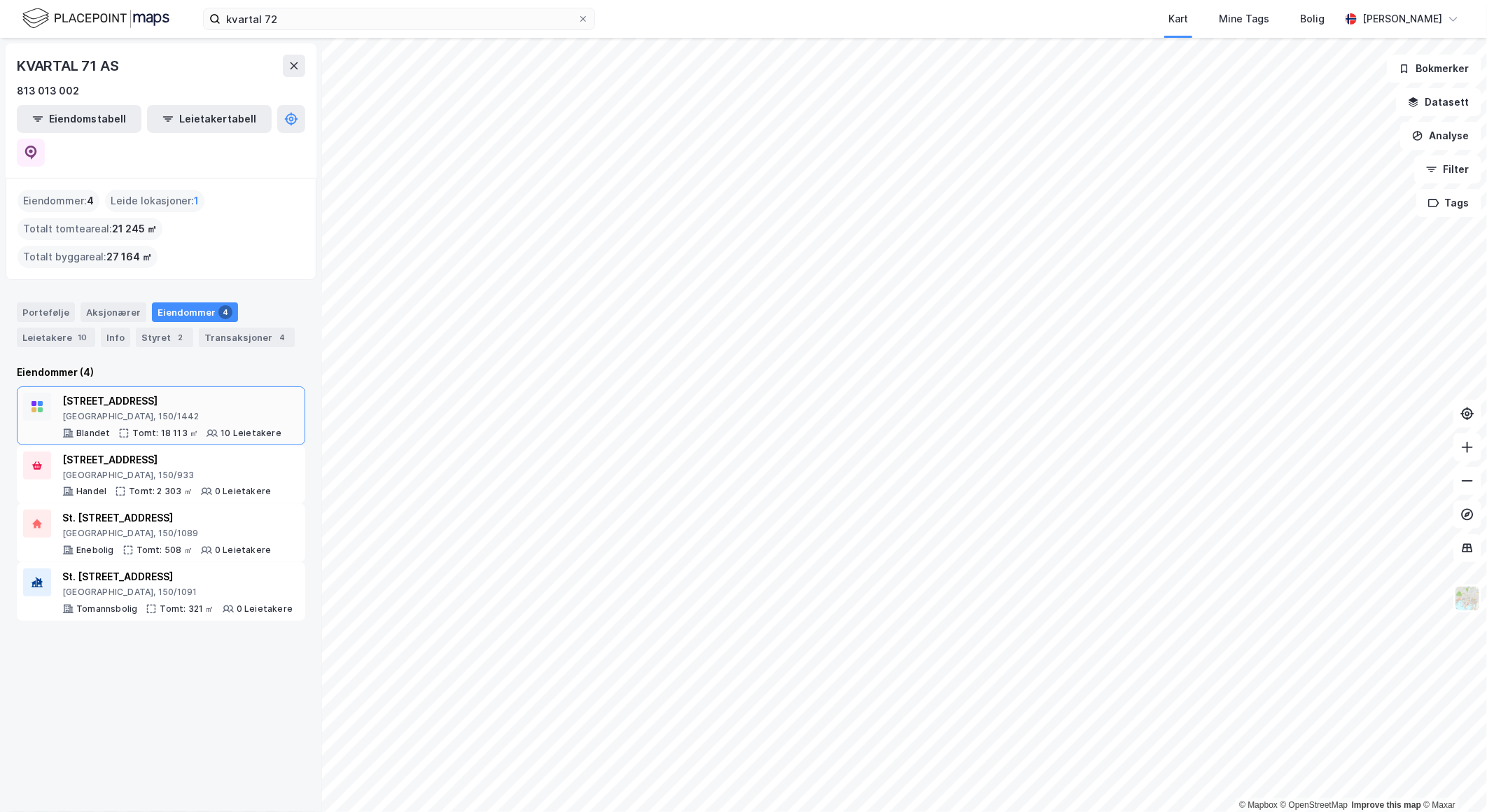
click at [170, 393] on div "[STREET_ADDRESS]" at bounding box center [172, 401] width 219 height 17
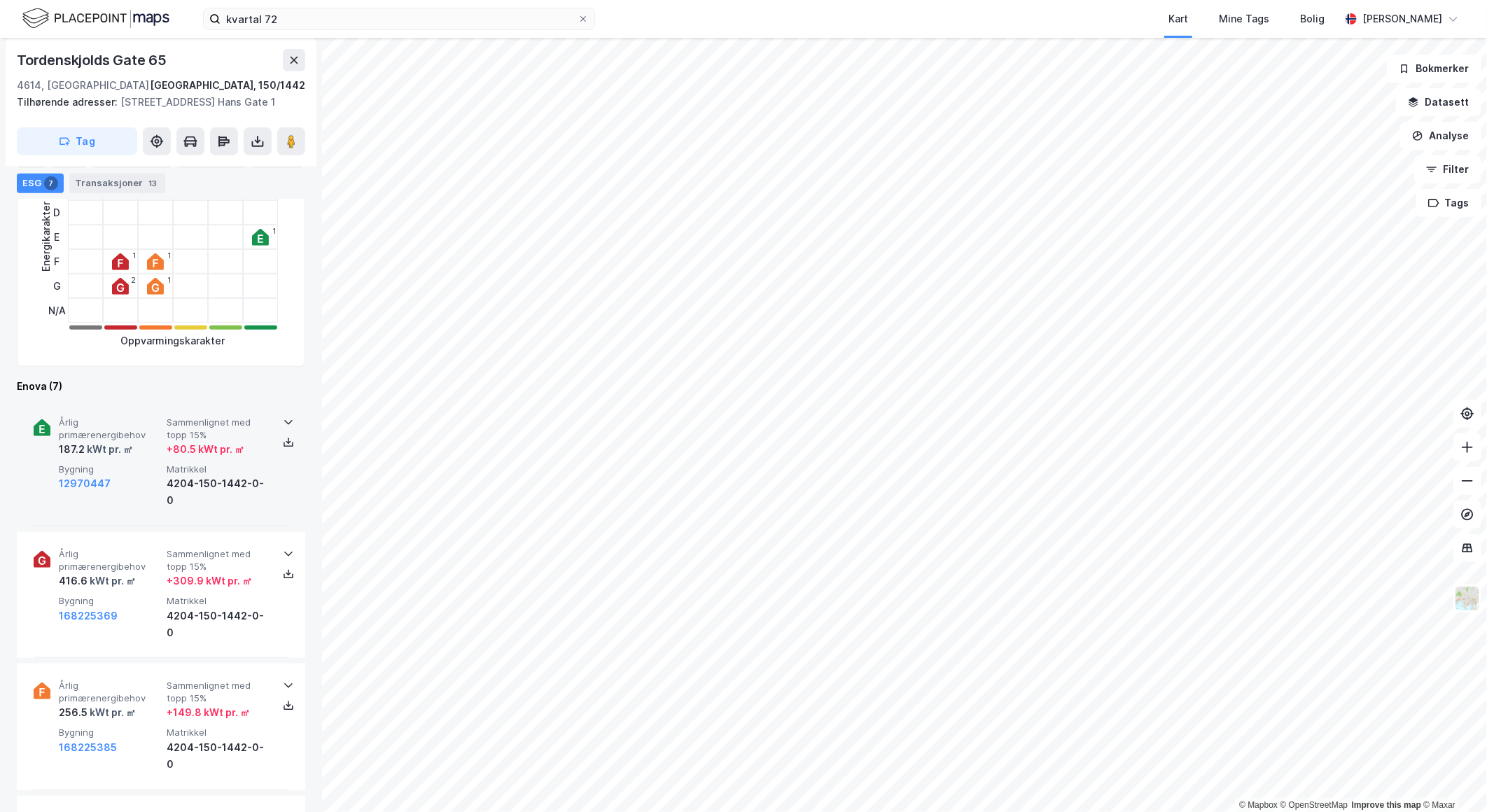
scroll to position [389, 0]
click at [240, 437] on span "Sammenlignet med topp 15%" at bounding box center [218, 425] width 102 height 25
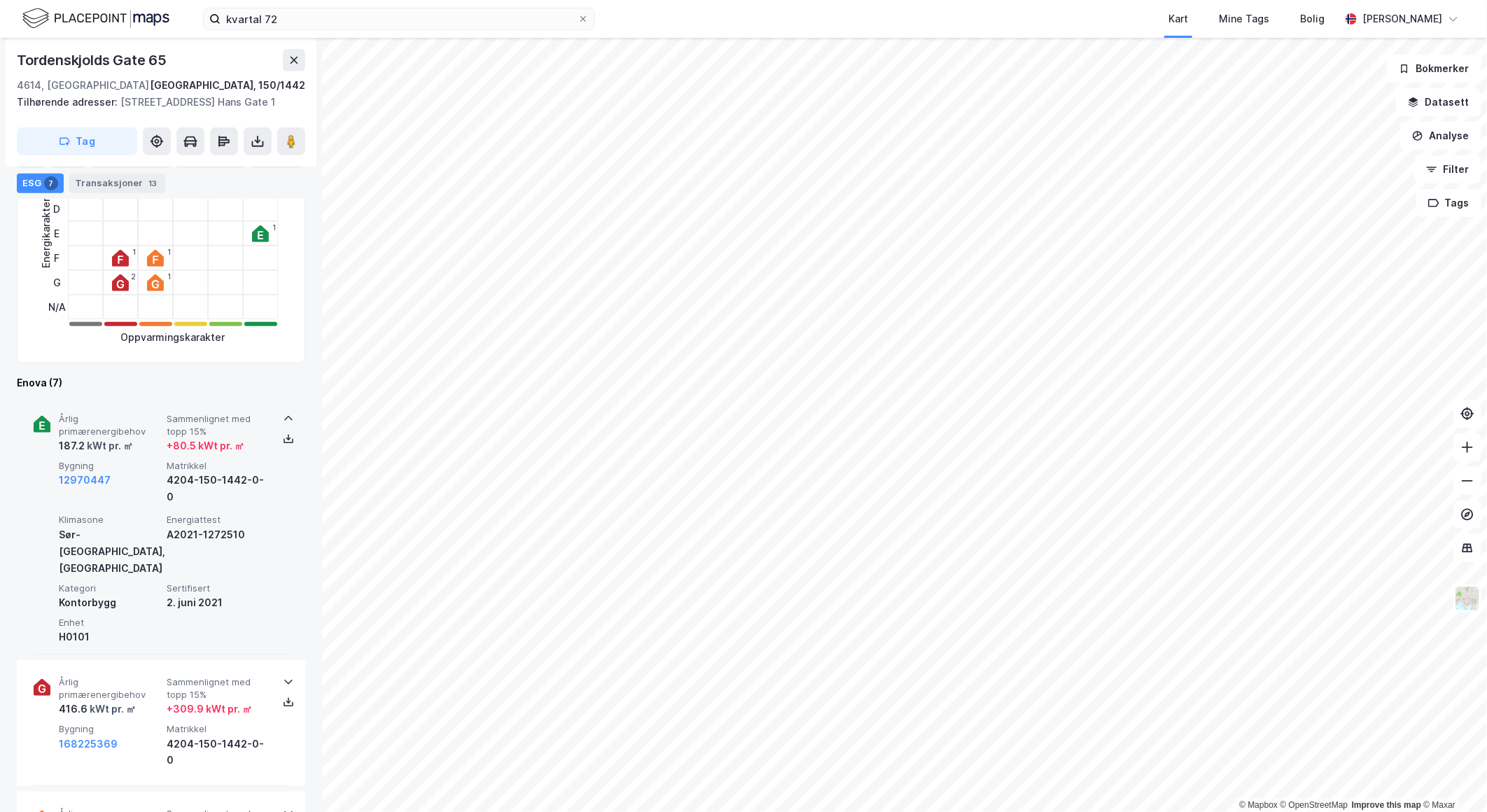
click at [241, 437] on span "Sammenlignet med topp 15%" at bounding box center [218, 425] width 102 height 25
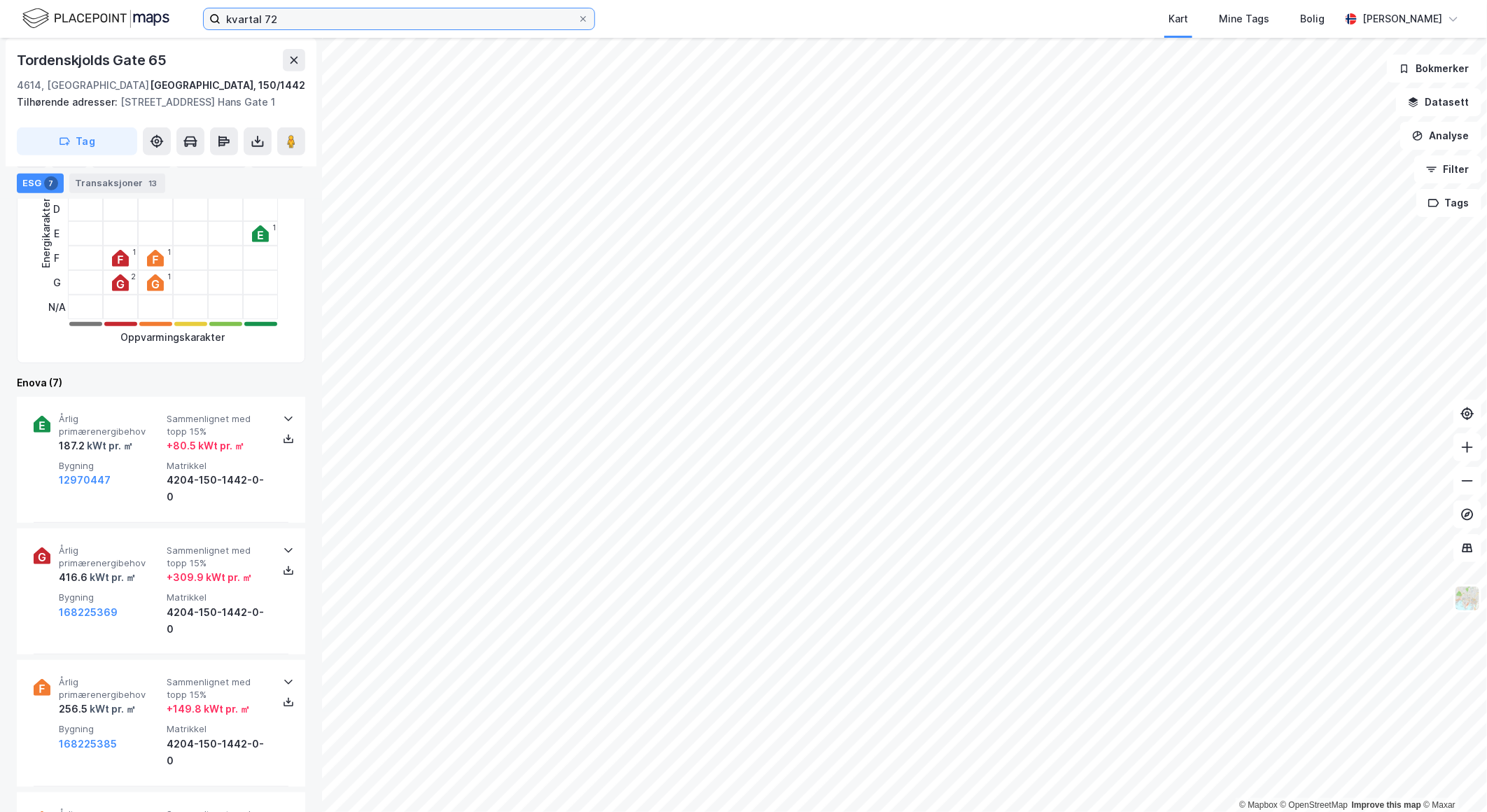
drag, startPoint x: 325, startPoint y: 23, endPoint x: 126, endPoint y: 15, distance: 199.2
click at [130, 15] on div "kvartal 72 Kart Mine Tags Bolig [PERSON_NAME][GEOGRAPHIC_DATA]" at bounding box center [743, 19] width 1487 height 38
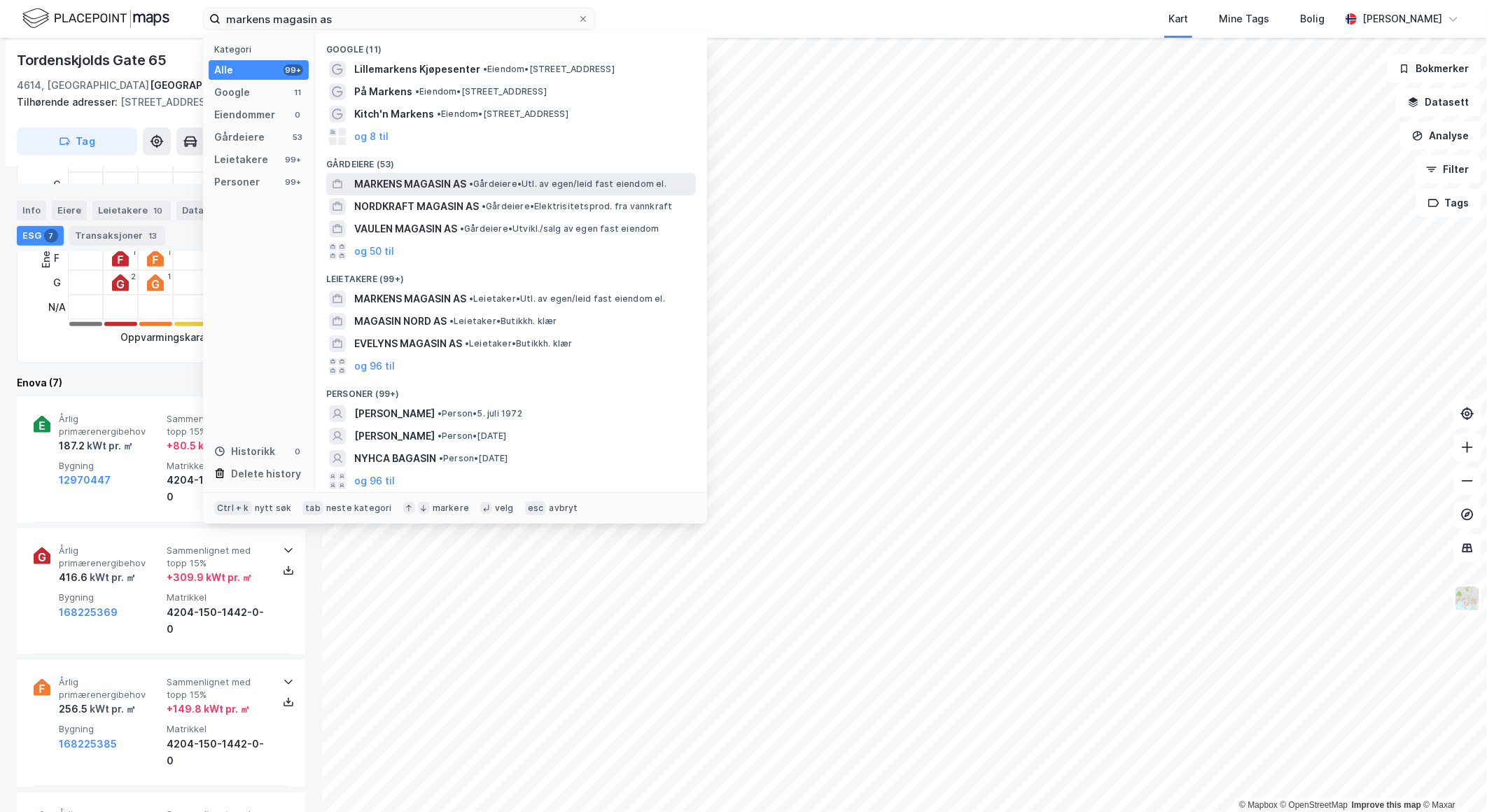
click at [449, 187] on span "MARKENS MAGASIN AS" at bounding box center [410, 184] width 112 height 17
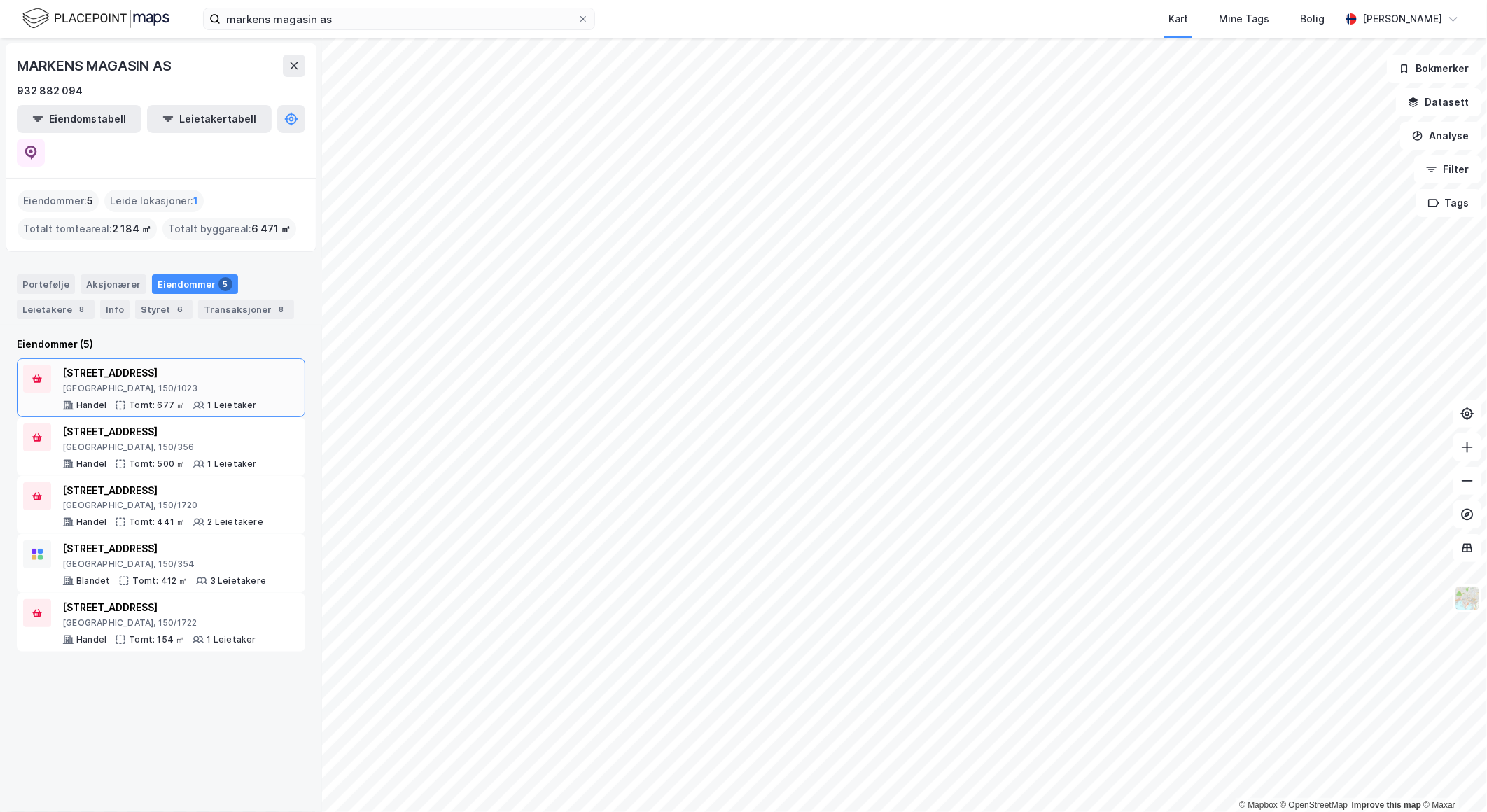
click at [155, 365] on div "[STREET_ADDRESS]" at bounding box center [159, 373] width 195 height 17
click at [259, 21] on input "markens magasin as" at bounding box center [399, 19] width 357 height 21
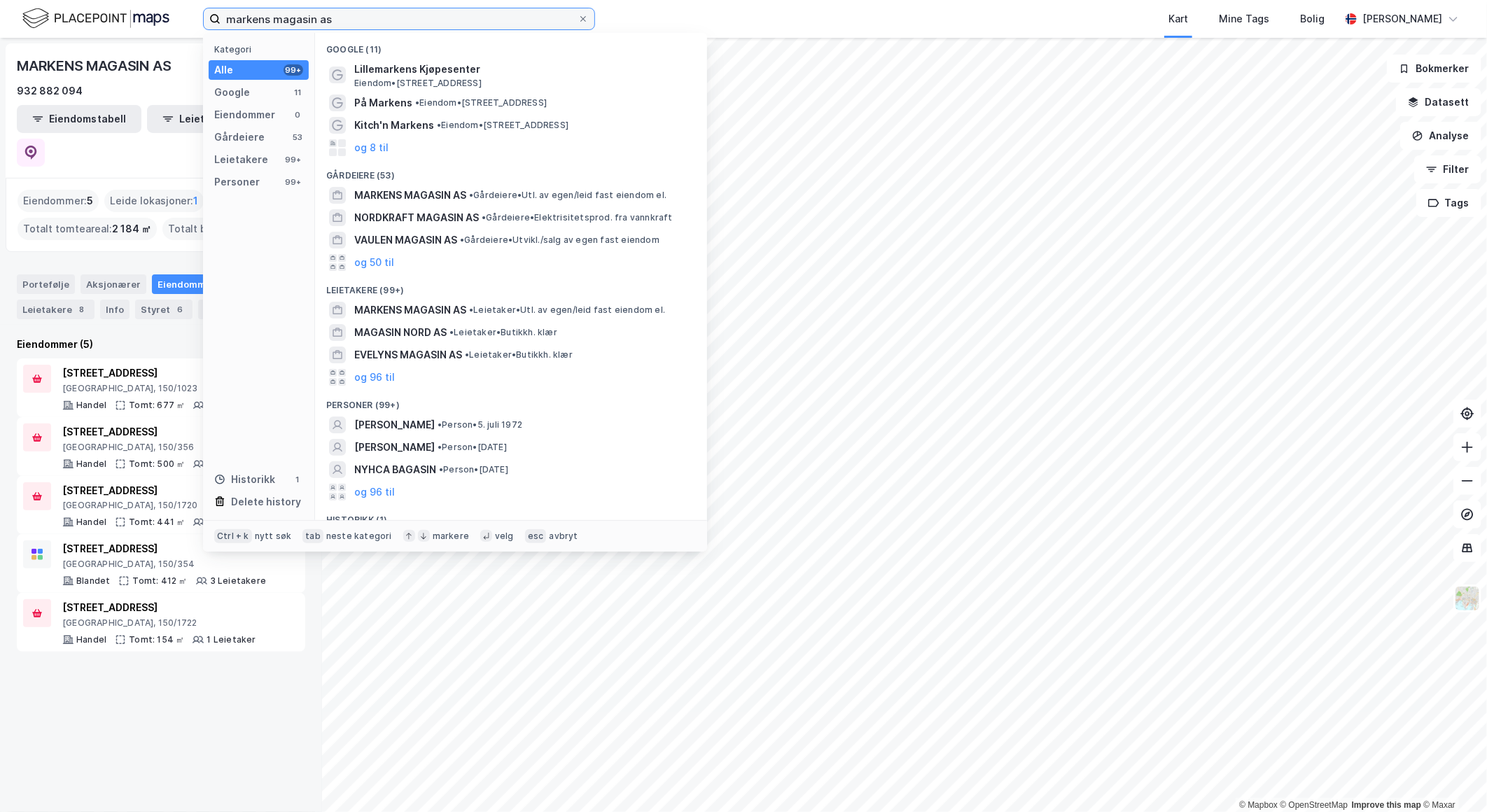
click at [259, 20] on input "markens magasin as" at bounding box center [399, 19] width 357 height 21
click at [259, 23] on input "markens magasin as" at bounding box center [399, 19] width 357 height 21
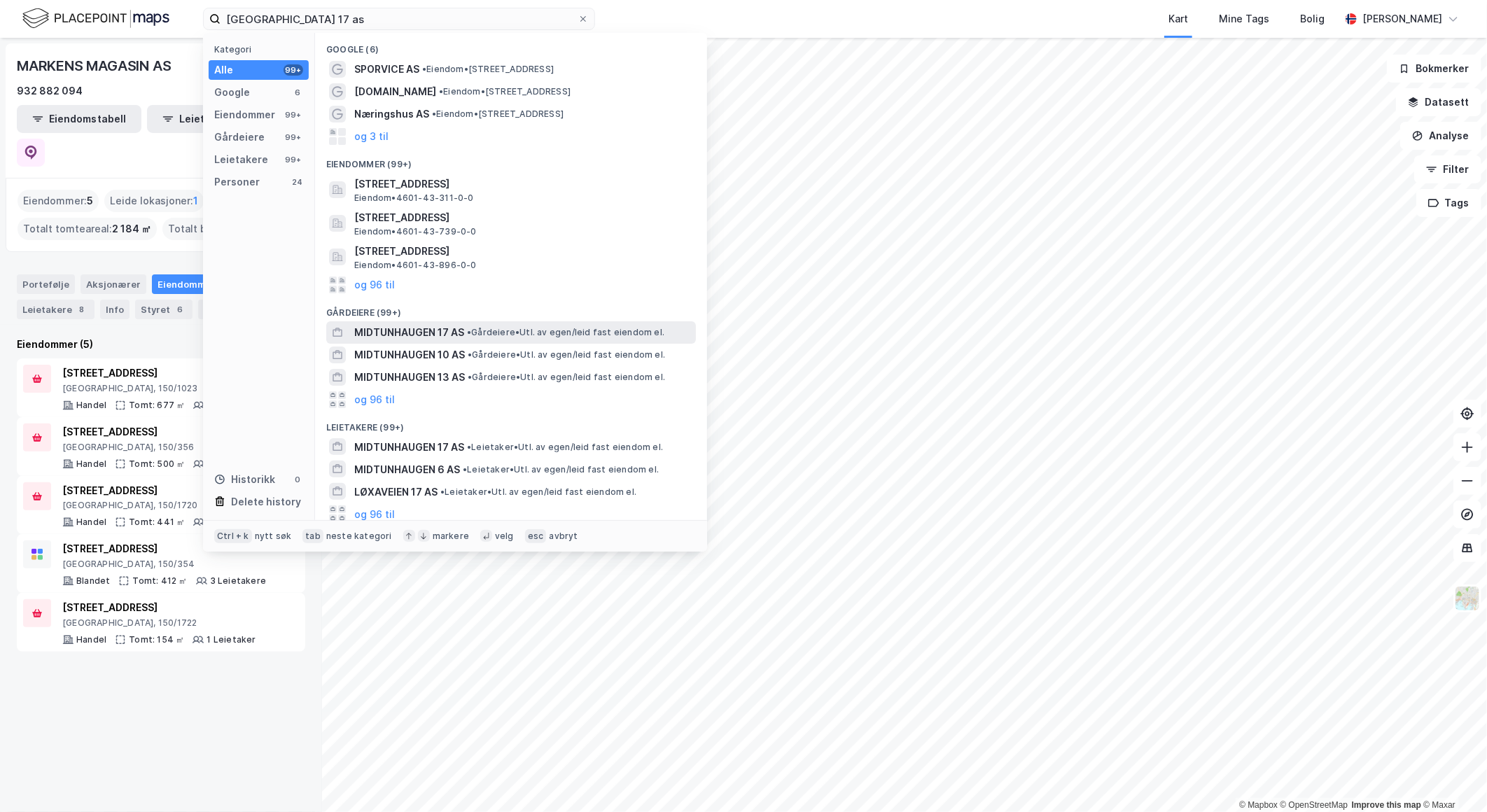
click at [461, 324] on span "MIDTUNHAUGEN 17 AS" at bounding box center [409, 332] width 110 height 17
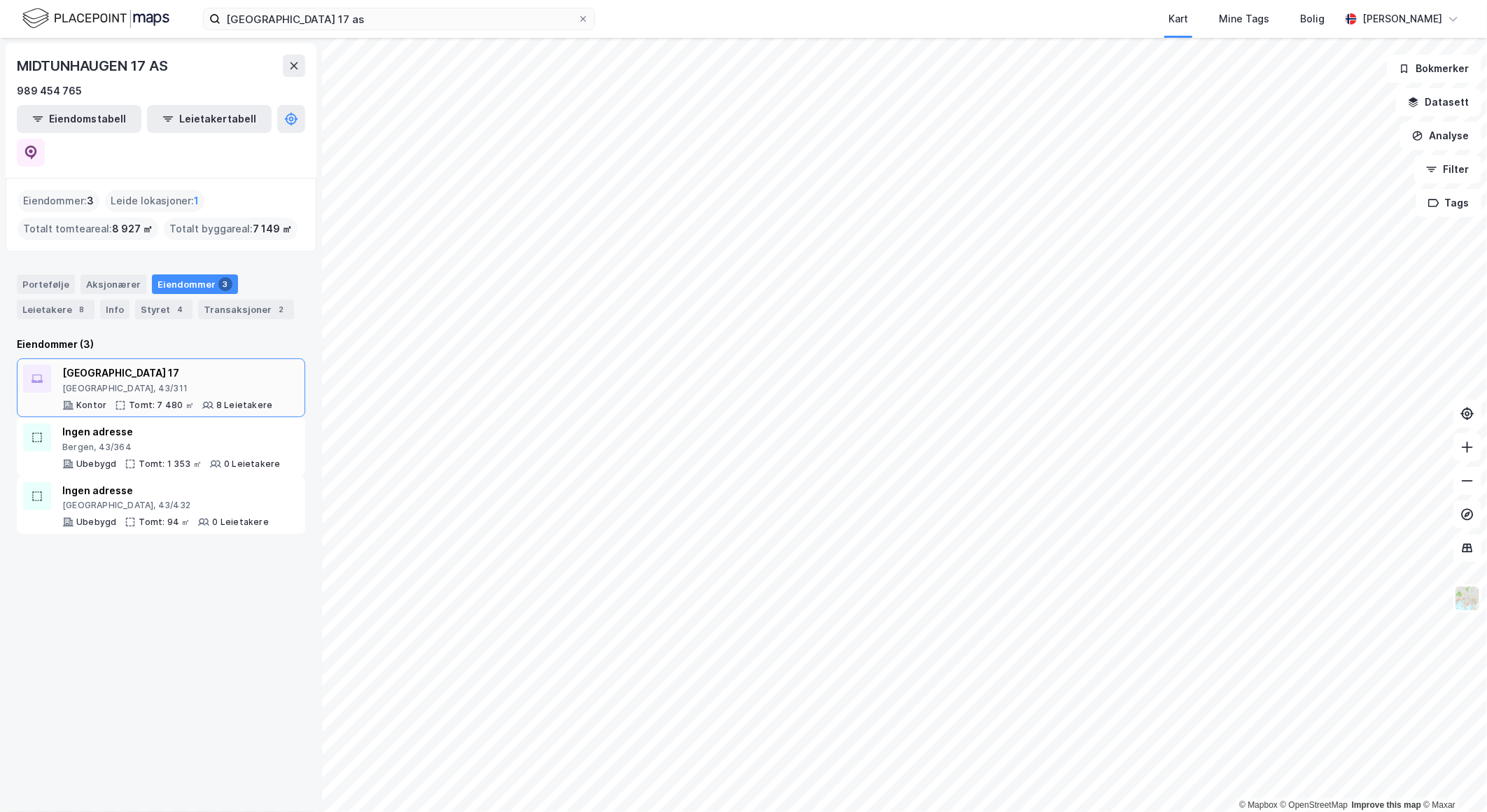
click at [120, 365] on div "[GEOGRAPHIC_DATA] 17" at bounding box center [167, 373] width 210 height 17
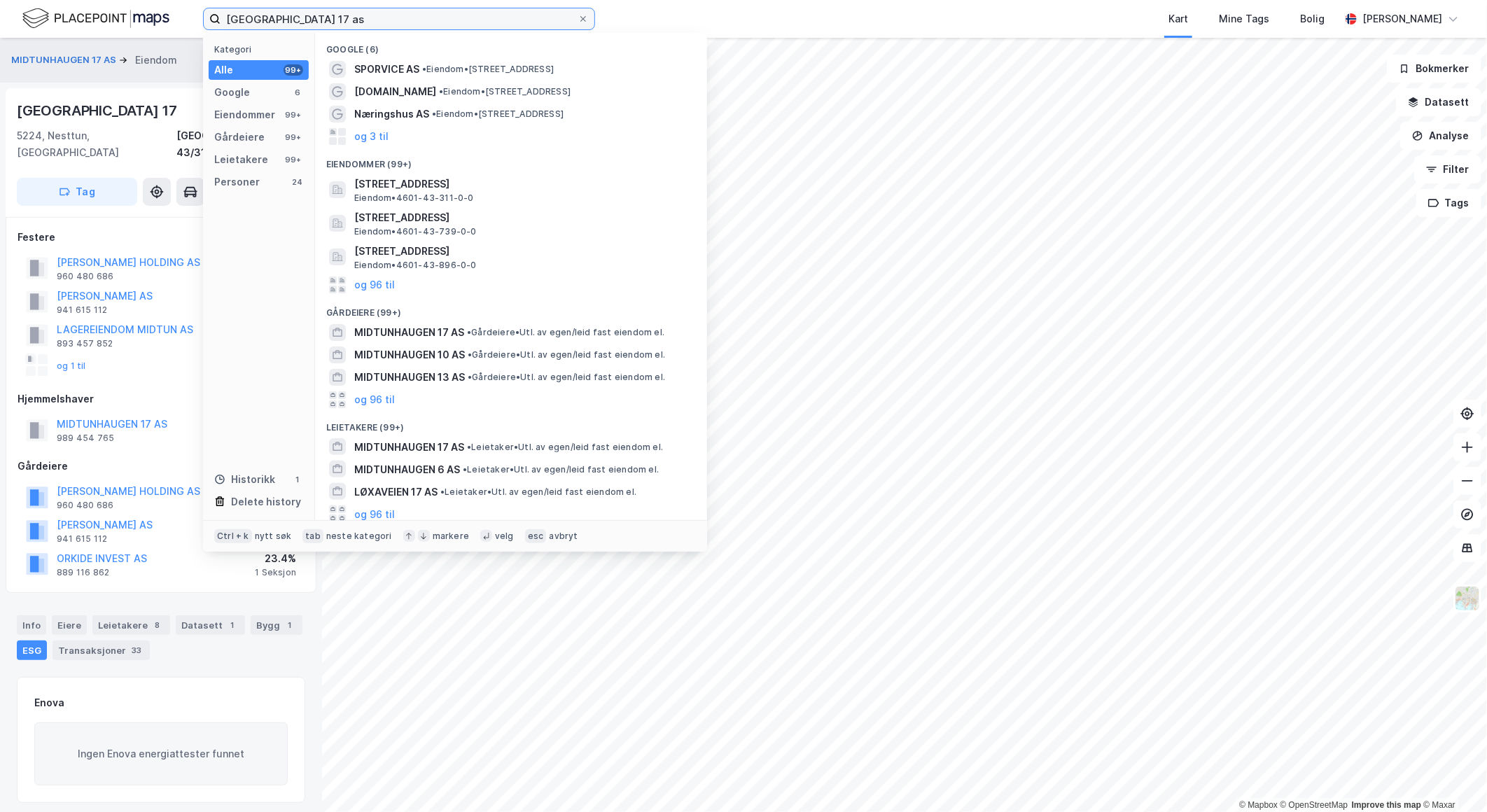
drag, startPoint x: 250, startPoint y: 15, endPoint x: 42, endPoint y: 18, distance: 208.0
click at [42, 18] on div "midtunhaugen 17 as Kategori Alle 99+ Google 6 Eiendommer 99+ Gårdeiere 99+ Leie…" at bounding box center [743, 19] width 1487 height 38
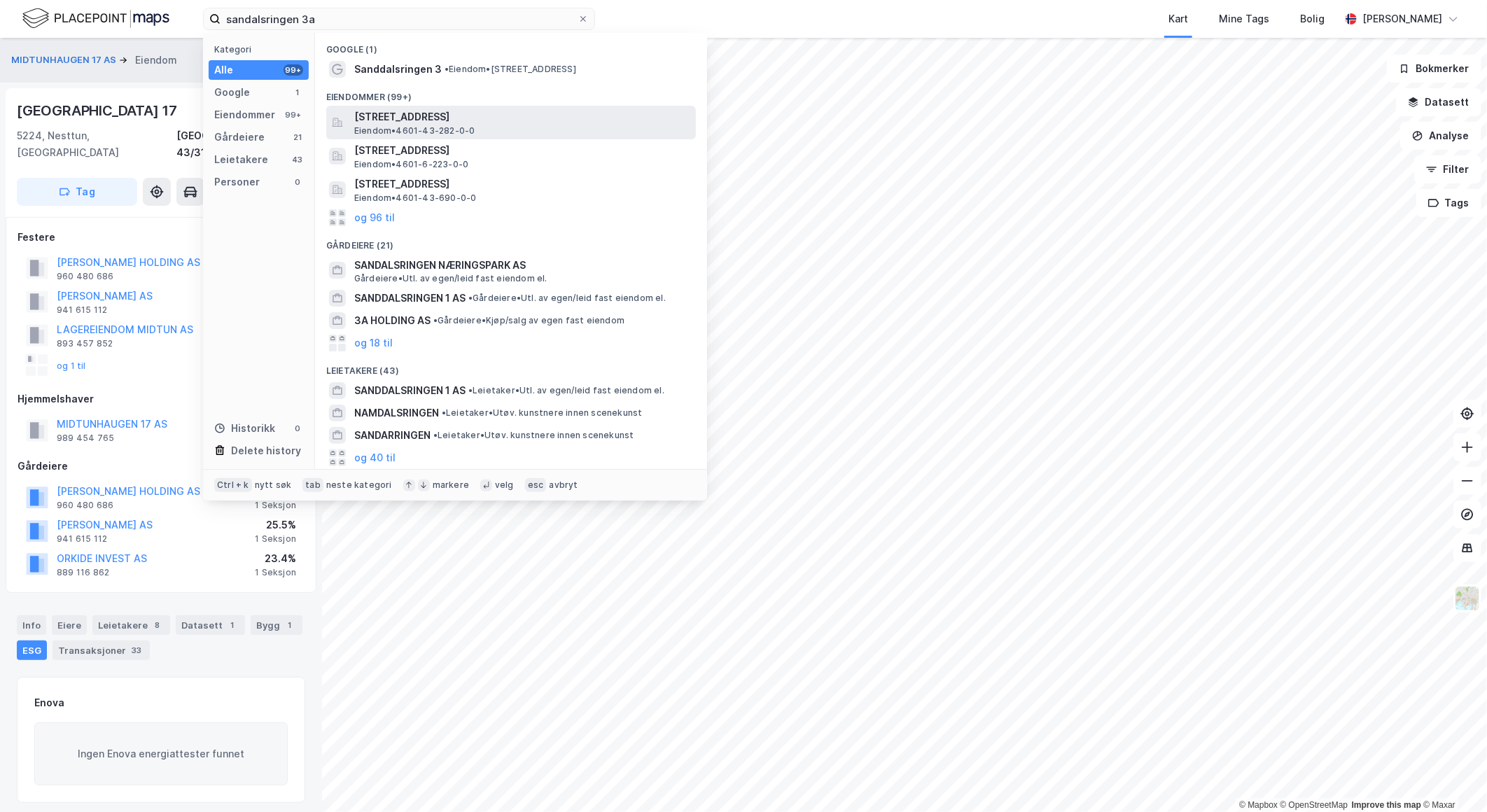
click at [536, 110] on span "[STREET_ADDRESS]" at bounding box center [522, 117] width 336 height 17
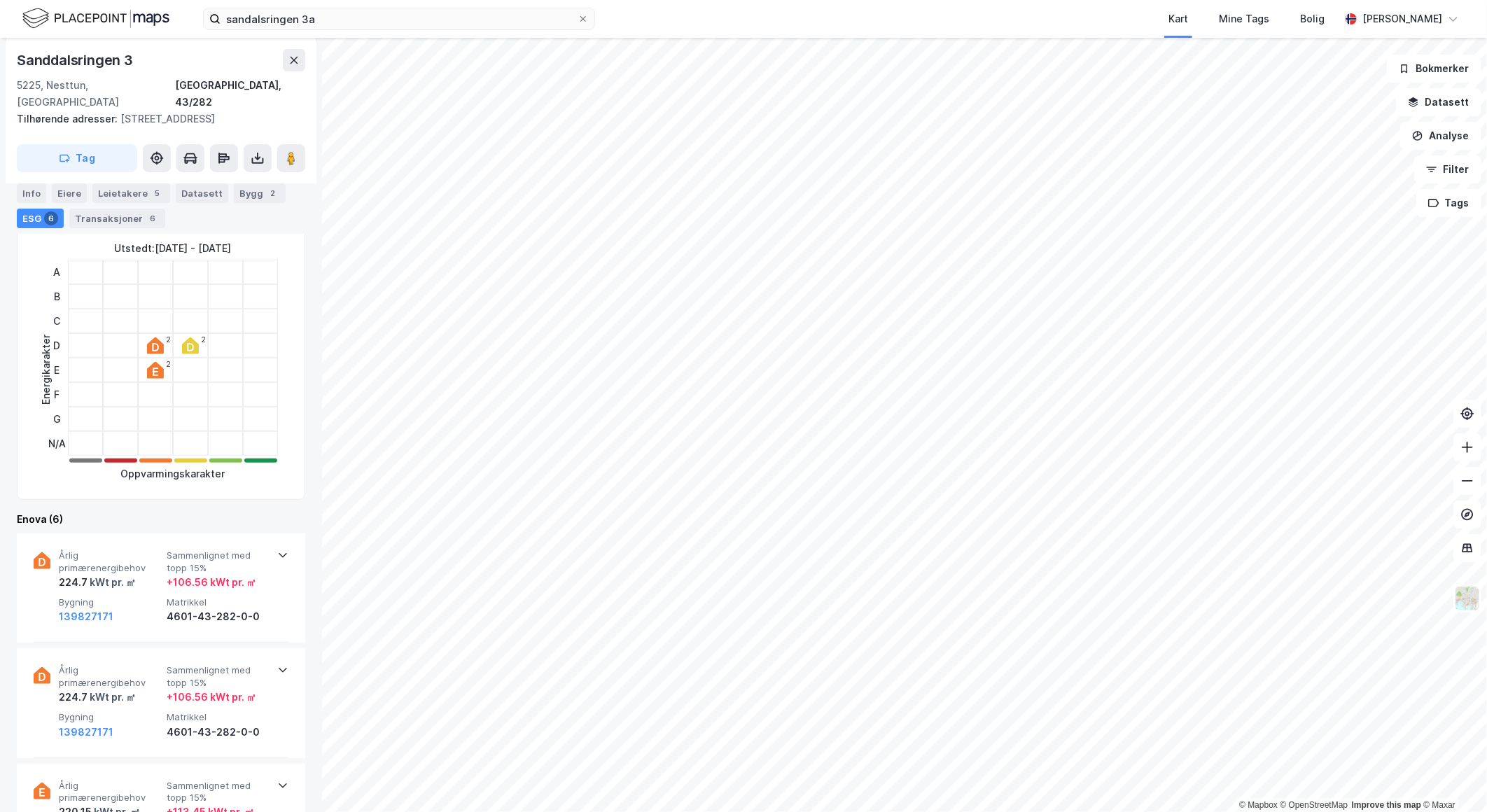
scroll to position [233, 0]
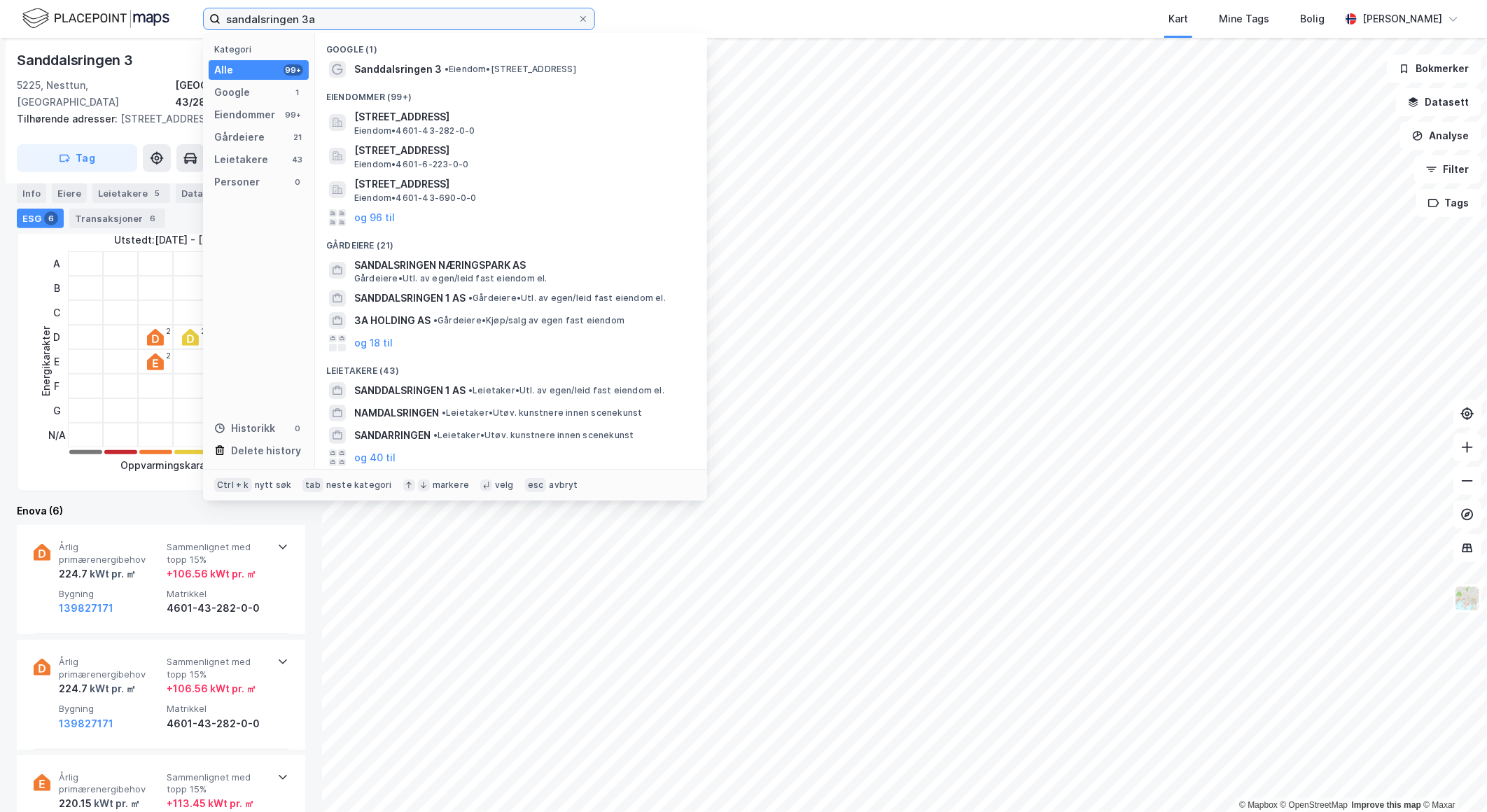
drag, startPoint x: 337, startPoint y: 18, endPoint x: 297, endPoint y: 15, distance: 40.1
click at [297, 15] on input "sandalsringen 3a" at bounding box center [399, 19] width 357 height 21
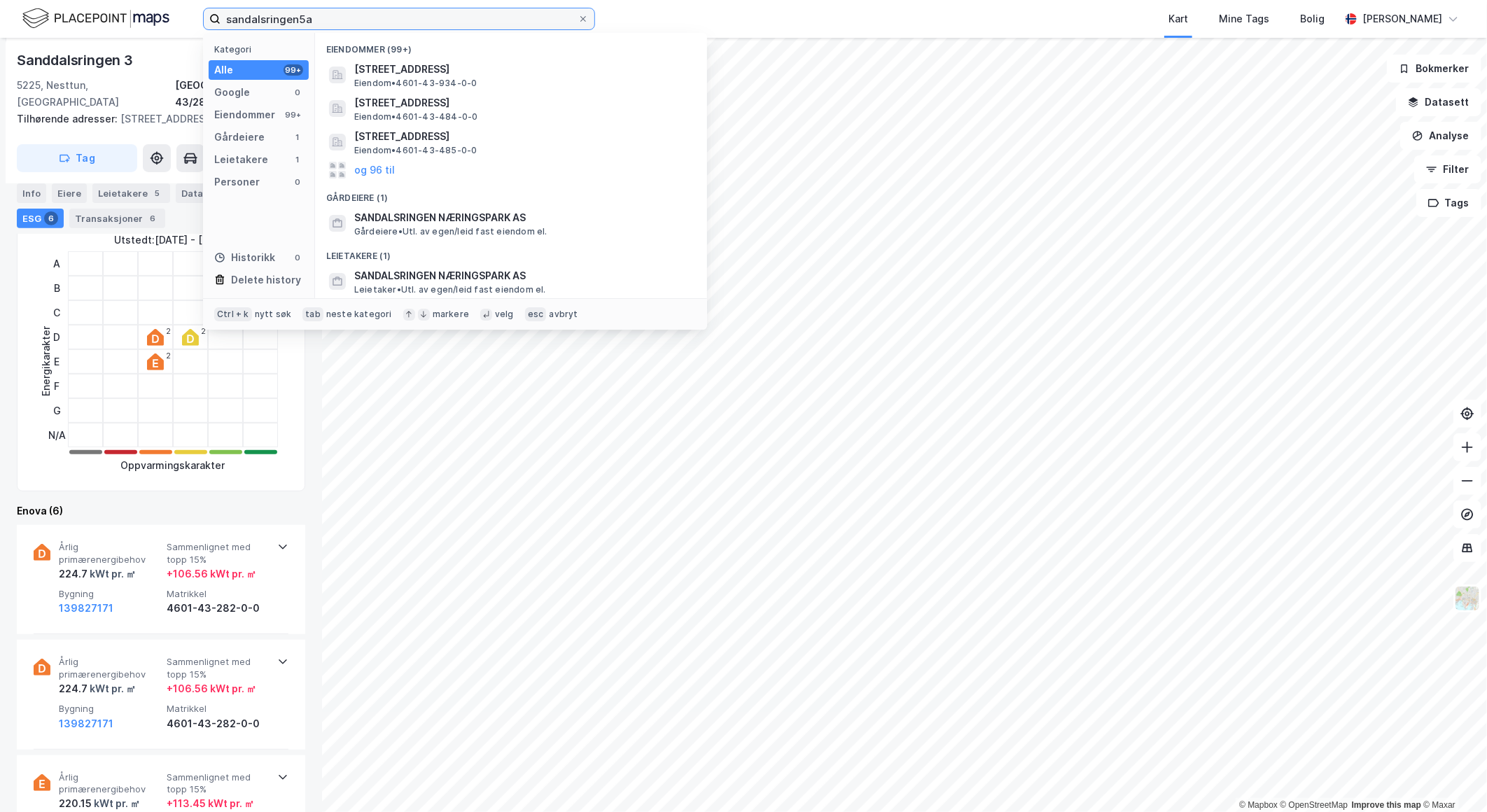
click at [296, 18] on input "sandalsringen5a" at bounding box center [399, 19] width 357 height 21
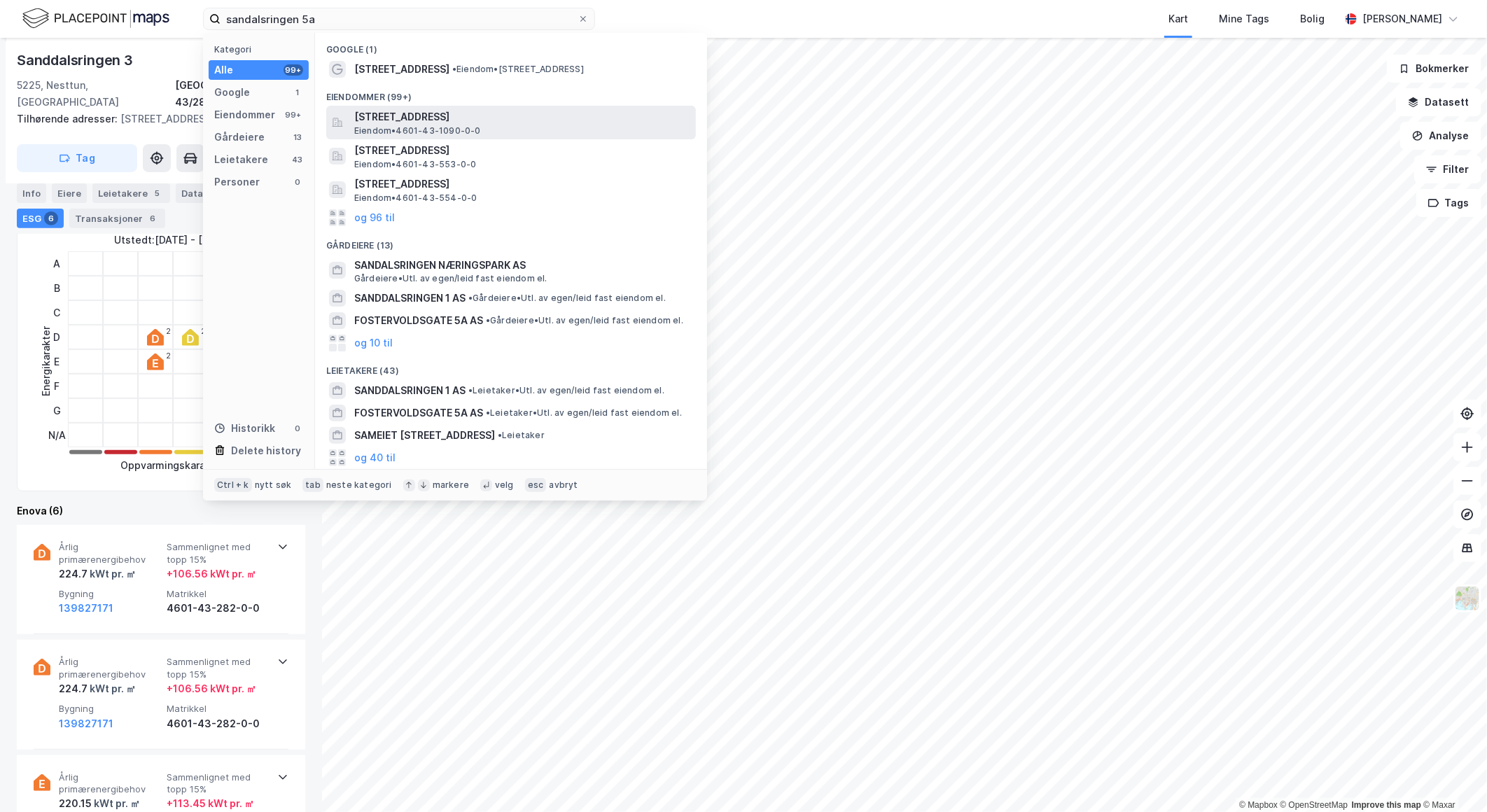
click at [448, 121] on span "[STREET_ADDRESS]" at bounding box center [522, 117] width 336 height 17
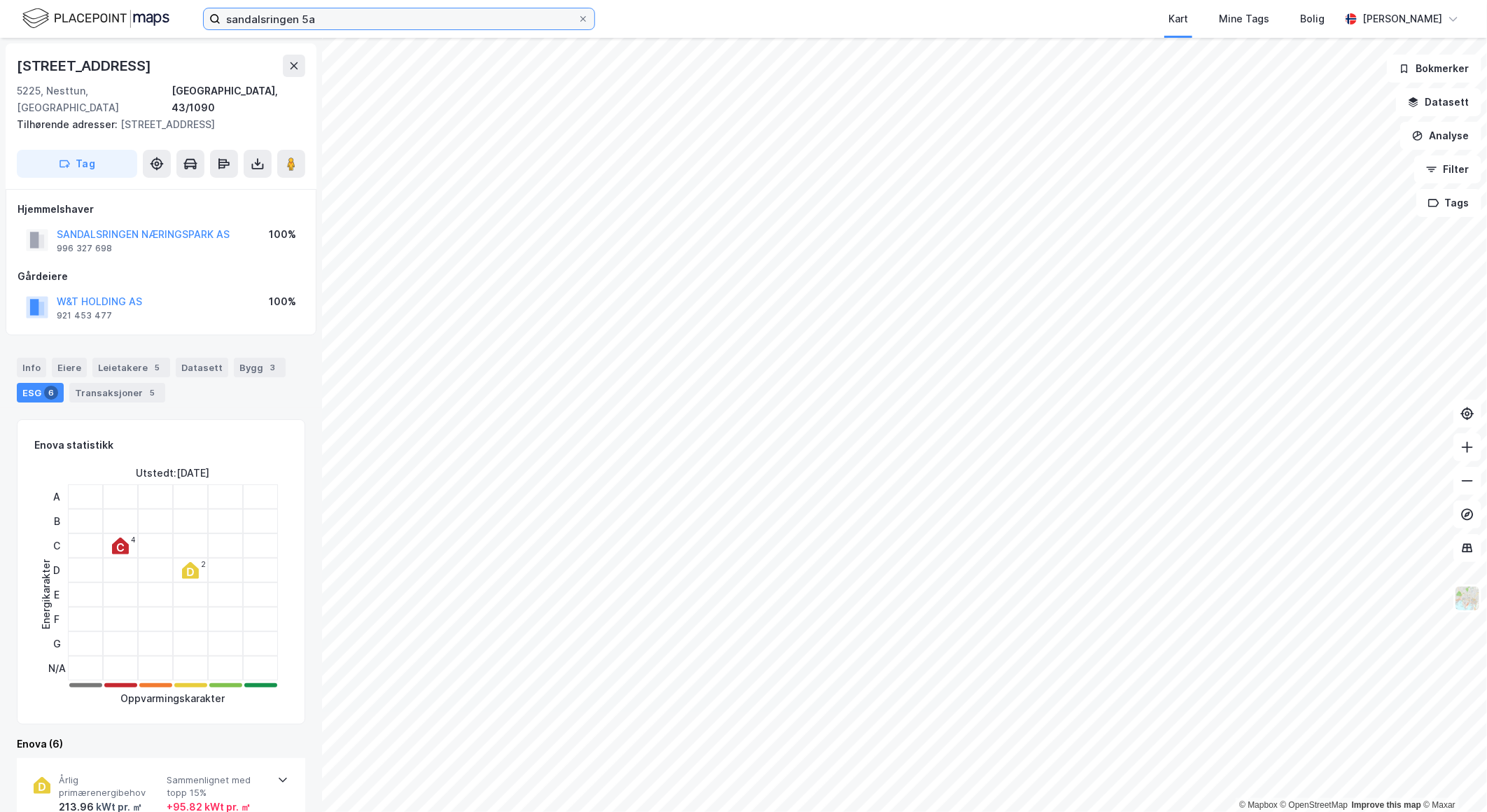
drag, startPoint x: 334, startPoint y: 26, endPoint x: 163, endPoint y: 4, distance: 172.4
click at [164, 4] on div "sandalsringen 5a Kart Mine Tags Bolig [PERSON_NAME][GEOGRAPHIC_DATA]" at bounding box center [743, 19] width 1487 height 38
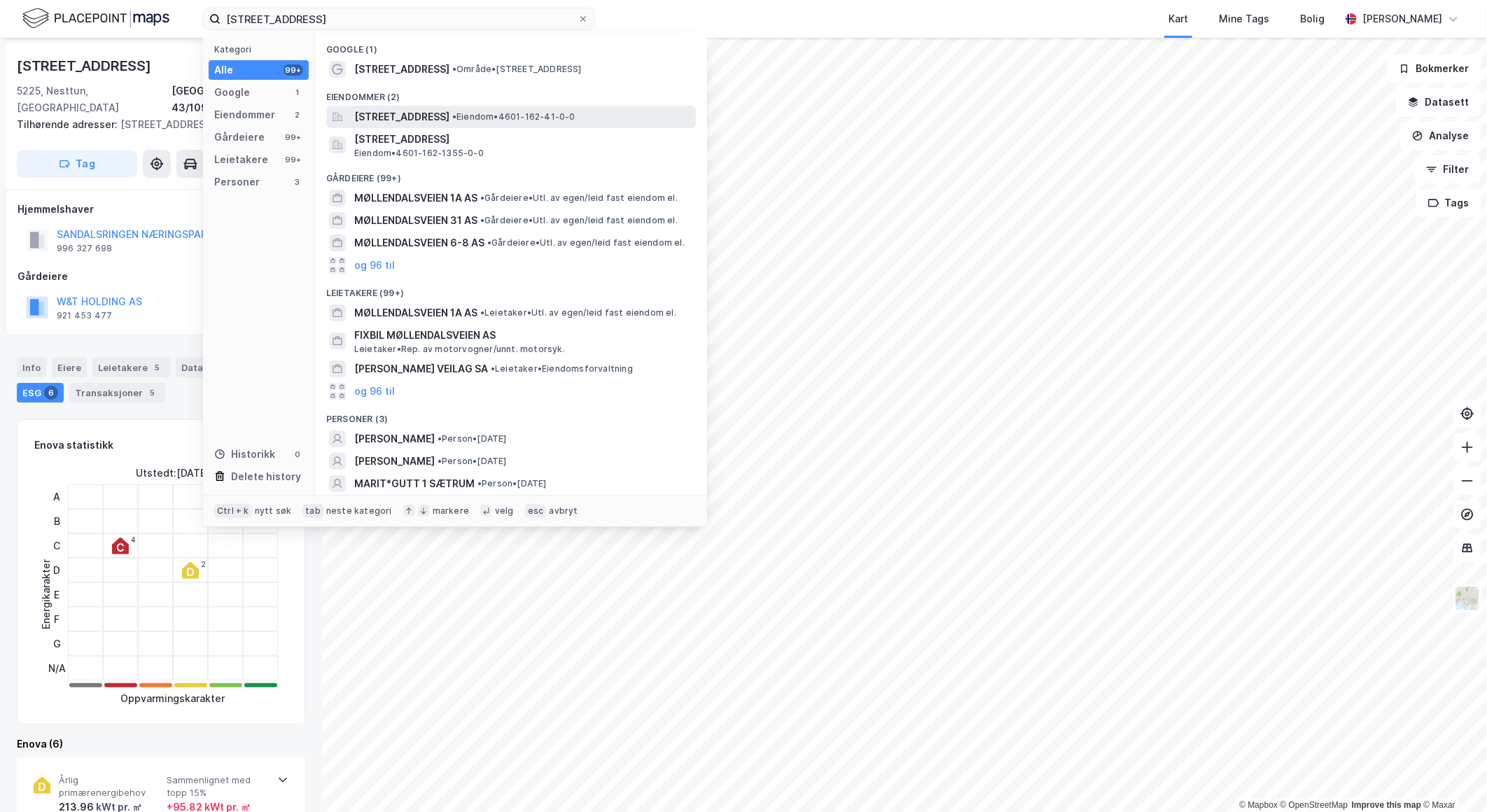
click at [450, 115] on span "[STREET_ADDRESS]" at bounding box center [401, 117] width 95 height 17
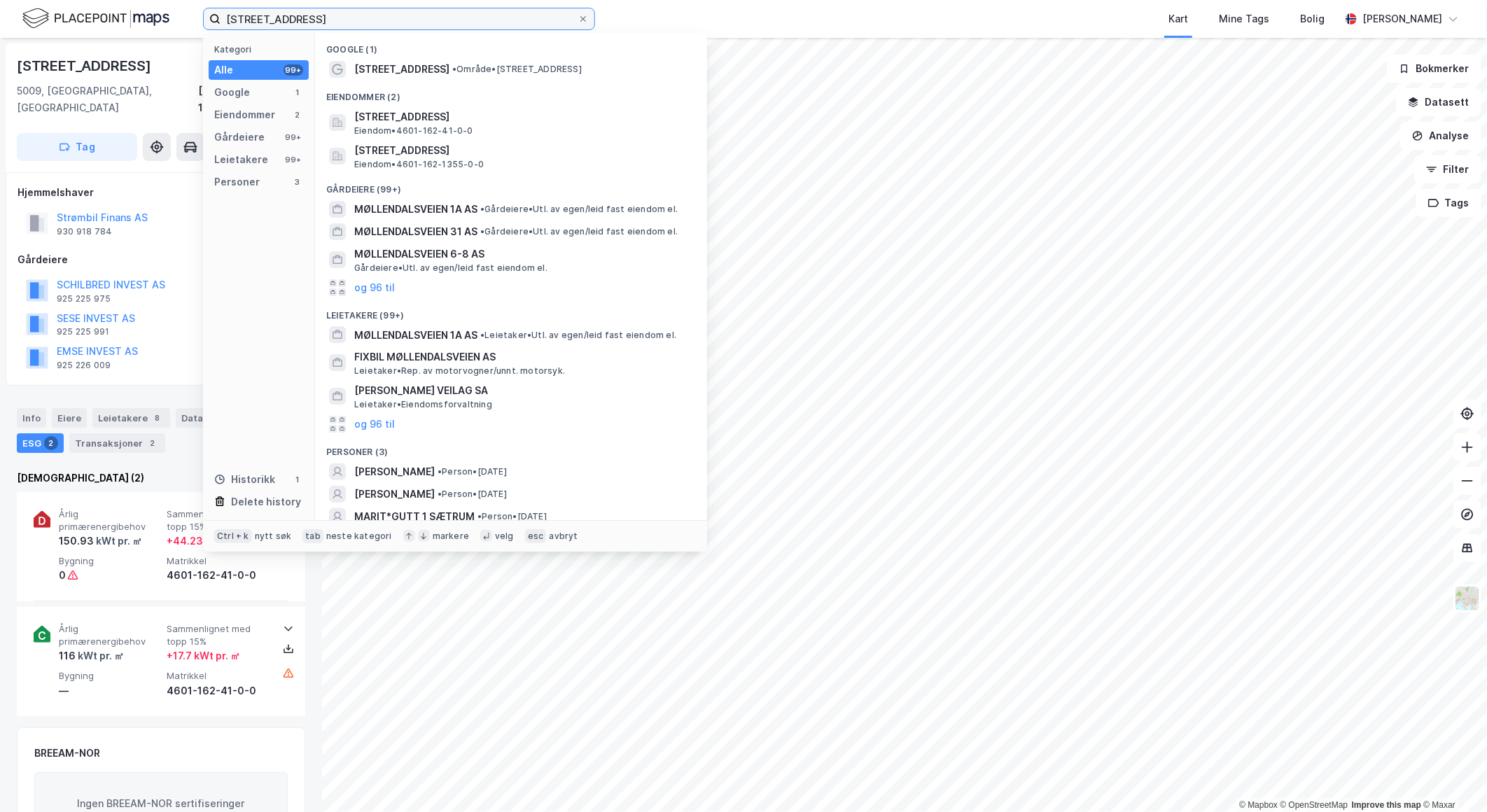
drag, startPoint x: 325, startPoint y: 12, endPoint x: 163, endPoint y: 12, distance: 162.0
click at [163, 12] on div "møllendalsveien 1 Kategori Alle 99+ Google 1 Eiendommer 2 Gårdeiere 99+ Leietak…" at bounding box center [743, 19] width 1487 height 38
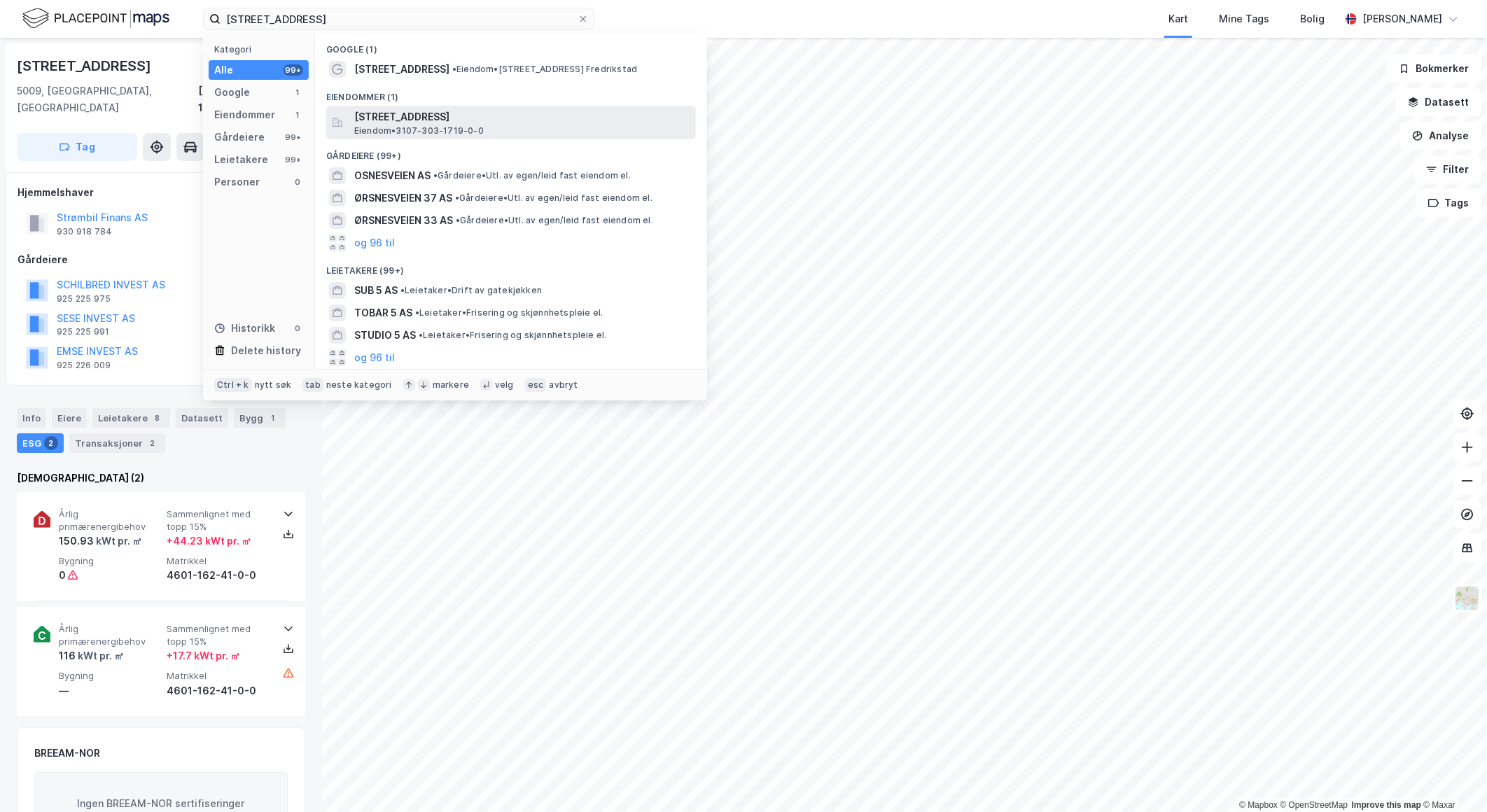
click at [434, 121] on span "[STREET_ADDRESS]" at bounding box center [522, 117] width 336 height 17
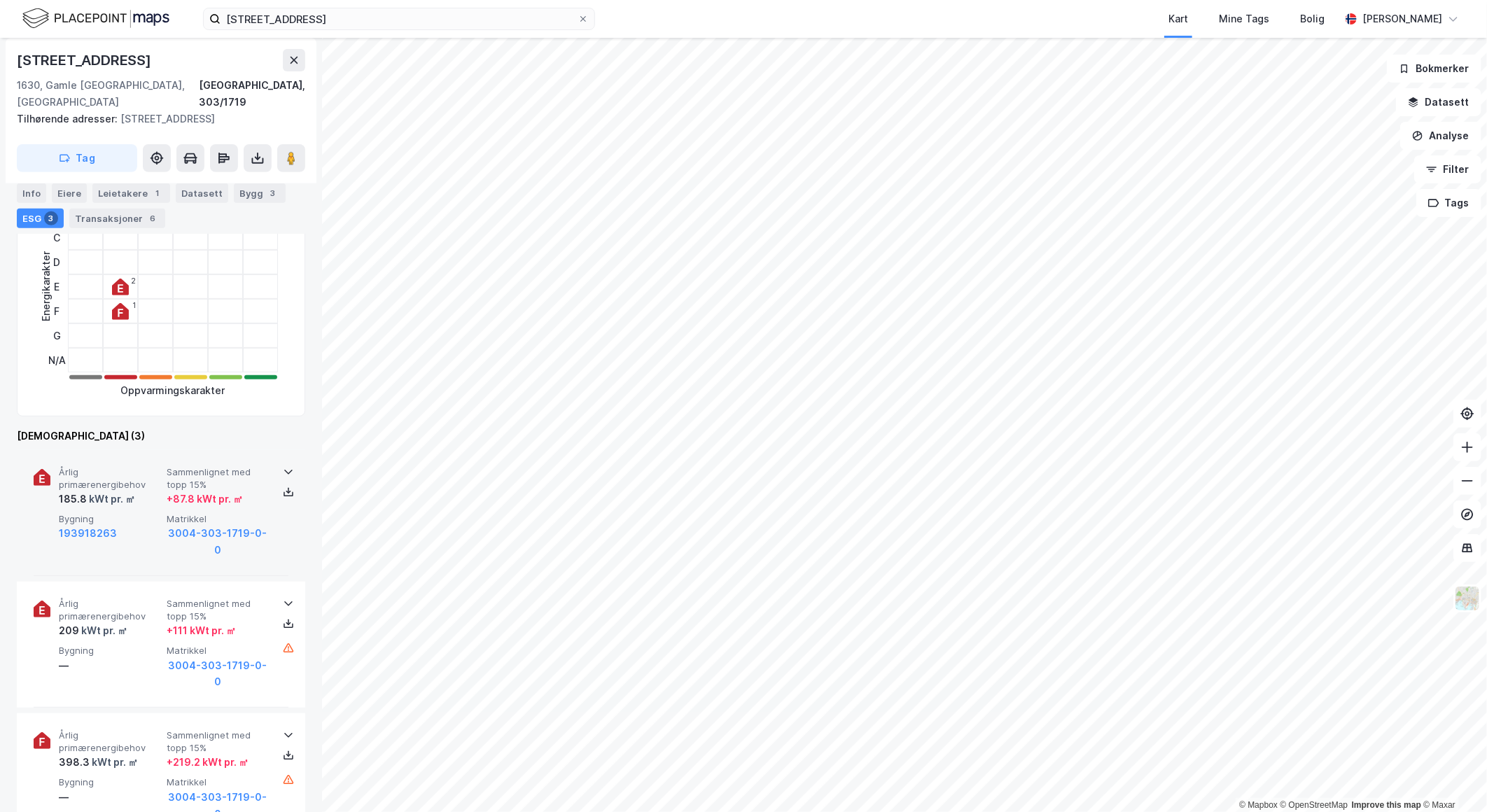
scroll to position [311, 0]
click at [123, 522] on div "193918263" at bounding box center [110, 530] width 102 height 17
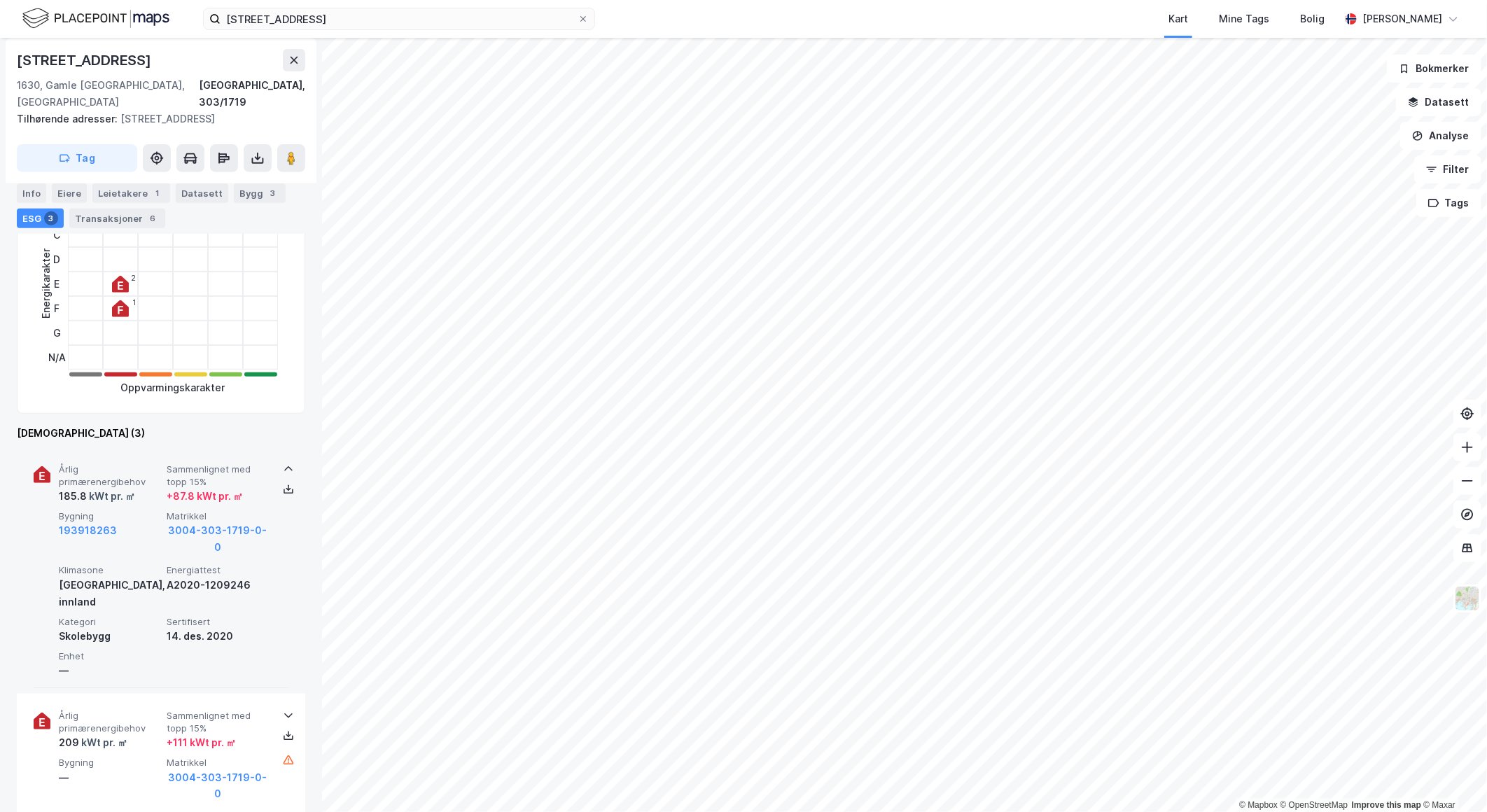
click at [123, 522] on div "193918263" at bounding box center [110, 530] width 102 height 17
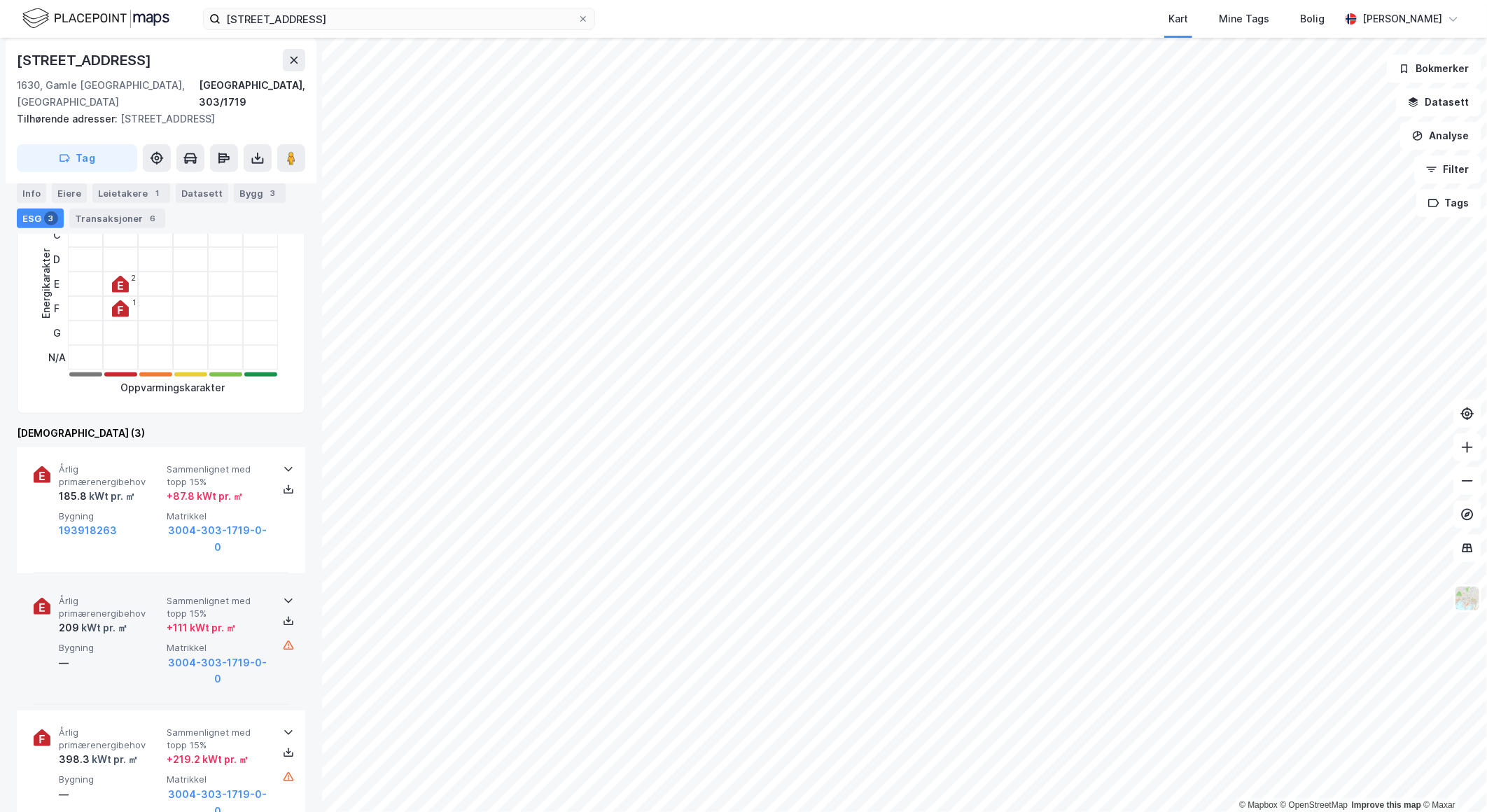
click at [129, 579] on div "Årlig primærenergibehov 209 kWt pr. ㎡ Sammenlignet med topp 15% + 111 kWt pr. ㎡…" at bounding box center [161, 641] width 255 height 126
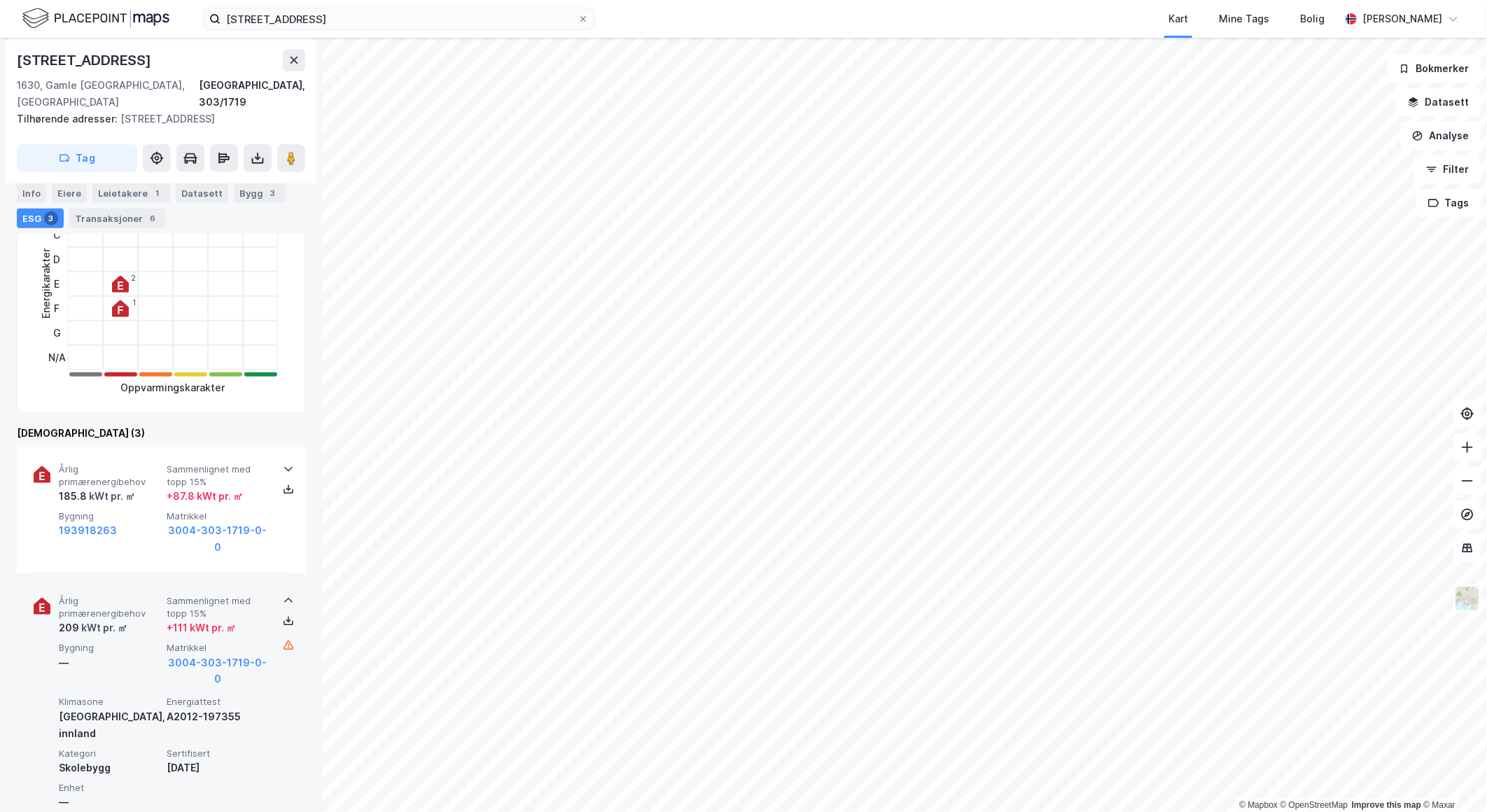
click at [129, 579] on div "Årlig primærenergibehov 209 kWt pr. ㎡ Sammenlignet med topp 15% + 111 kWt pr. ㎡…" at bounding box center [161, 699] width 255 height 241
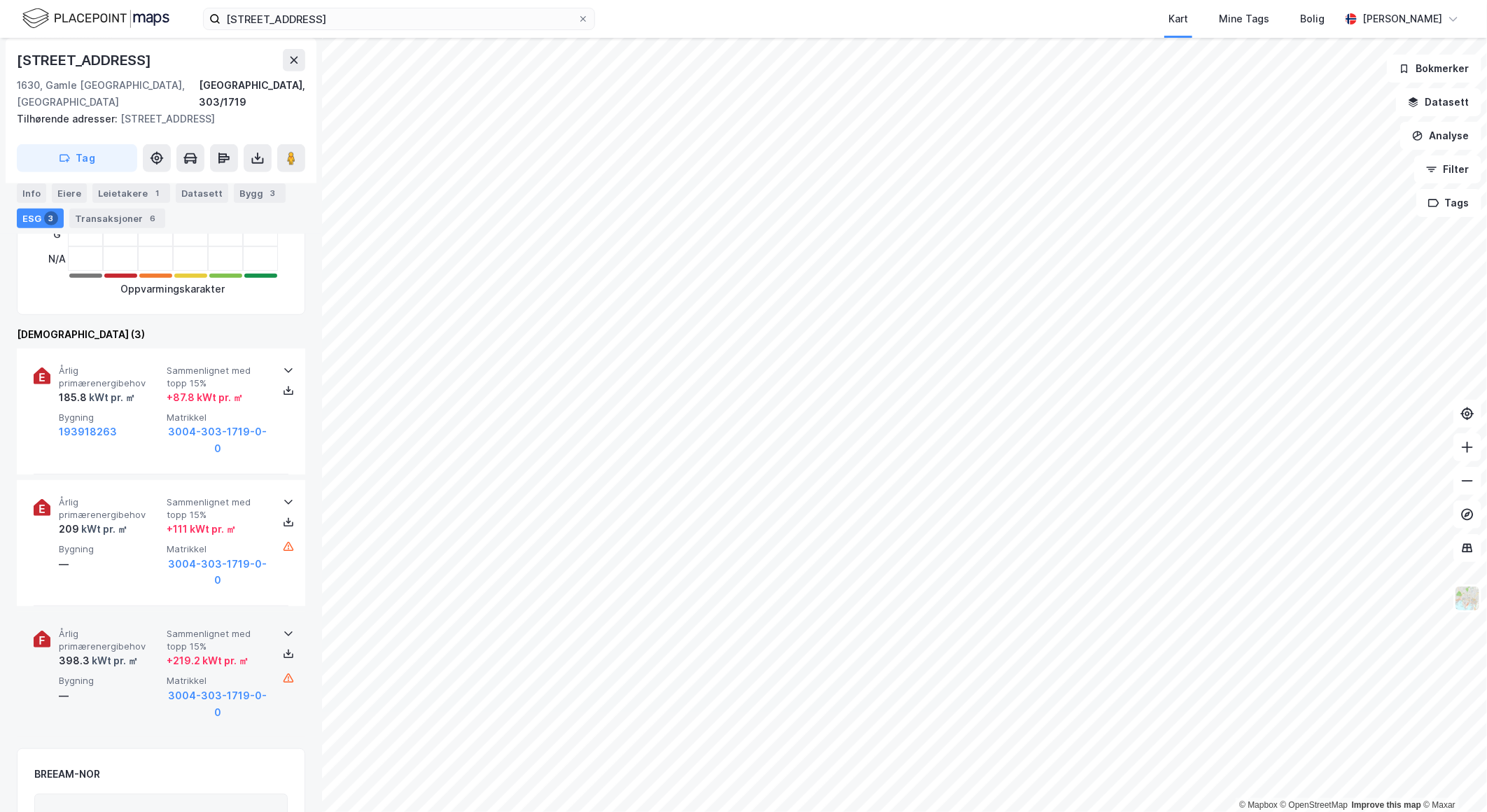
scroll to position [544, 0]
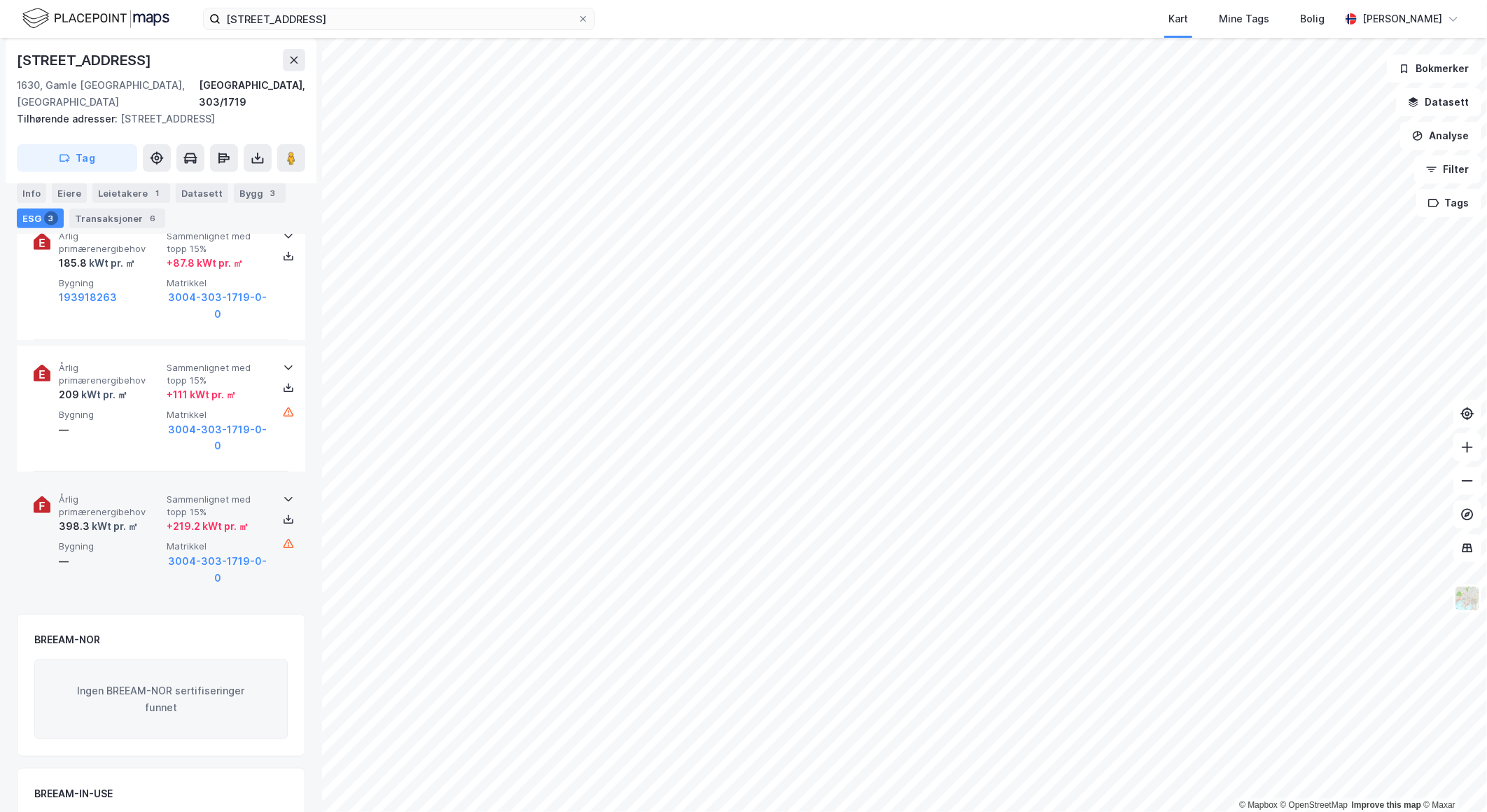
click at [138, 579] on div "Årlig primærenergibehov 398.3 kWt pr. ㎡ Sammenlignet med topp 15% + 219.2 kWt p…" at bounding box center [161, 540] width 255 height 125
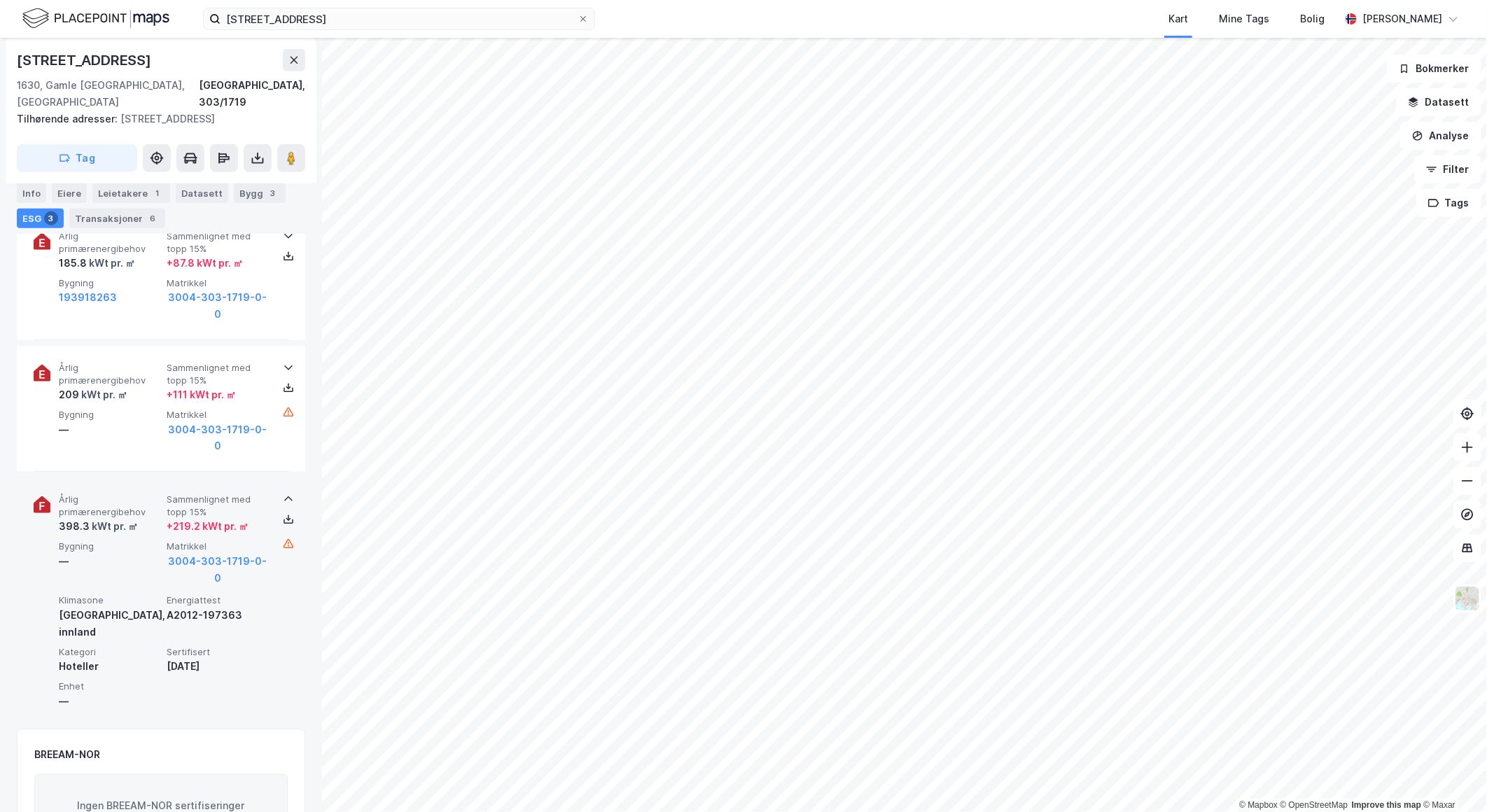
click at [138, 594] on span "Klimasone" at bounding box center [110, 600] width 102 height 12
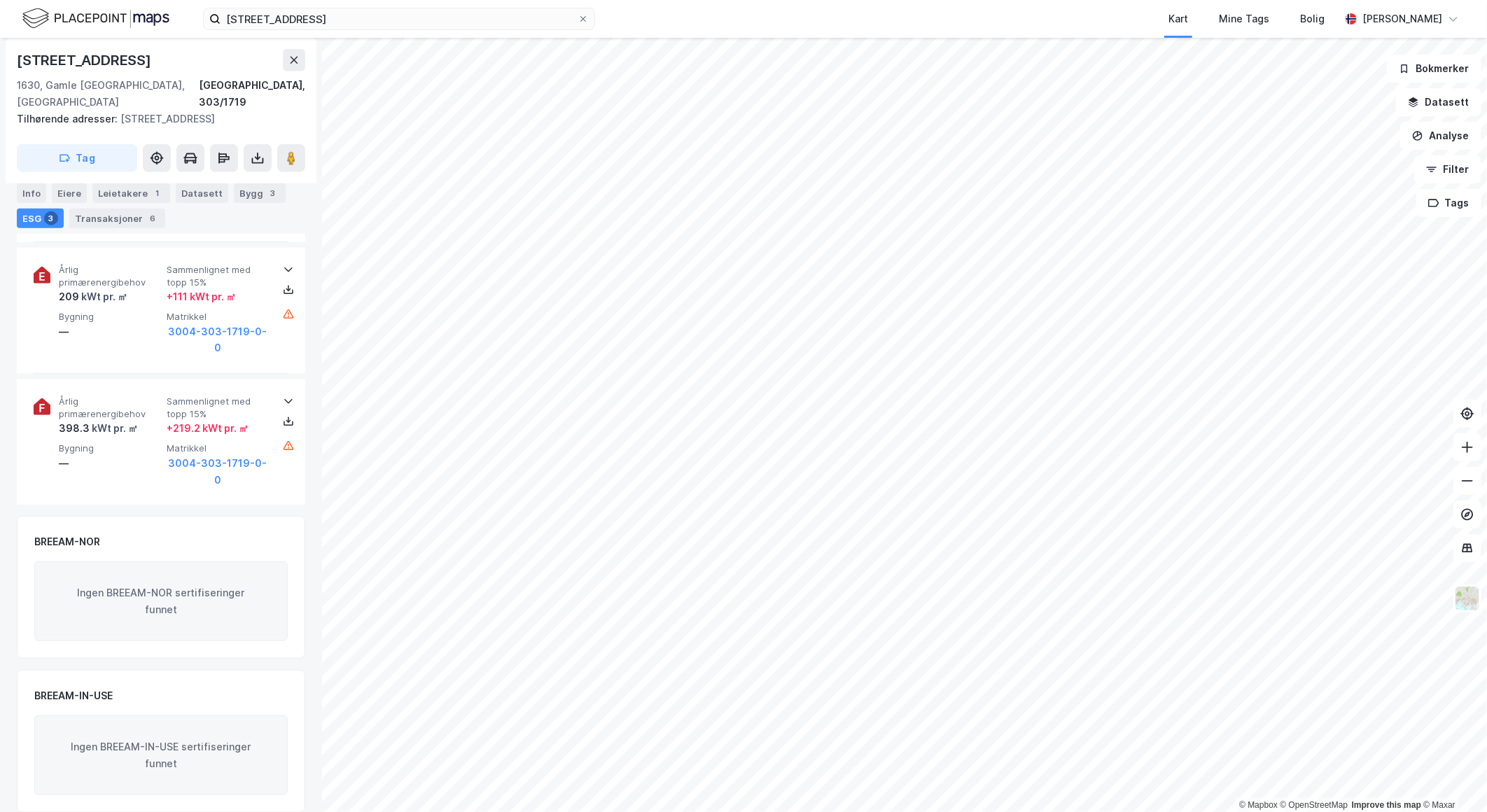
scroll to position [643, 0]
click at [342, 24] on input "[STREET_ADDRESS]" at bounding box center [399, 19] width 357 height 21
click at [342, 25] on input "[STREET_ADDRESS]" at bounding box center [399, 19] width 357 height 21
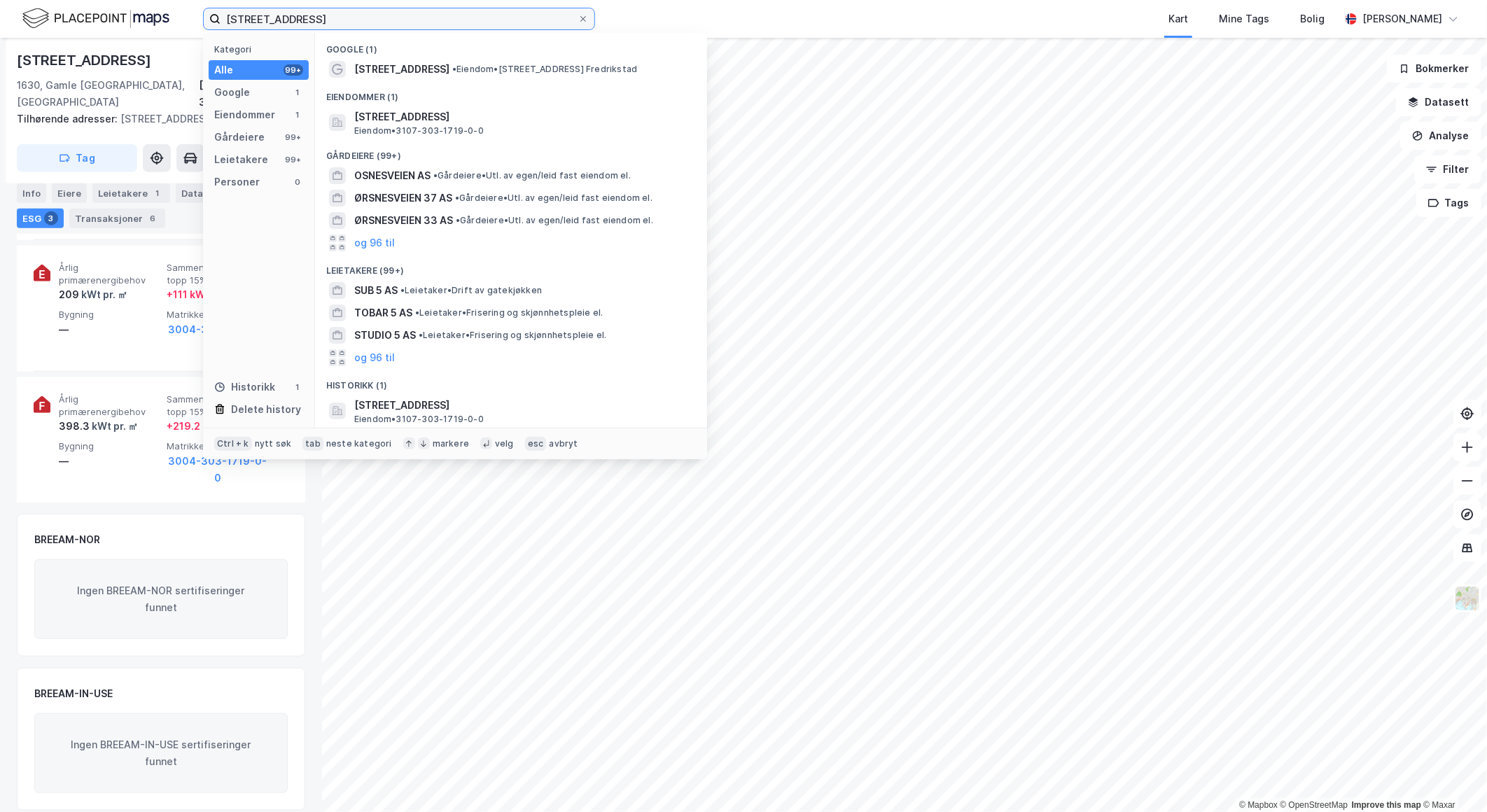
click at [342, 25] on input "[STREET_ADDRESS]" at bounding box center [399, 19] width 357 height 21
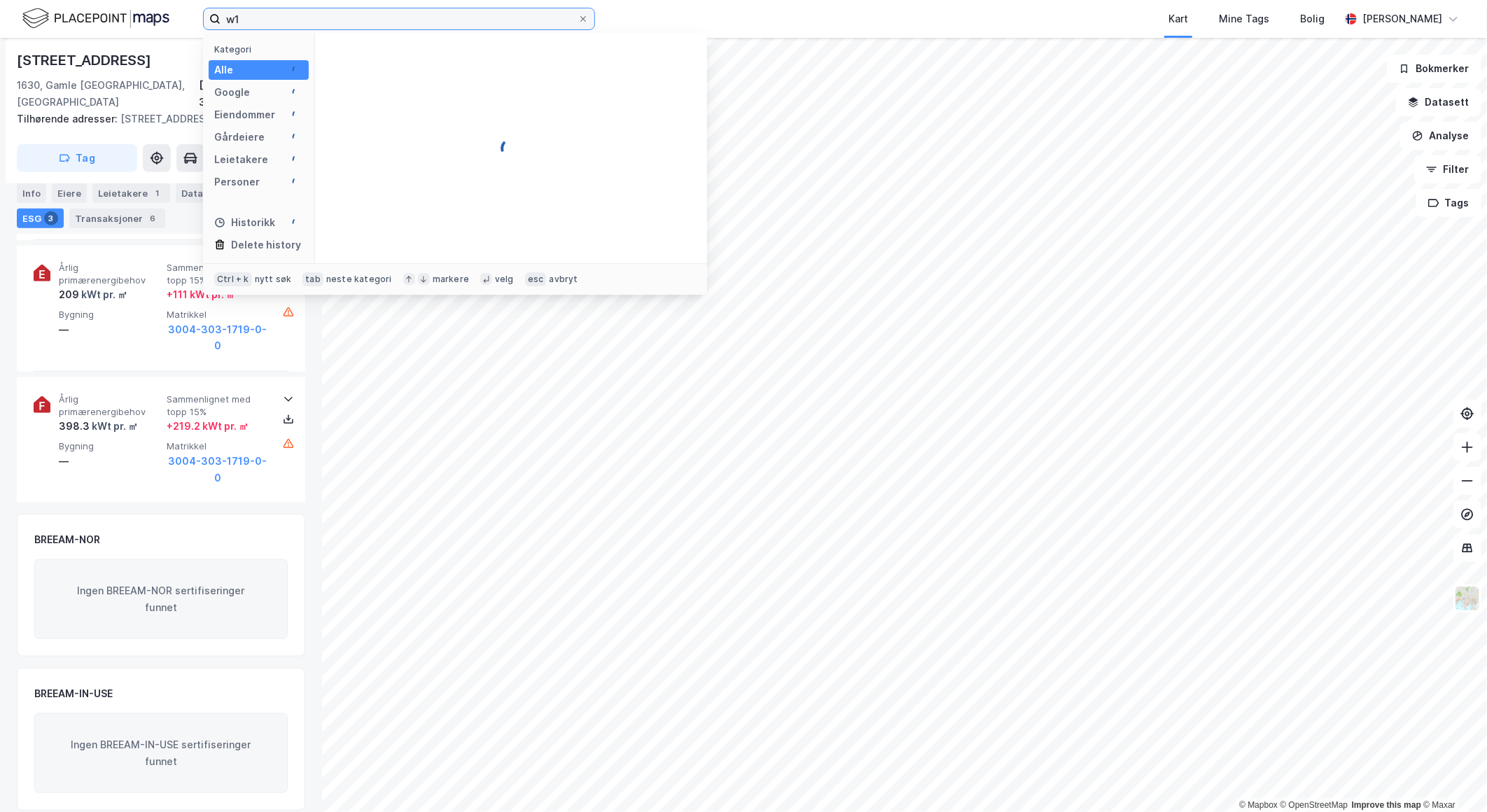
type input "w"
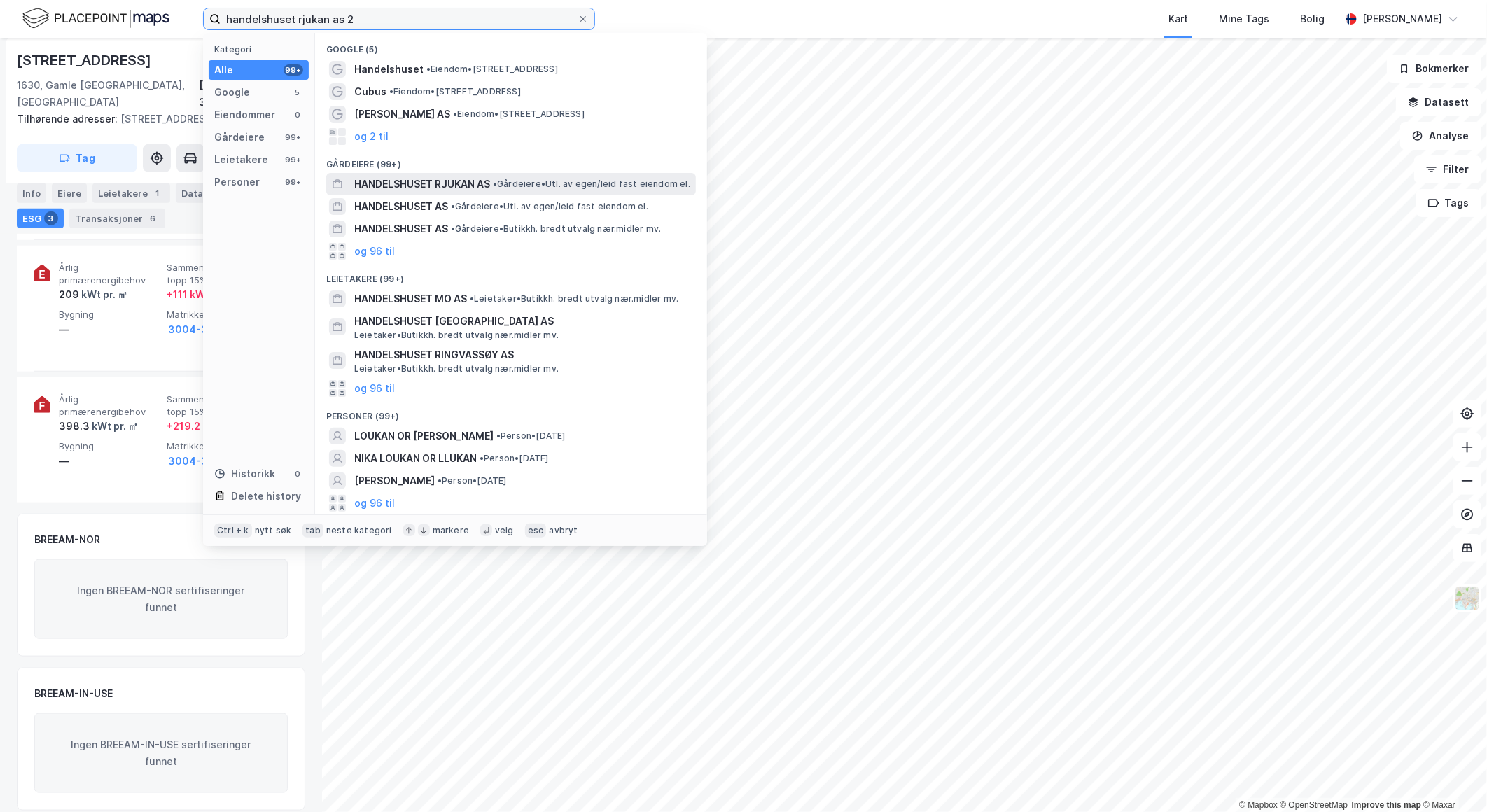
type input "handelshuset rjukan as 2"
click at [450, 187] on span "HANDELSHUSET RJUKAN AS" at bounding box center [422, 184] width 136 height 17
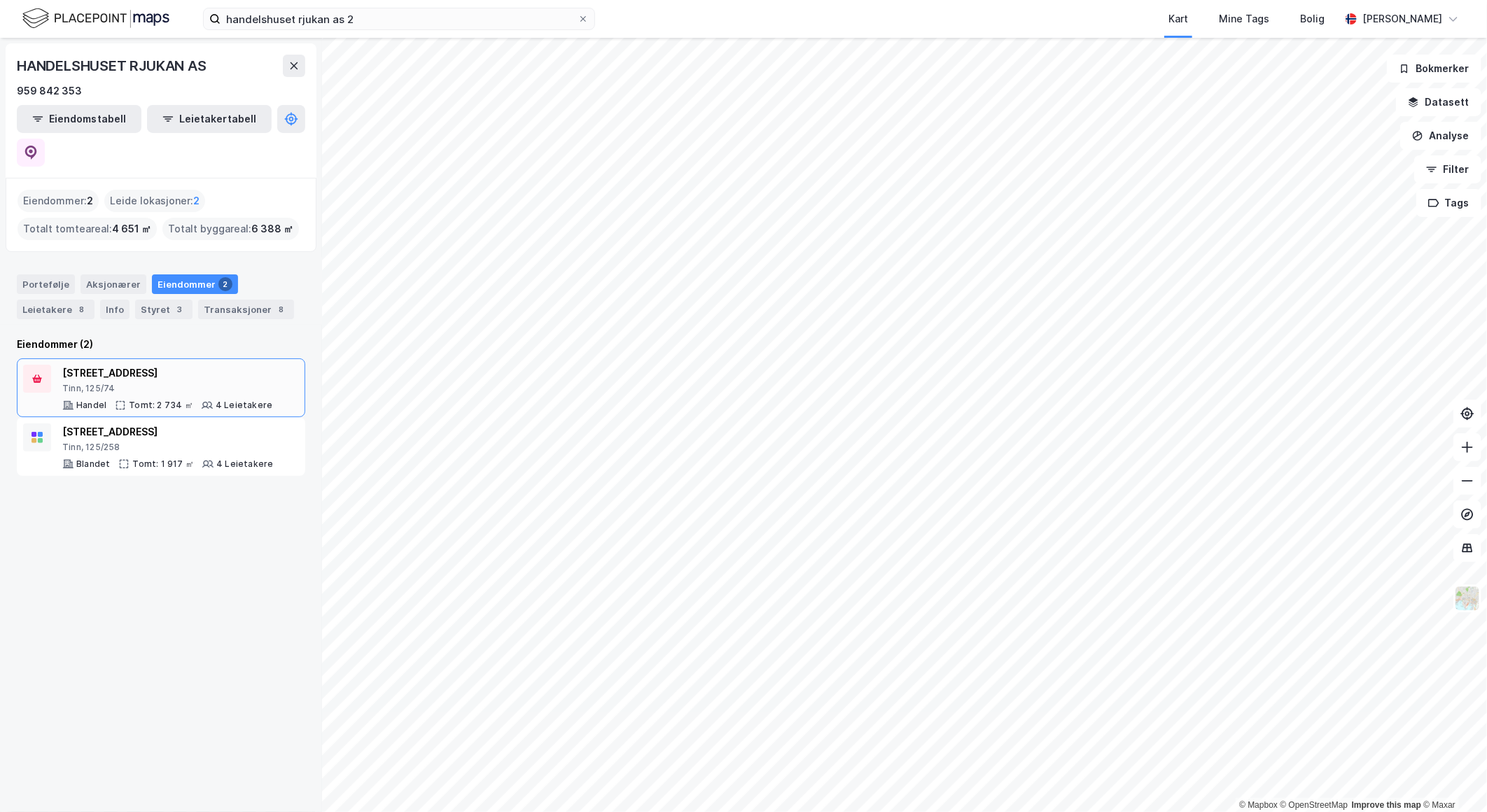
click at [140, 365] on div "[STREET_ADDRESS]" at bounding box center [167, 373] width 210 height 17
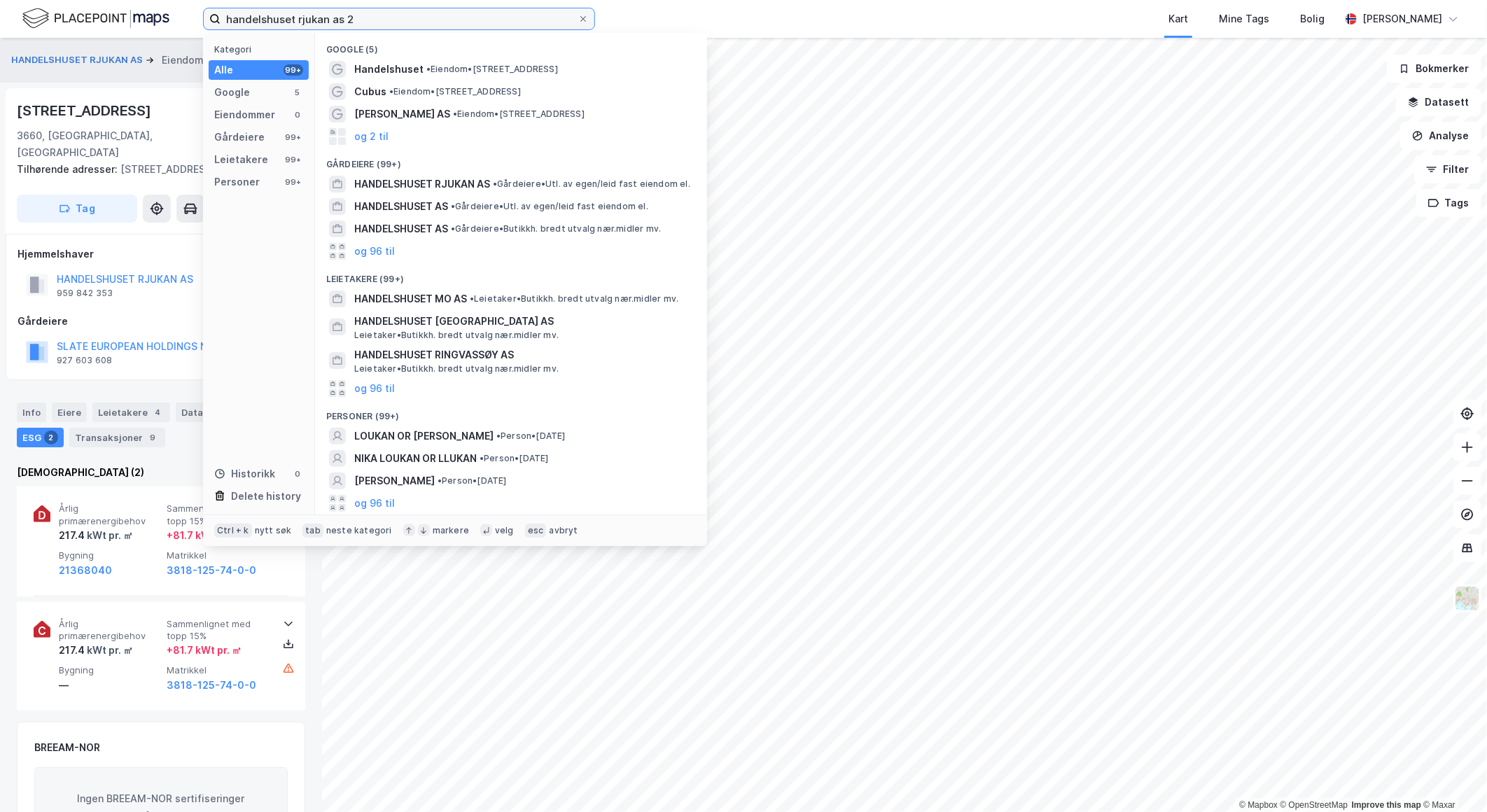
drag, startPoint x: 366, startPoint y: 22, endPoint x: 153, endPoint y: 18, distance: 213.0
click at [153, 18] on div "handelshuset rjukan as 2 Kategori Alle 99+ Google 5 Eiendommer 0 Gårdeiere 99+ …" at bounding box center [743, 19] width 1487 height 38
click at [164, 464] on div "[DEMOGRAPHIC_DATA] (2)" at bounding box center [161, 472] width 288 height 17
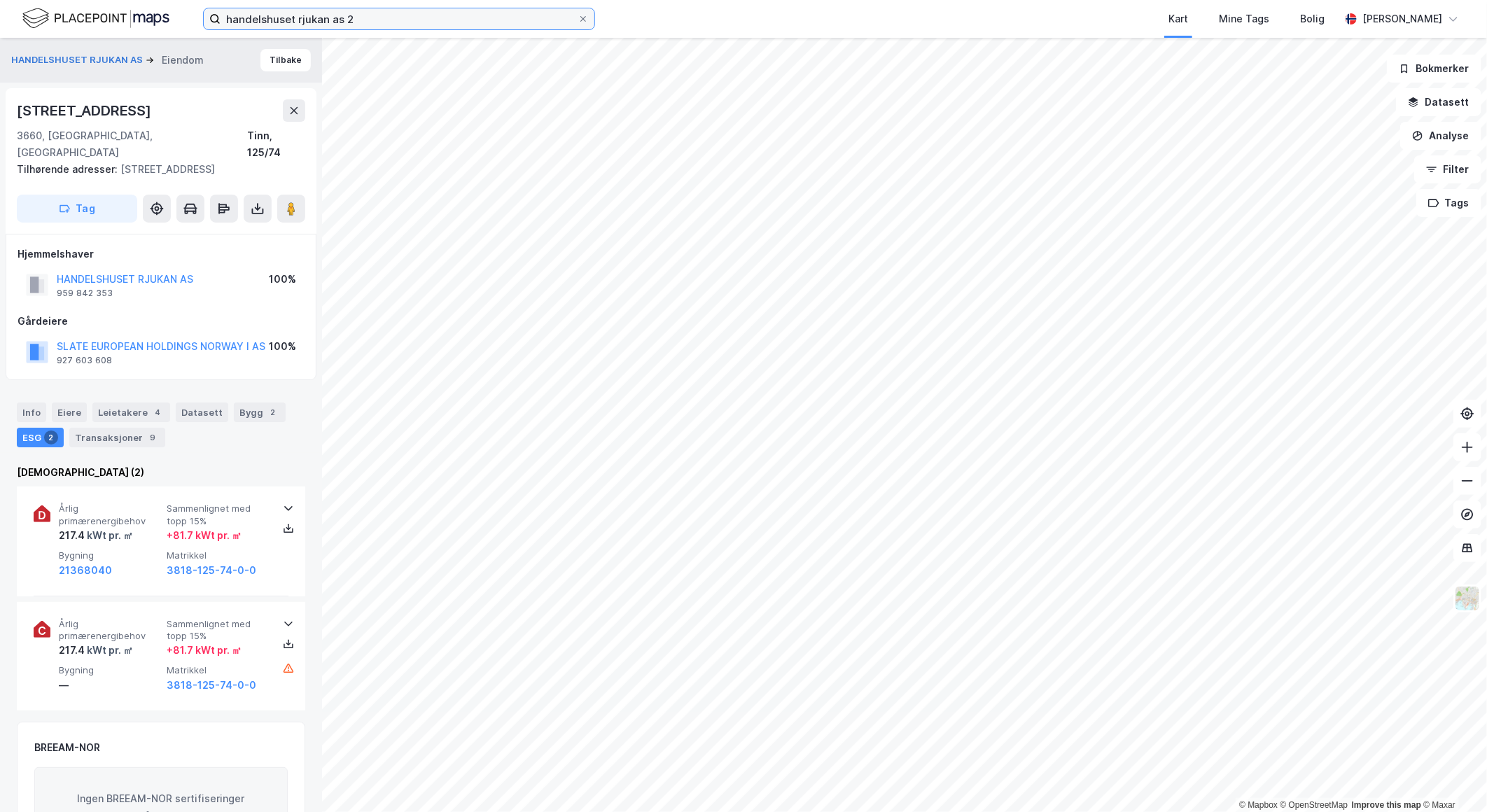
click at [361, 18] on input "handelshuset rjukan as 2" at bounding box center [399, 19] width 357 height 21
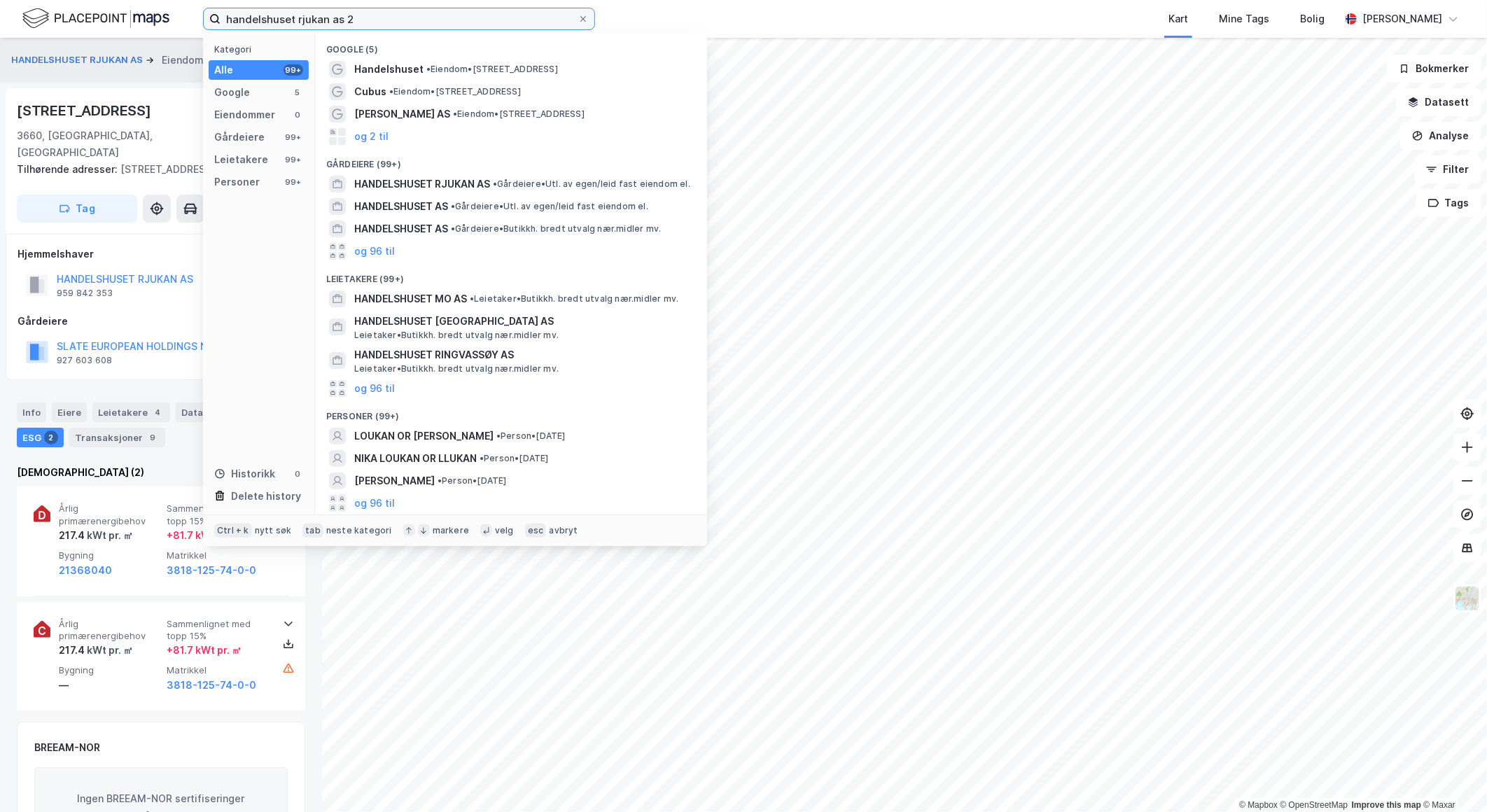
drag, startPoint x: 362, startPoint y: 17, endPoint x: 346, endPoint y: 17, distance: 16.0
click at [346, 17] on input "handelshuset rjukan as 2" at bounding box center [399, 19] width 357 height 21
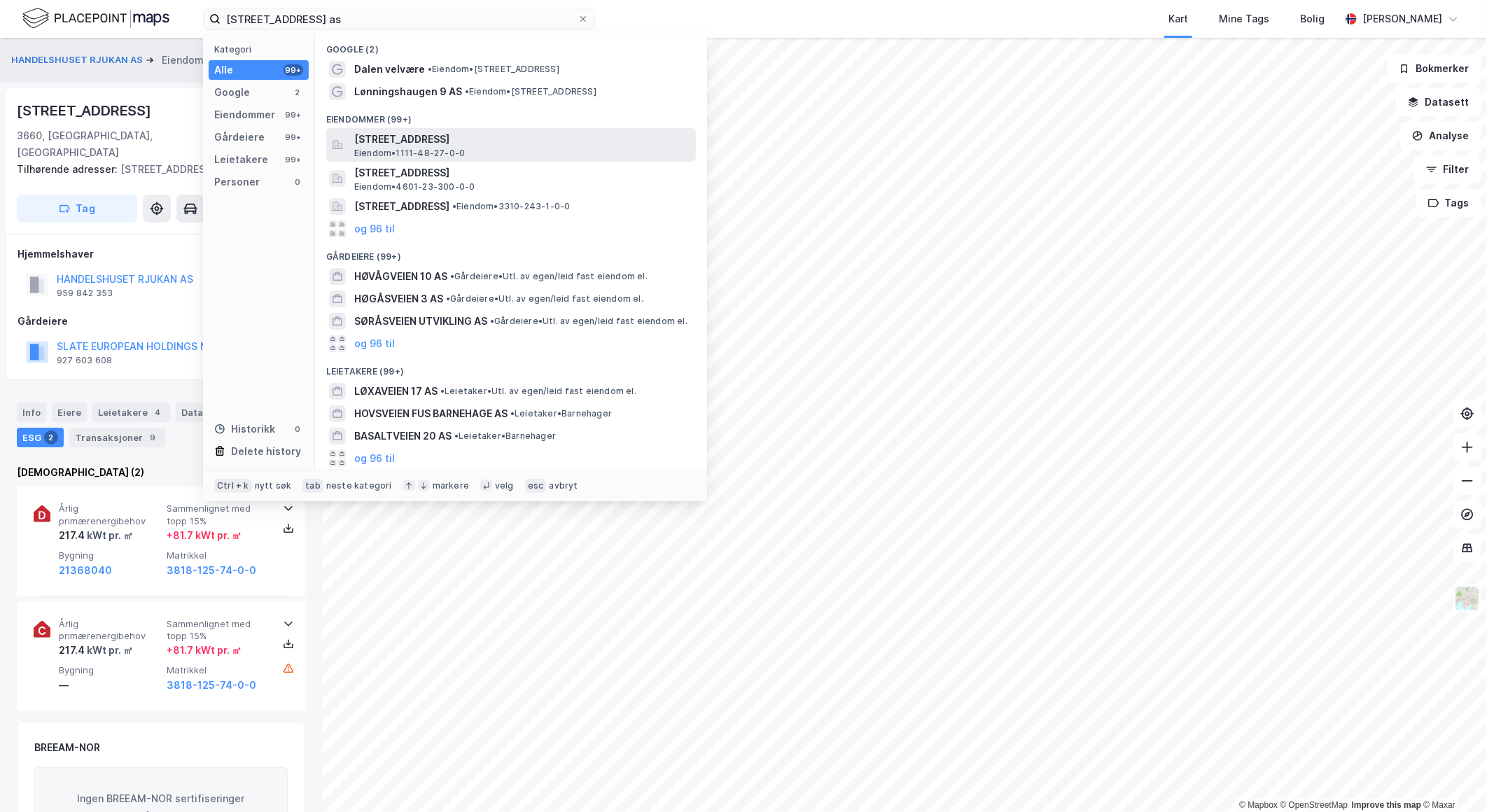
click at [460, 147] on div "[STREET_ADDRESS] [GEOGRAPHIC_DATA] • 1111-48-27-0-0" at bounding box center [523, 144] width 339 height 28
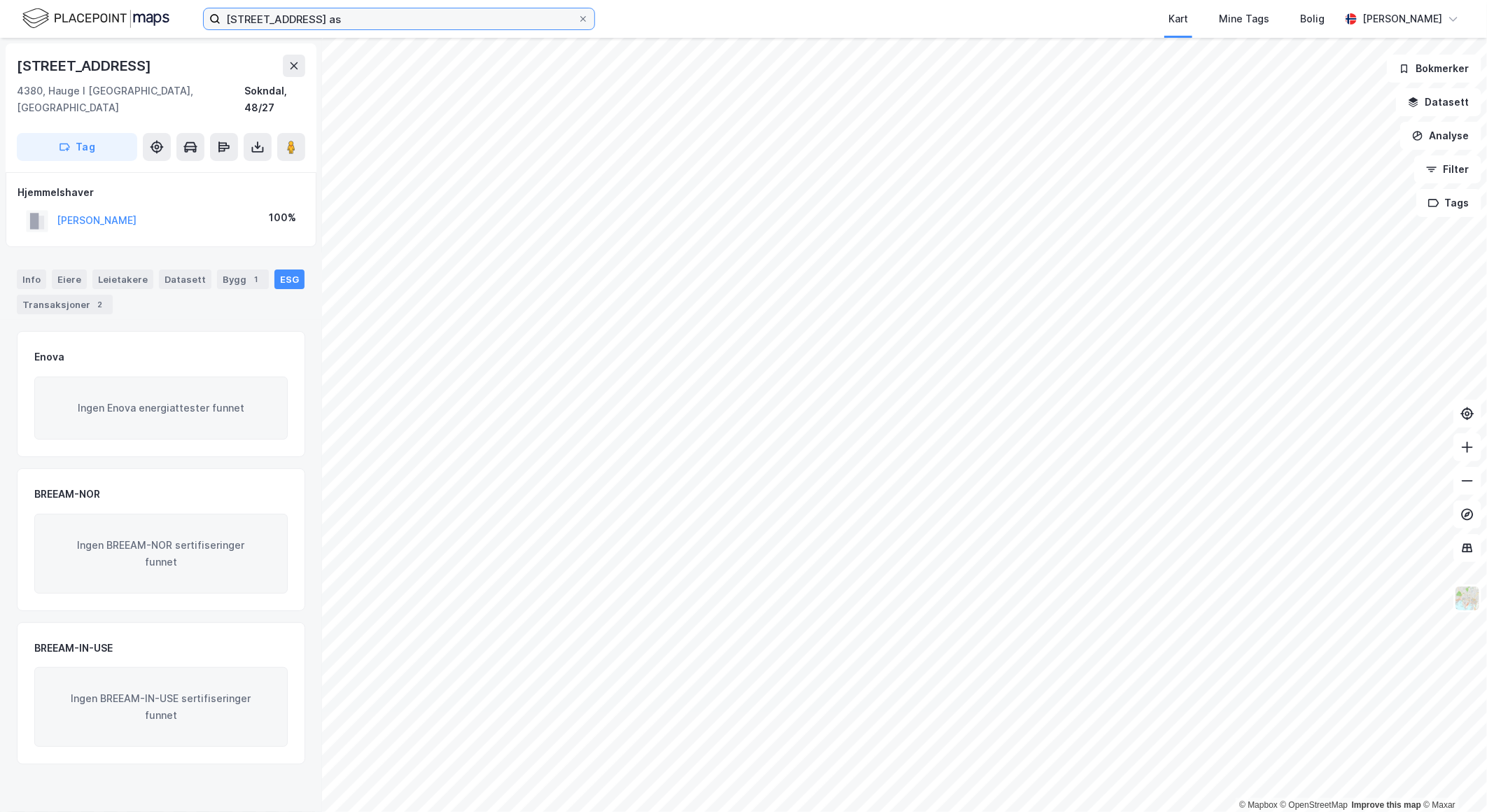
click at [318, 22] on input "[STREET_ADDRESS] as" at bounding box center [399, 19] width 357 height 21
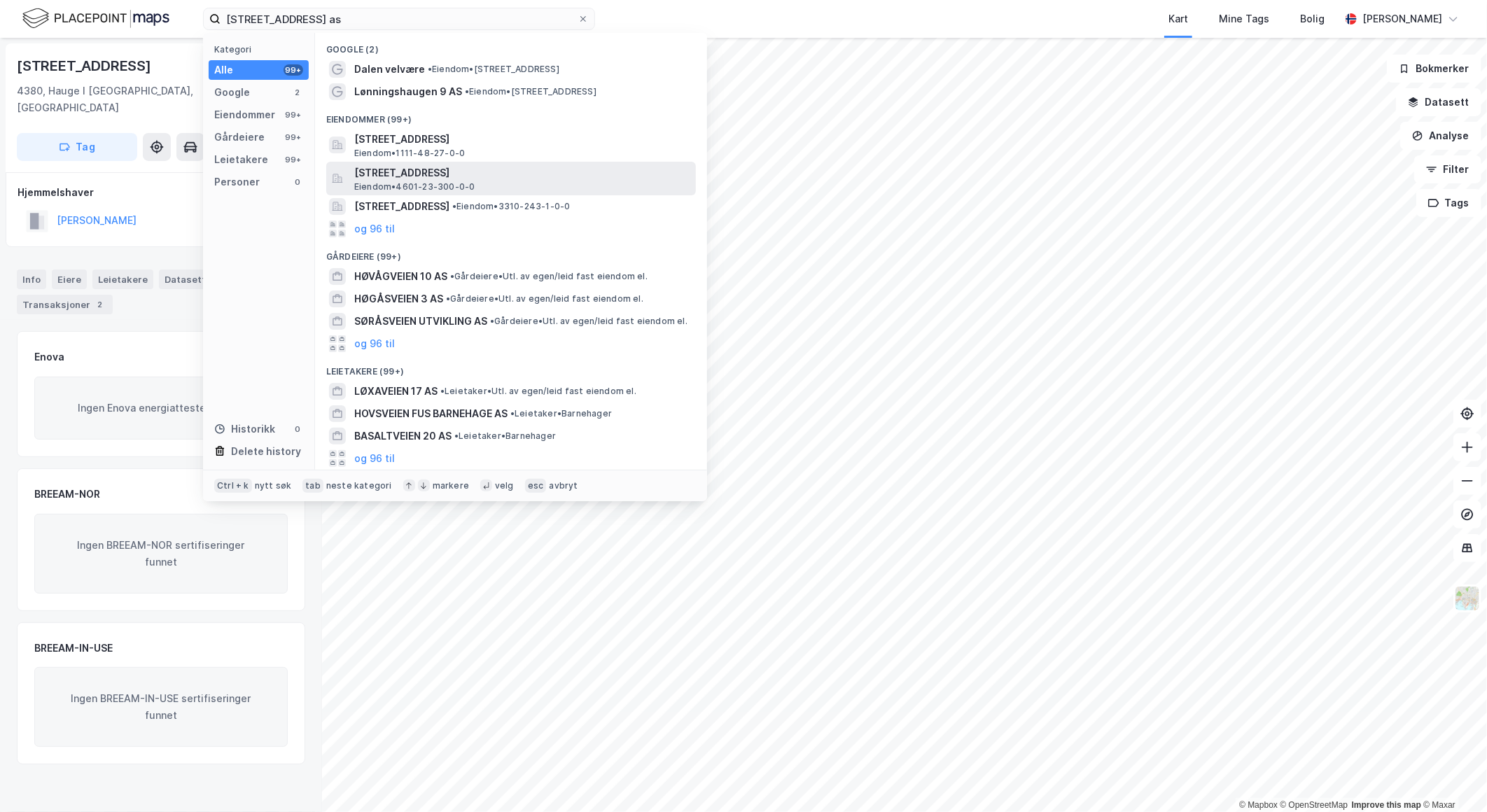
click at [477, 171] on span "[STREET_ADDRESS]" at bounding box center [522, 172] width 336 height 17
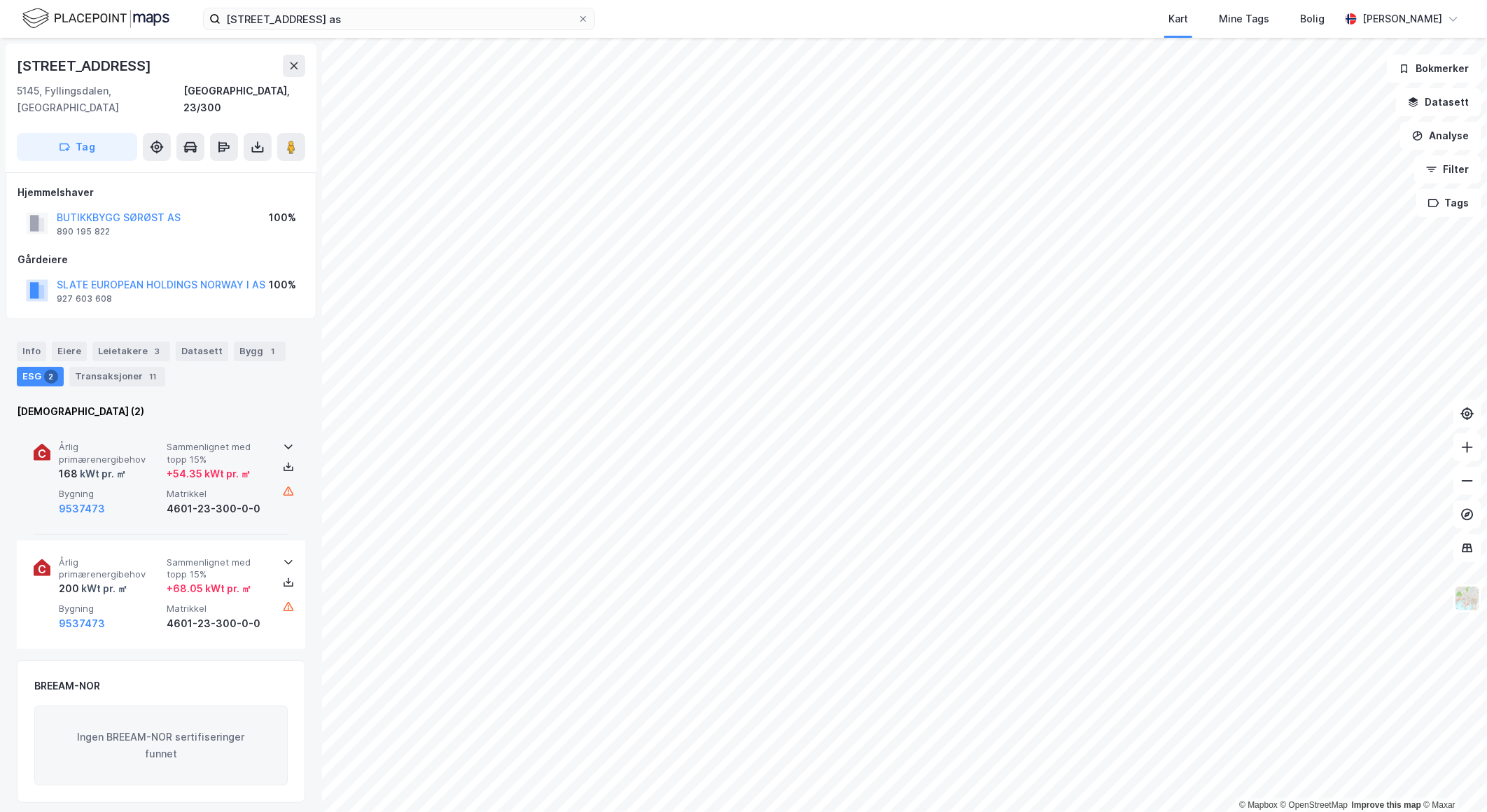
click at [234, 441] on span "Sammenlignet med topp 15%" at bounding box center [218, 453] width 102 height 25
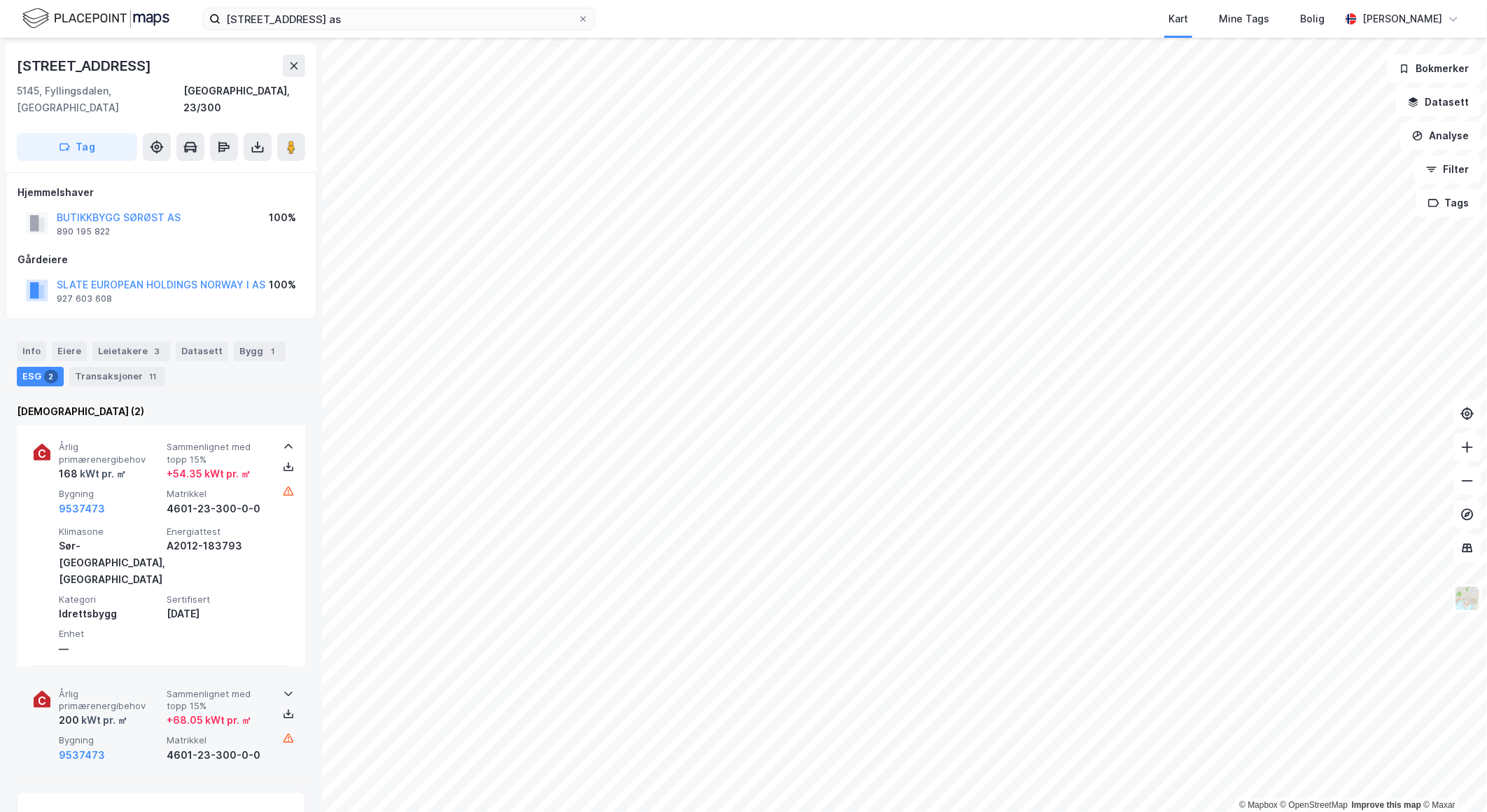
click at [204, 672] on div "Årlig primærenergibehov 200 kWt pr. ㎡ Sammenlignet med topp 15% + 68.05 kWt pr.…" at bounding box center [161, 726] width 255 height 109
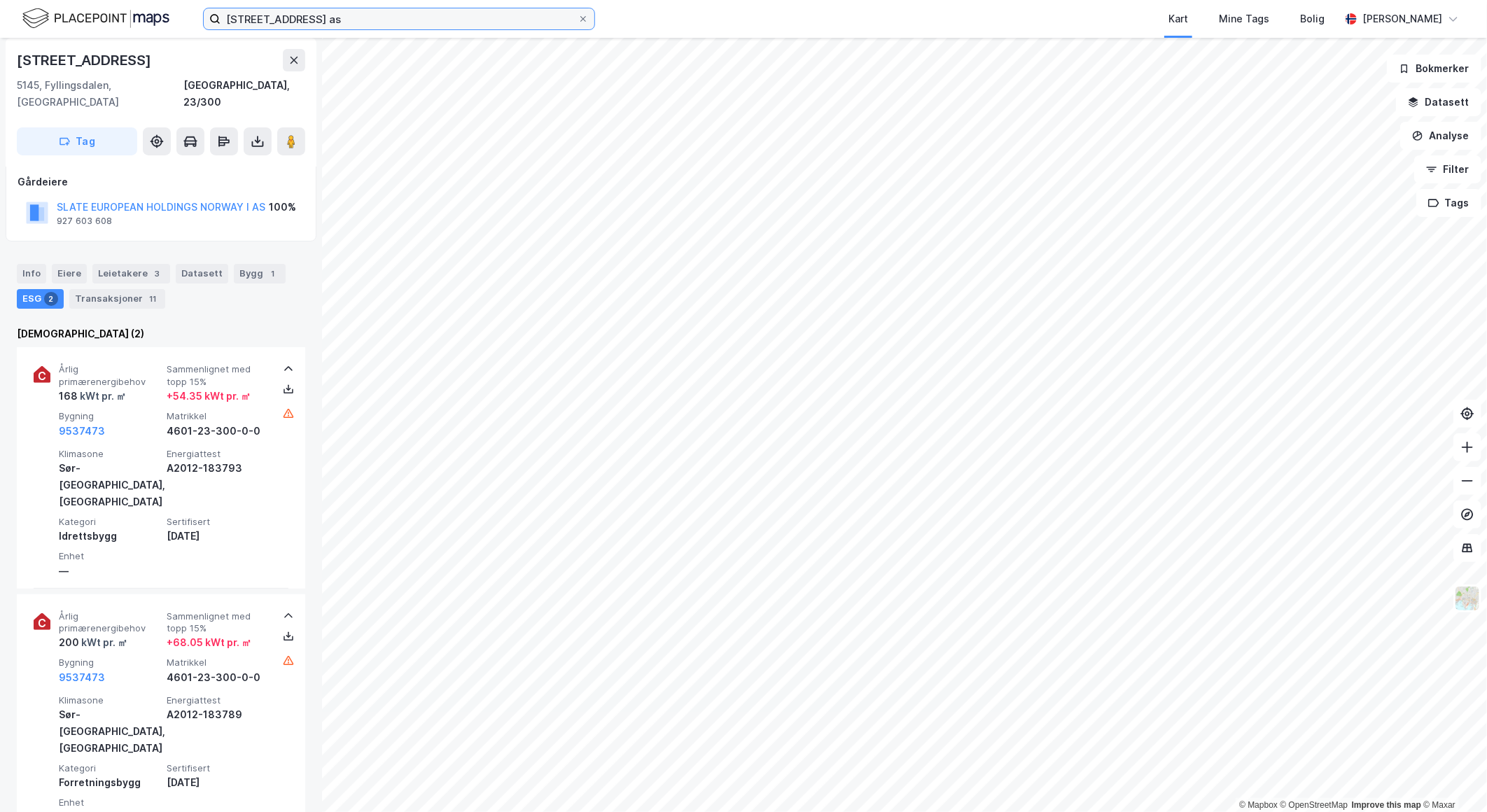
click at [319, 23] on input "[STREET_ADDRESS] as" at bounding box center [399, 19] width 357 height 21
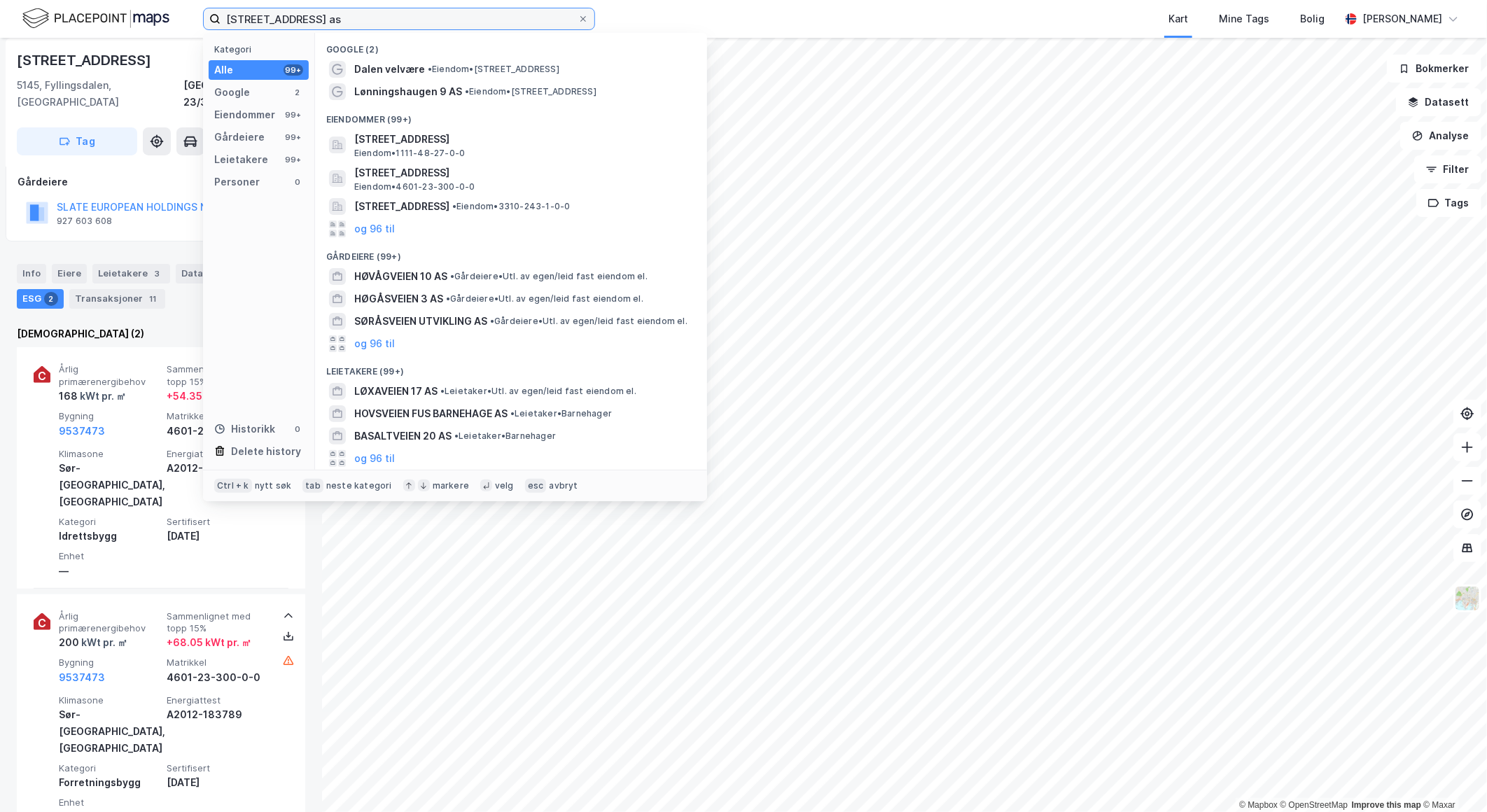
click at [319, 23] on input "[STREET_ADDRESS] as" at bounding box center [399, 19] width 357 height 21
click at [319, 23] on input "[STREET_ADDRESS] as" at bounding box center [399, 19] width 357 height 21
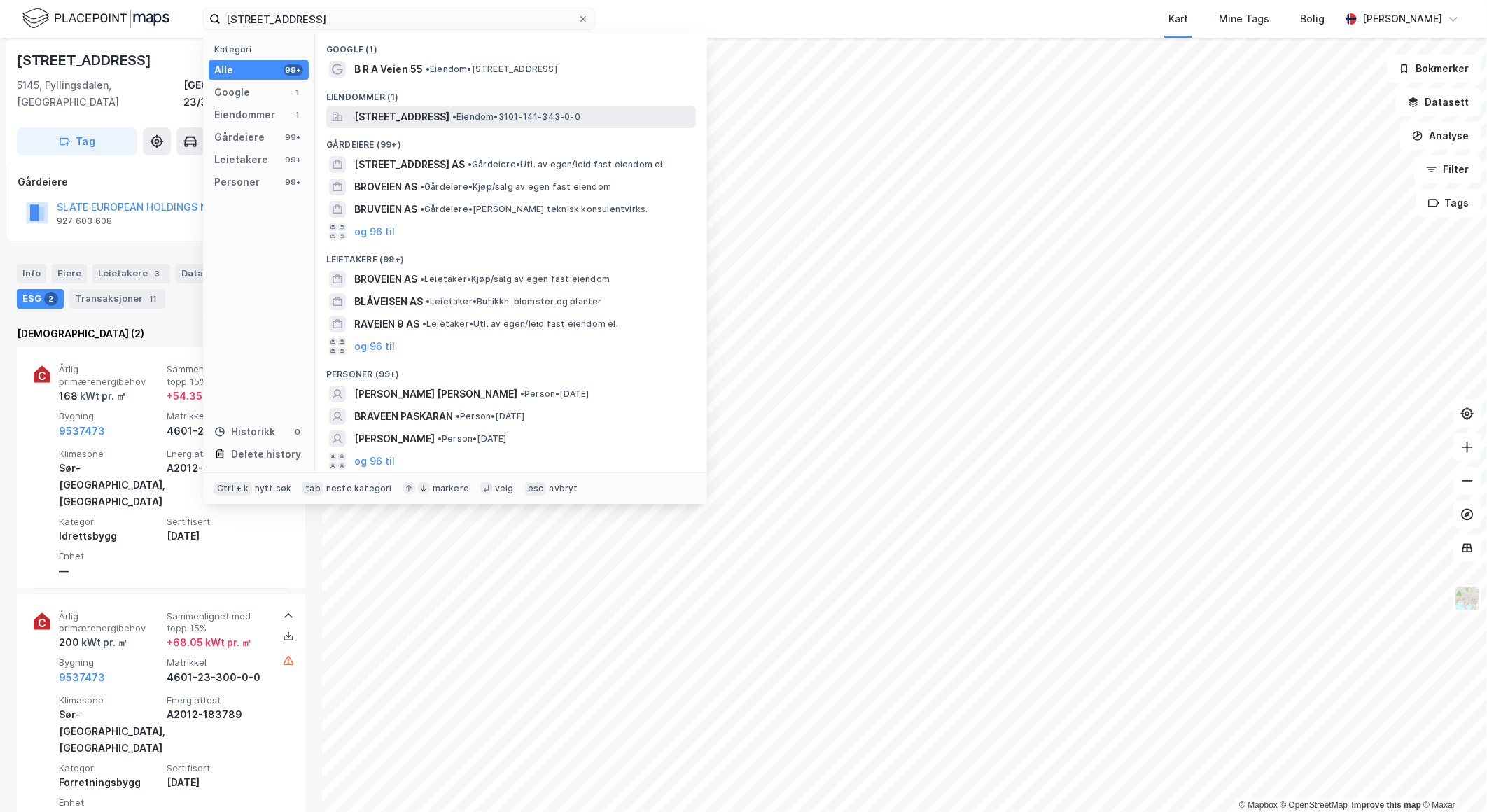
click at [413, 115] on span "[STREET_ADDRESS]" at bounding box center [401, 117] width 95 height 17
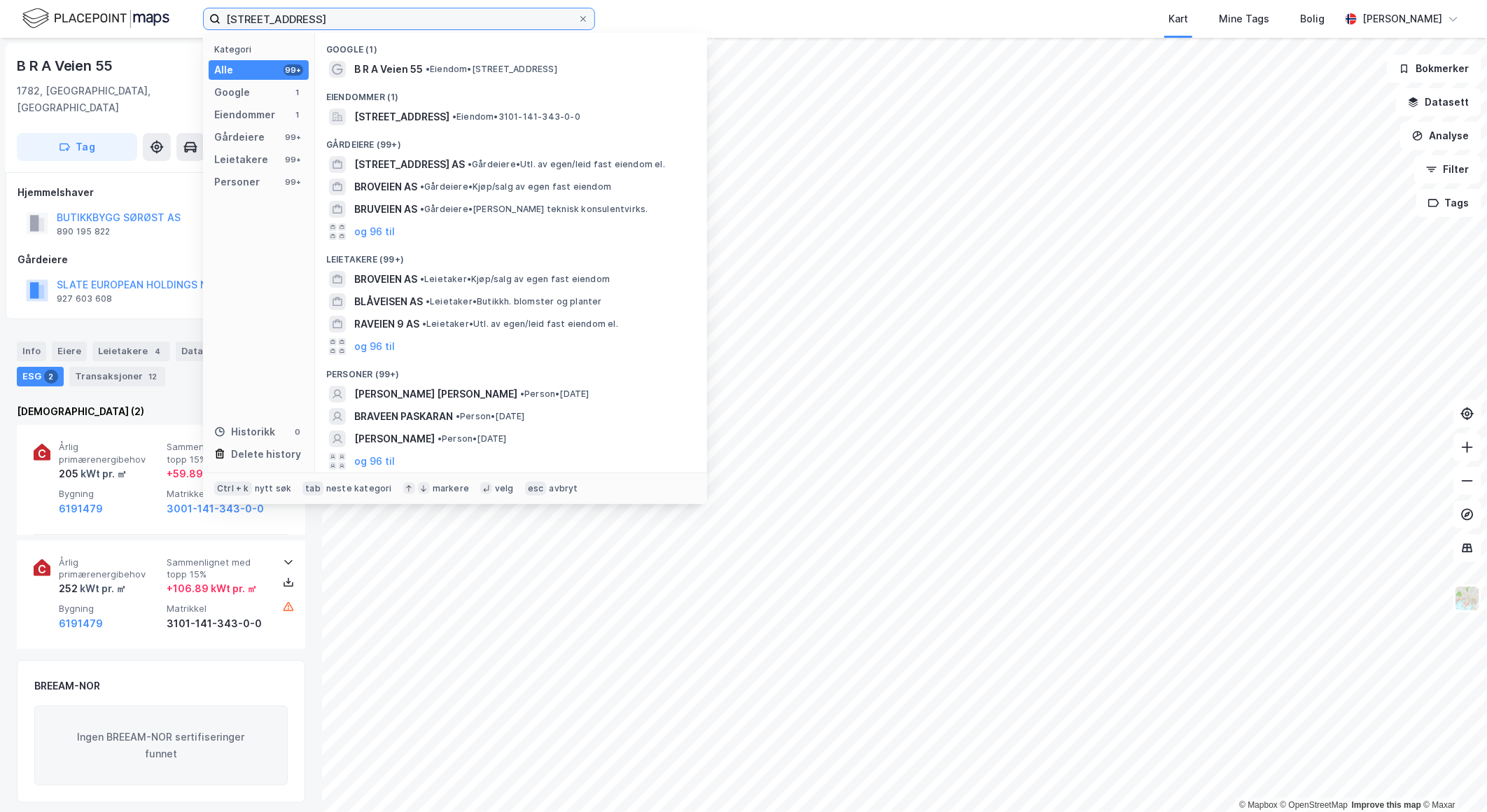
drag, startPoint x: 212, startPoint y: 9, endPoint x: 186, endPoint y: 12, distance: 26.2
click at [185, 9] on div "braveien 55 Kategori Alle 99+ Google 1 Eiendommer 1 Gårdeiere 99+ Leietakere 99…" at bounding box center [743, 19] width 1487 height 38
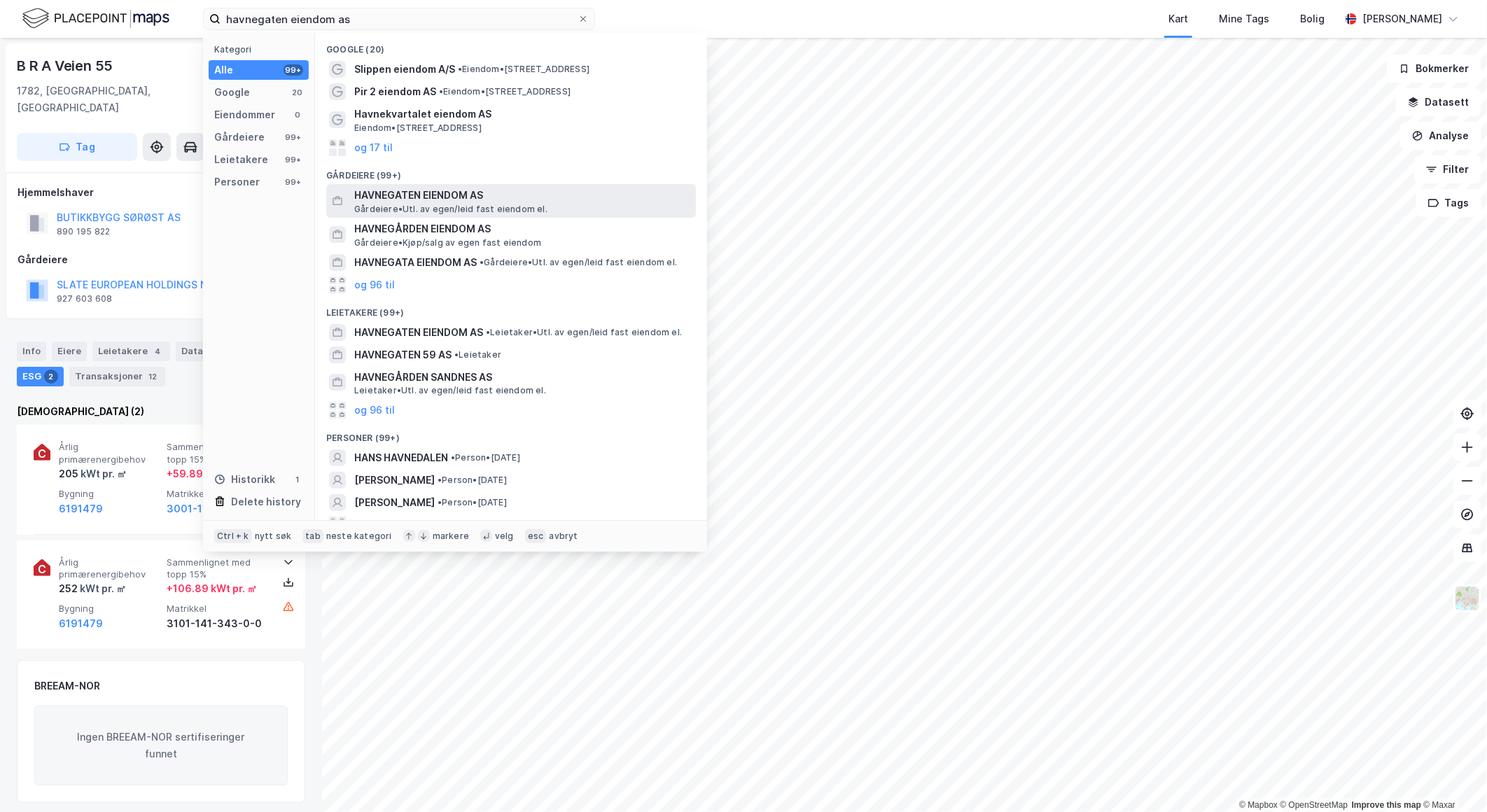
click at [501, 196] on span "HAVNEGATEN EIENDOM AS" at bounding box center [522, 195] width 336 height 17
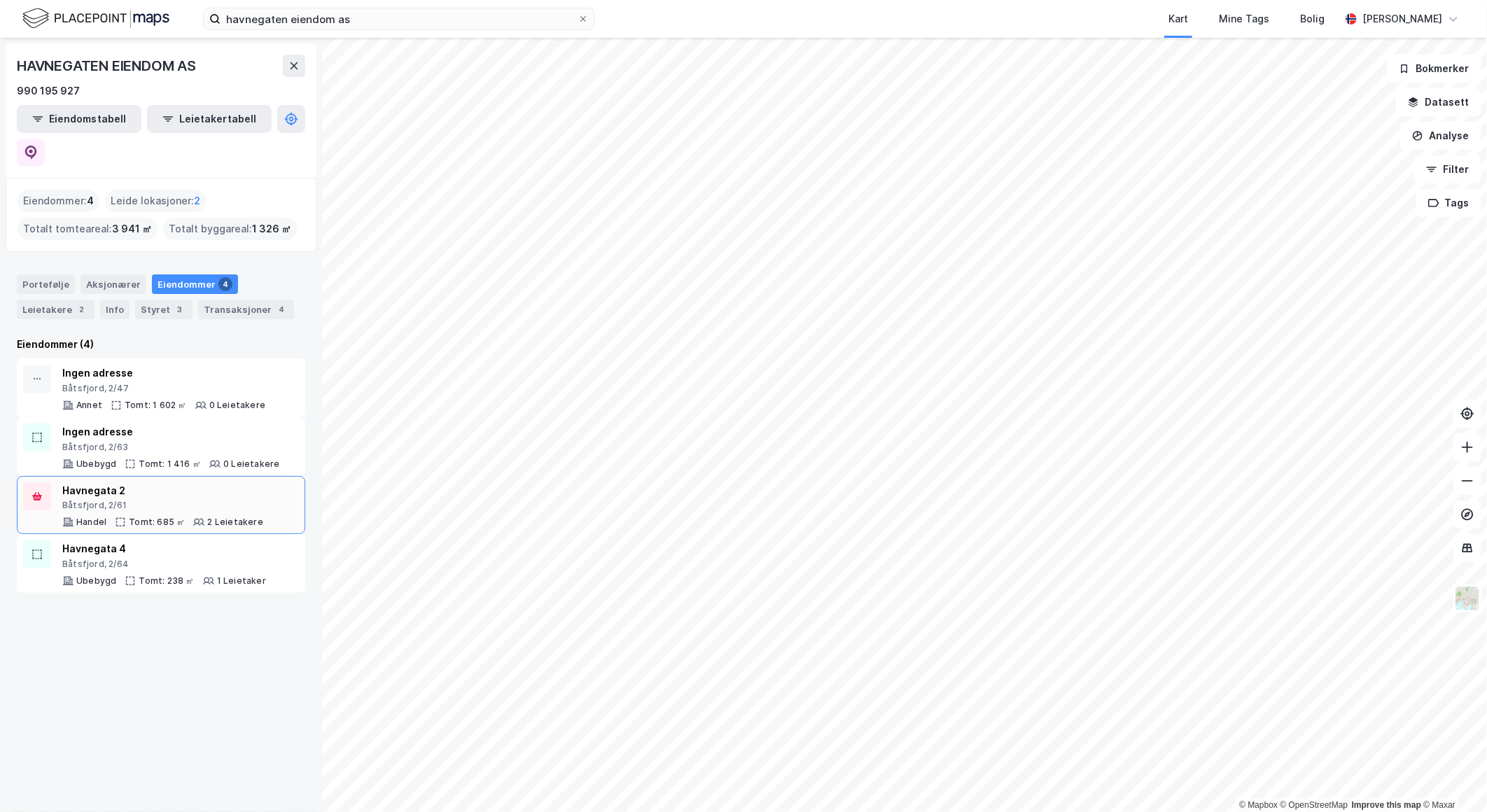
click at [172, 500] on div "Båtsfjord, 2/61" at bounding box center [162, 505] width 201 height 11
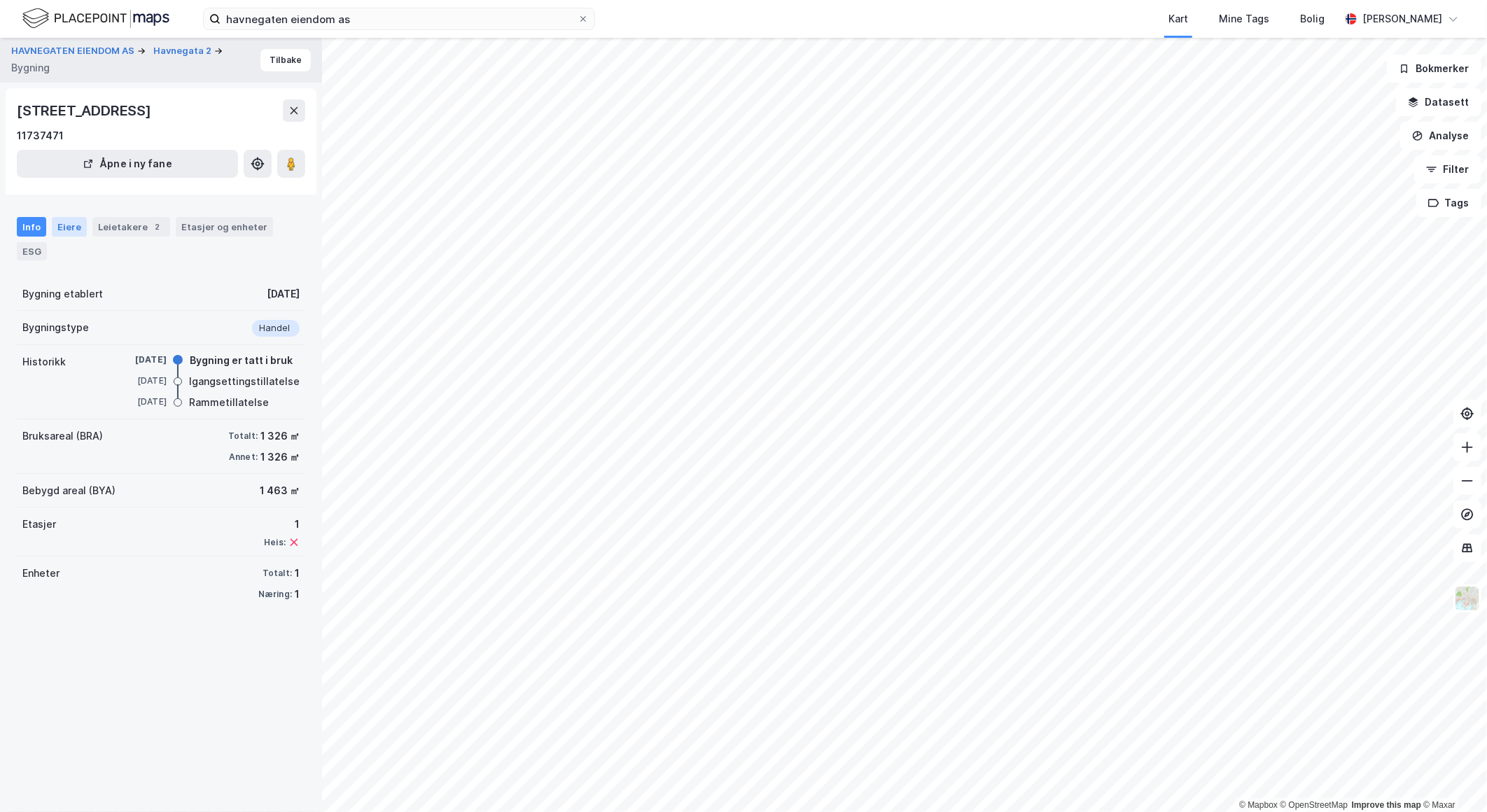
click at [72, 228] on div "Eiere" at bounding box center [69, 226] width 35 height 20
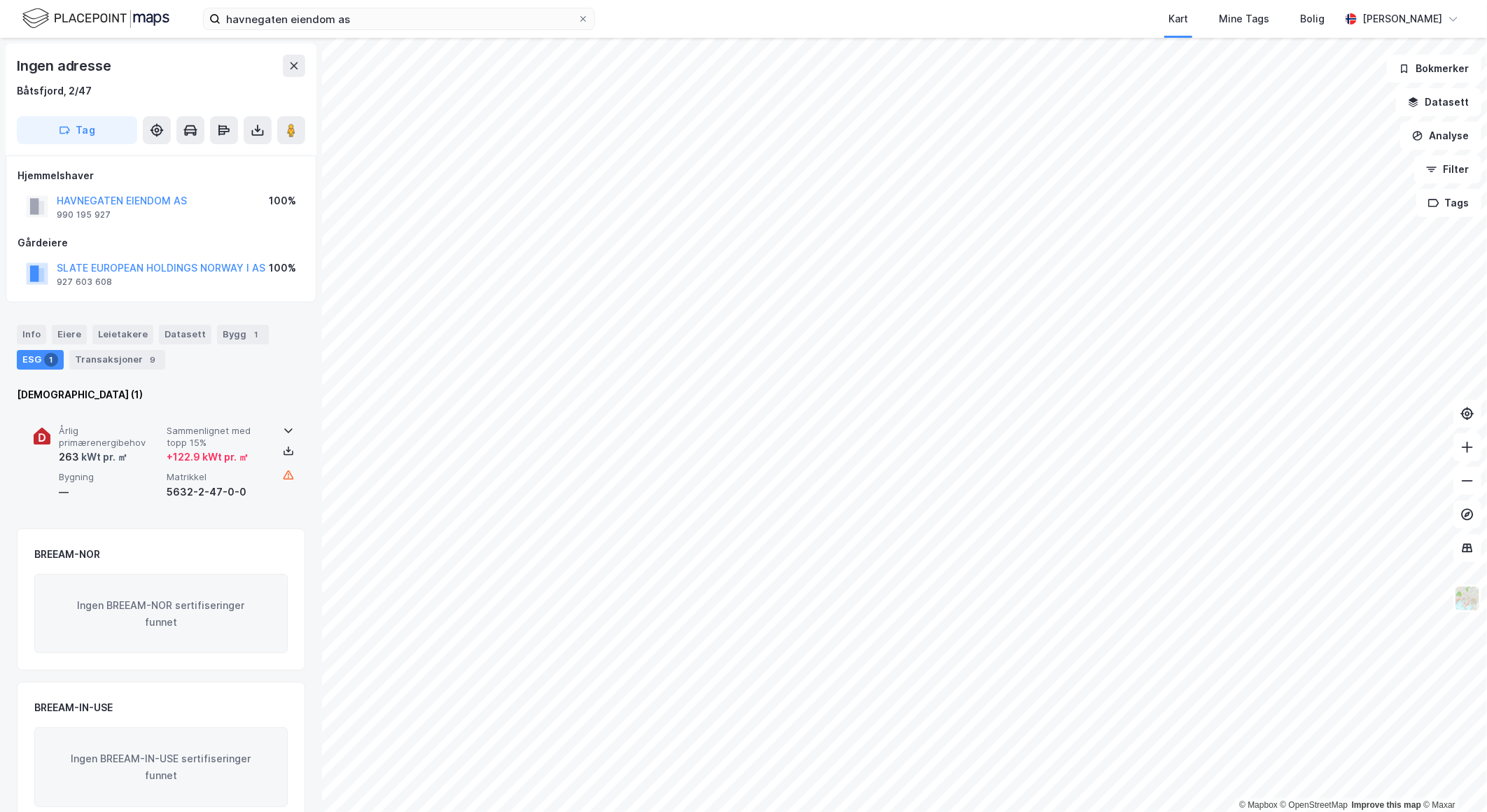
click at [189, 418] on div "Årlig primærenergibehov 263 kWt pr. ㎡ Sammenlignet med topp 15% + 122.9 kWt pr.…" at bounding box center [161, 463] width 255 height 109
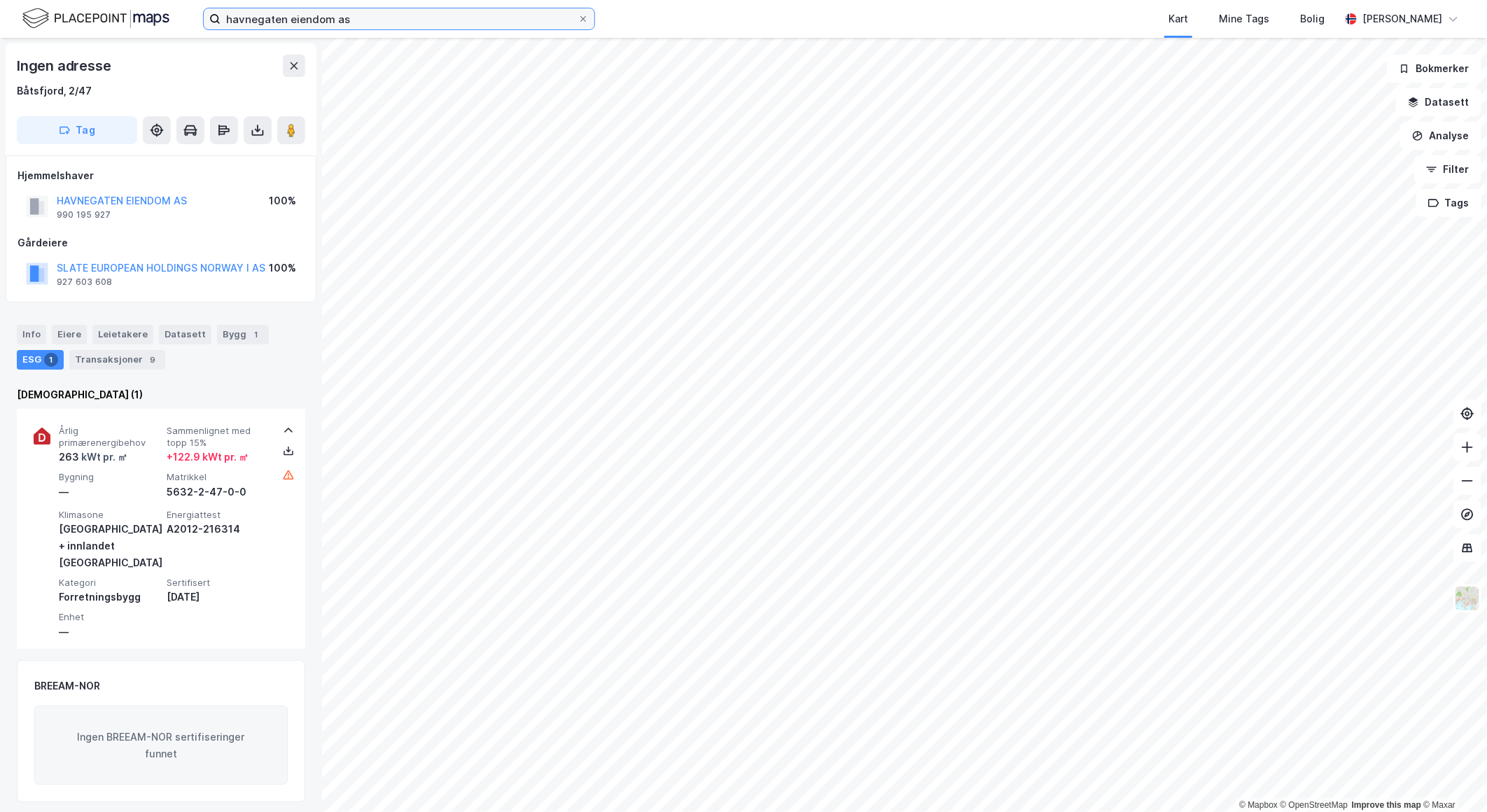
click at [337, 19] on input "havnegaten eiendom as" at bounding box center [399, 19] width 357 height 21
click at [337, 20] on input "havnegaten eiendom as" at bounding box center [399, 19] width 357 height 21
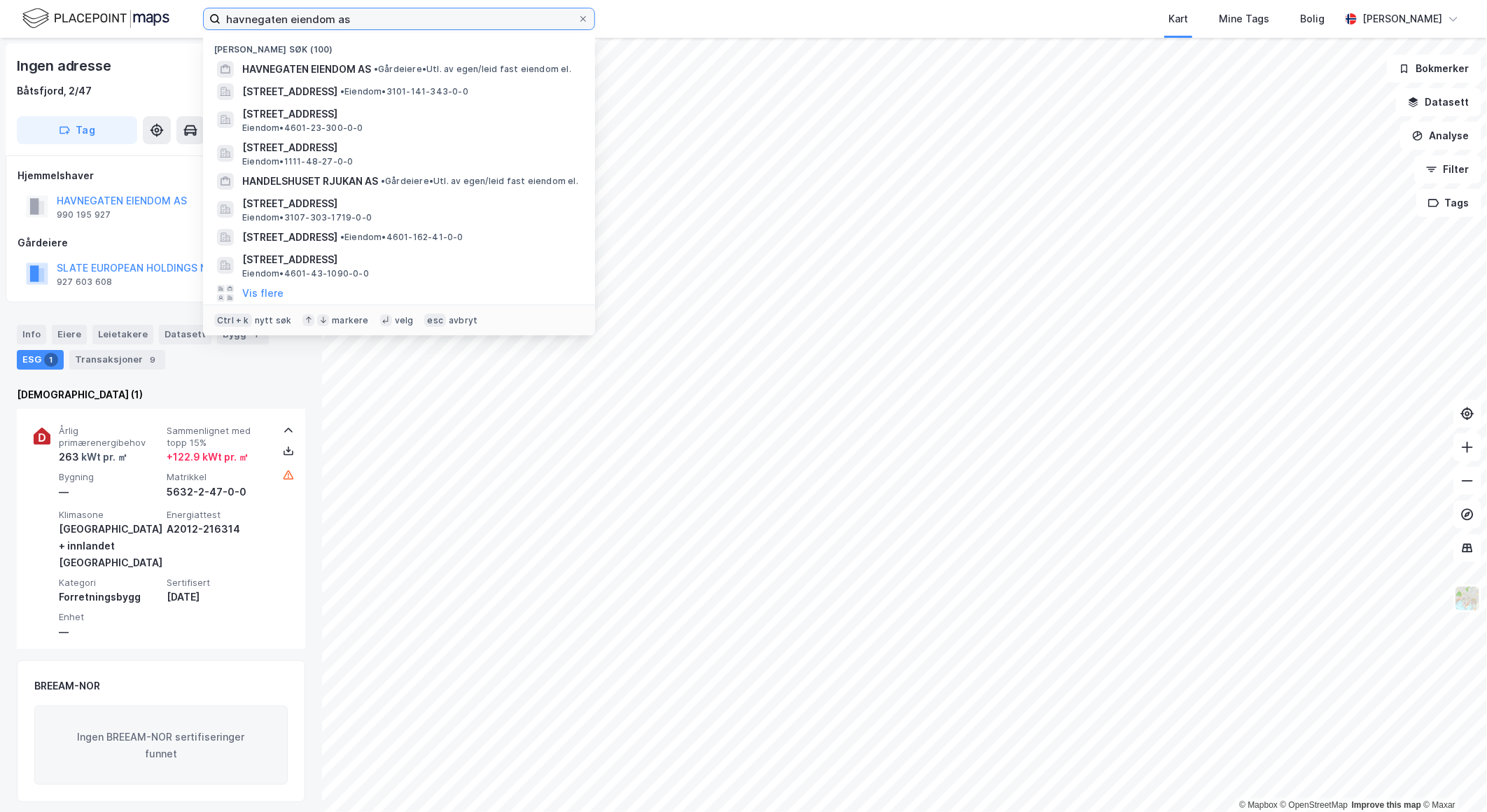
click at [338, 21] on input "havnegaten eiendom as" at bounding box center [399, 19] width 357 height 21
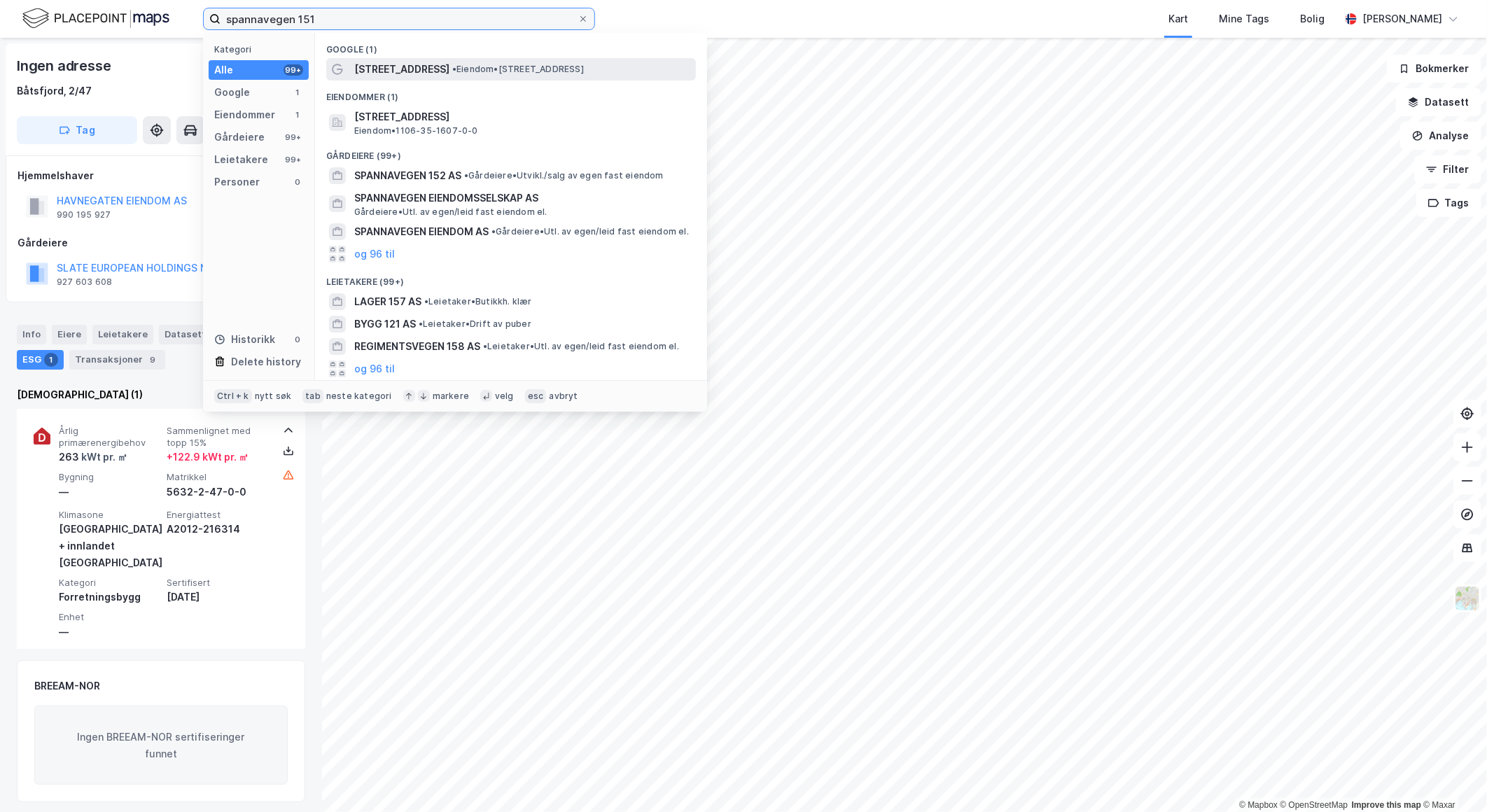
type input "spannavegen 151"
click at [459, 72] on span "• Eiendom • [STREET_ADDRESS]" at bounding box center [518, 69] width 131 height 11
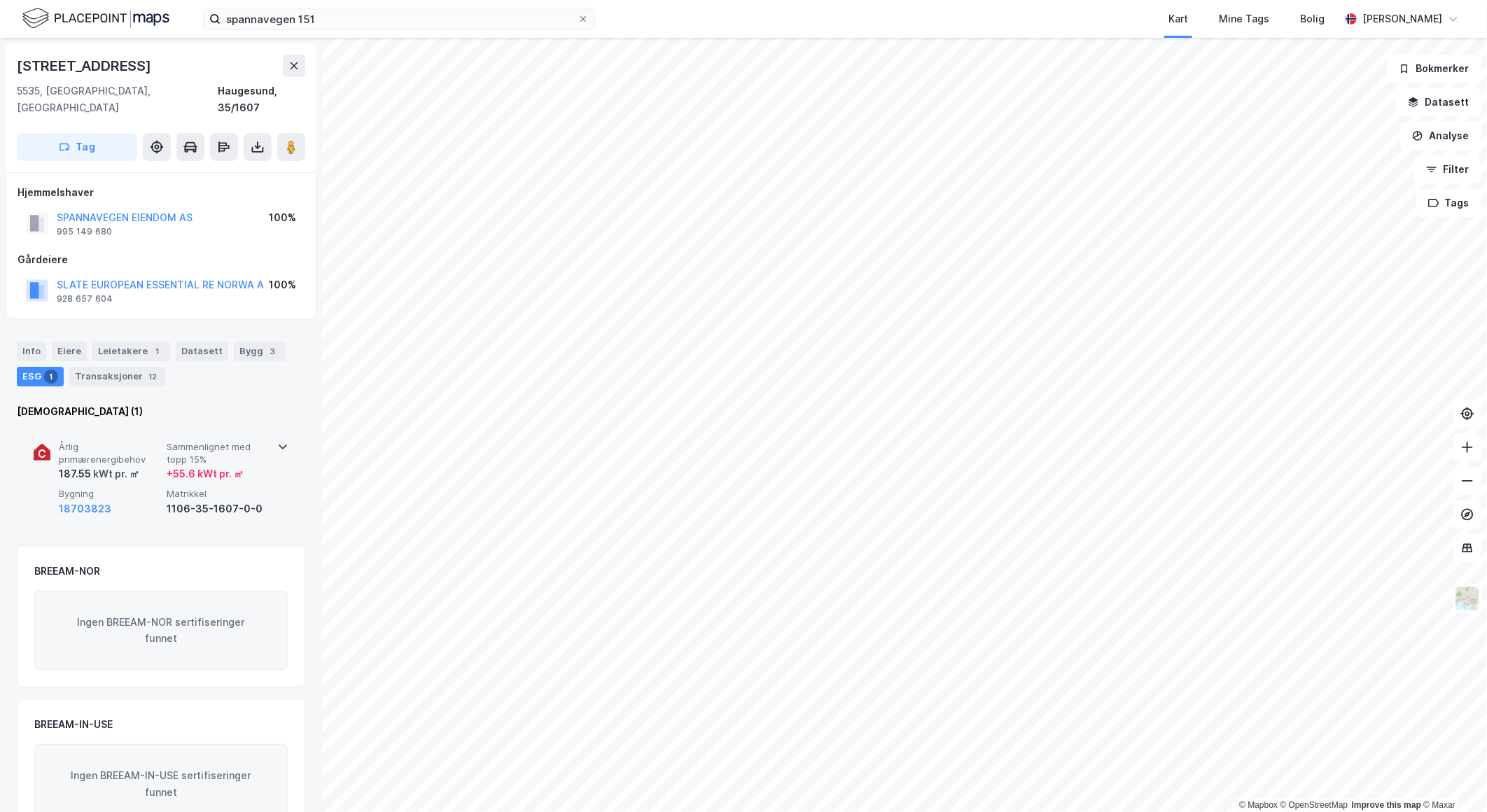
click at [187, 441] on span "Sammenlignet med topp 15%" at bounding box center [218, 453] width 102 height 25
